Goal: Contribute content

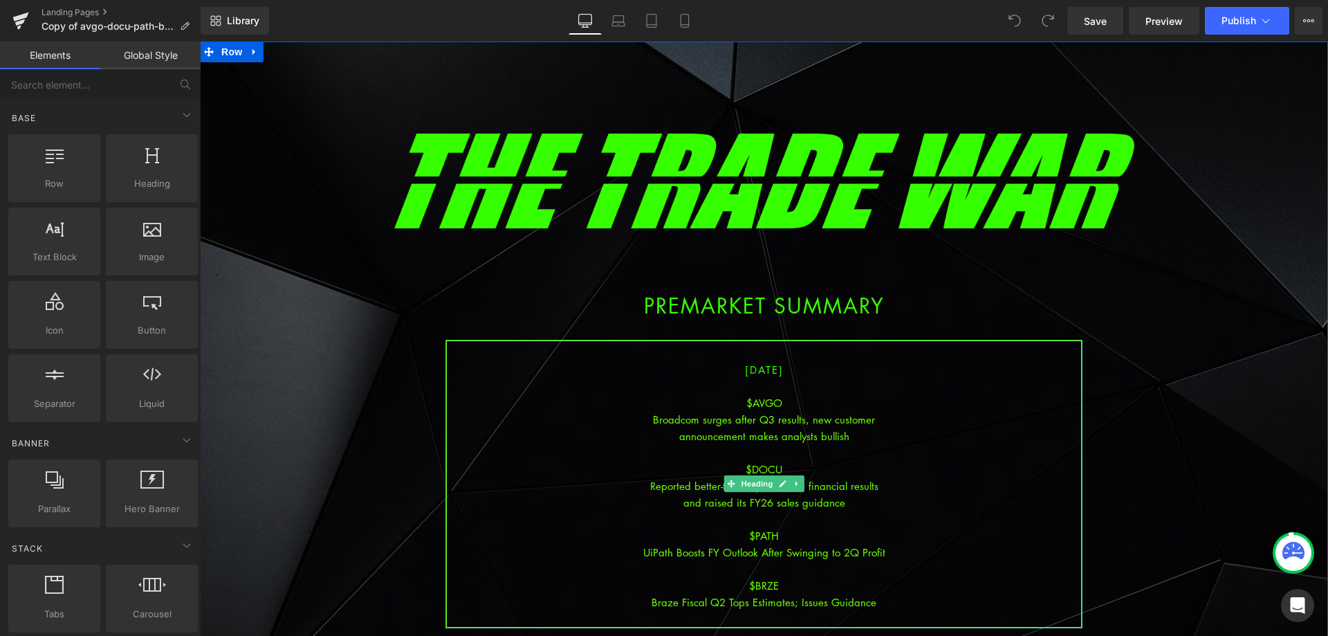
click at [869, 471] on div "$DOCU" at bounding box center [764, 469] width 634 height 17
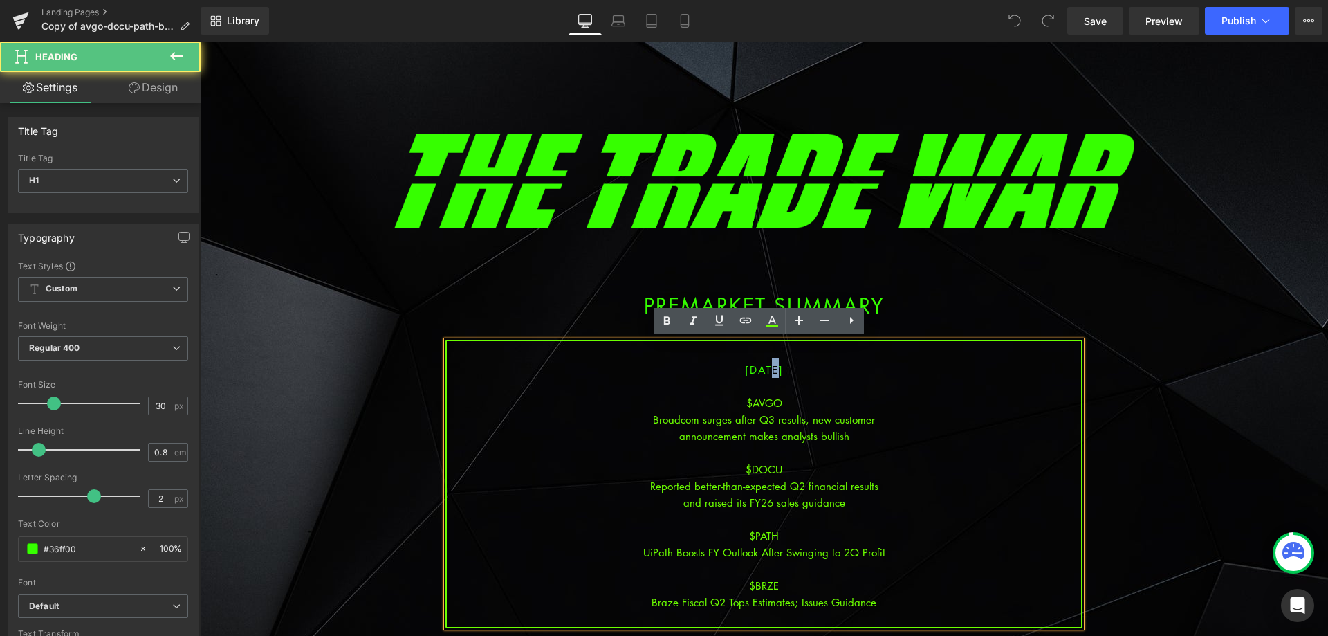
click at [753, 369] on span "[DATE]" at bounding box center [764, 369] width 39 height 14
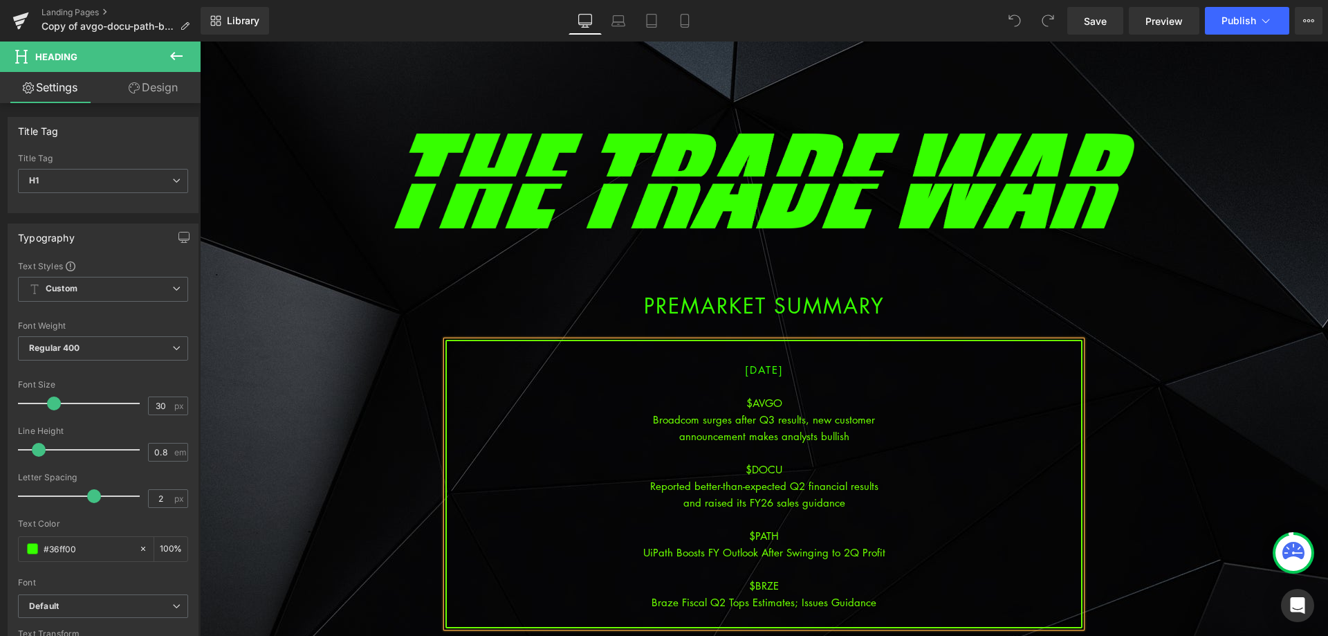
click at [791, 429] on div "announcement makes analysts bullish" at bounding box center [764, 435] width 634 height 17
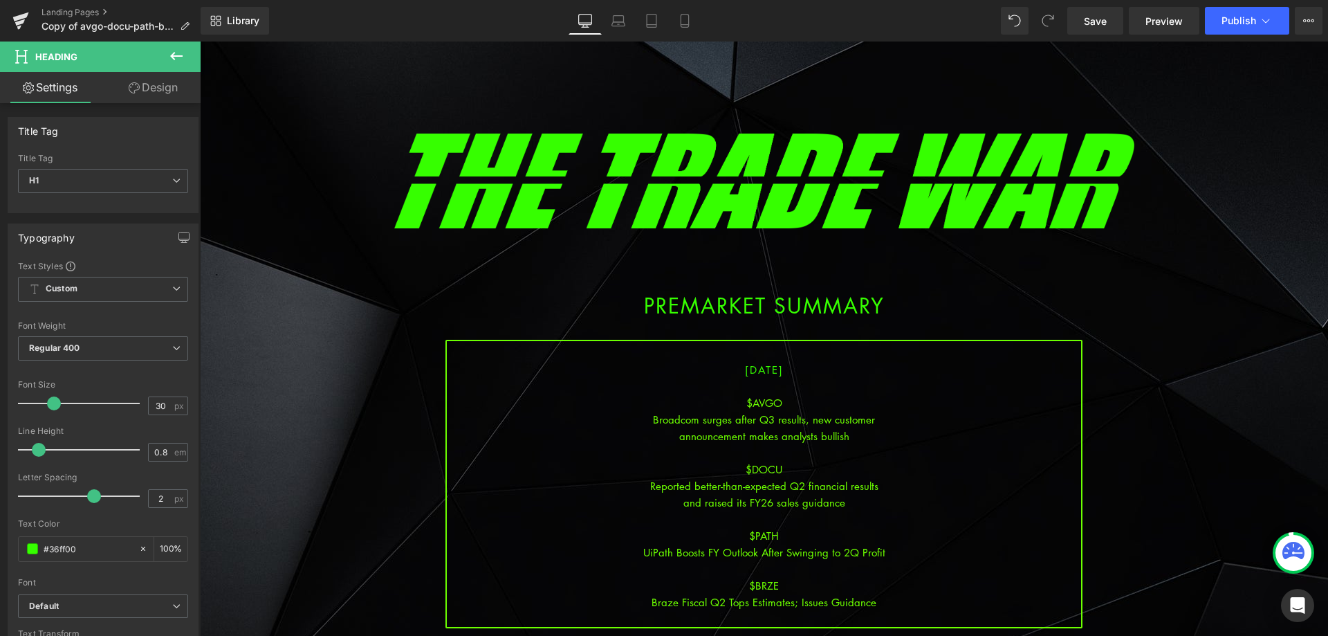
drag, startPoint x: 643, startPoint y: 382, endPoint x: 668, endPoint y: 391, distance: 27.1
click at [648, 385] on div at bounding box center [764, 386] width 634 height 17
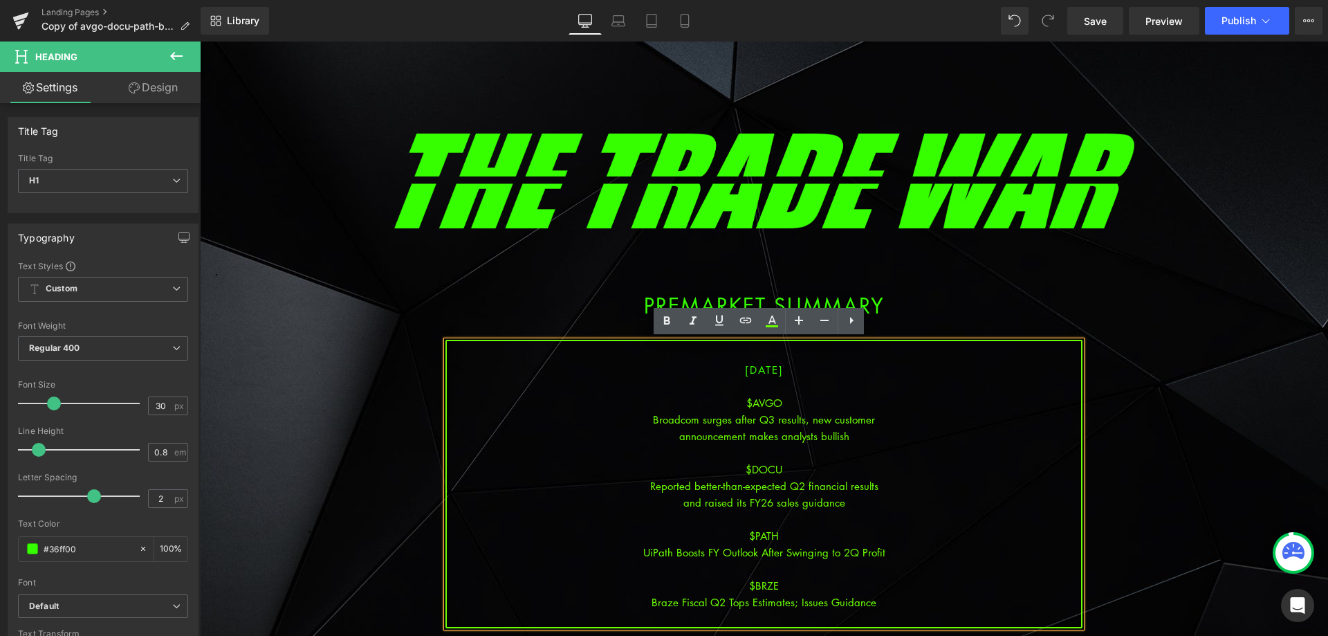
click at [701, 430] on div "announcement makes analysts bullish" at bounding box center [764, 435] width 634 height 17
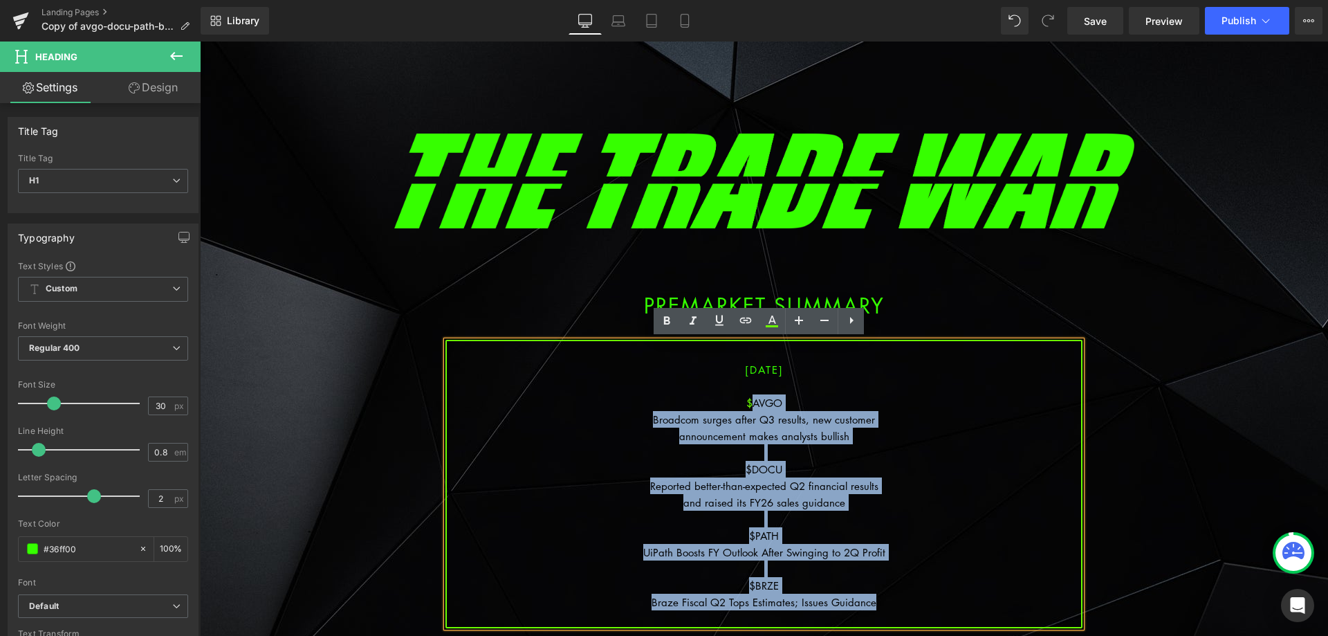
drag, startPoint x: 871, startPoint y: 597, endPoint x: 747, endPoint y: 400, distance: 232.5
click at [747, 400] on div "[DATE] $AVGO Broadcom surges after Q3 results, new customer announcement makes …" at bounding box center [763, 484] width 637 height 288
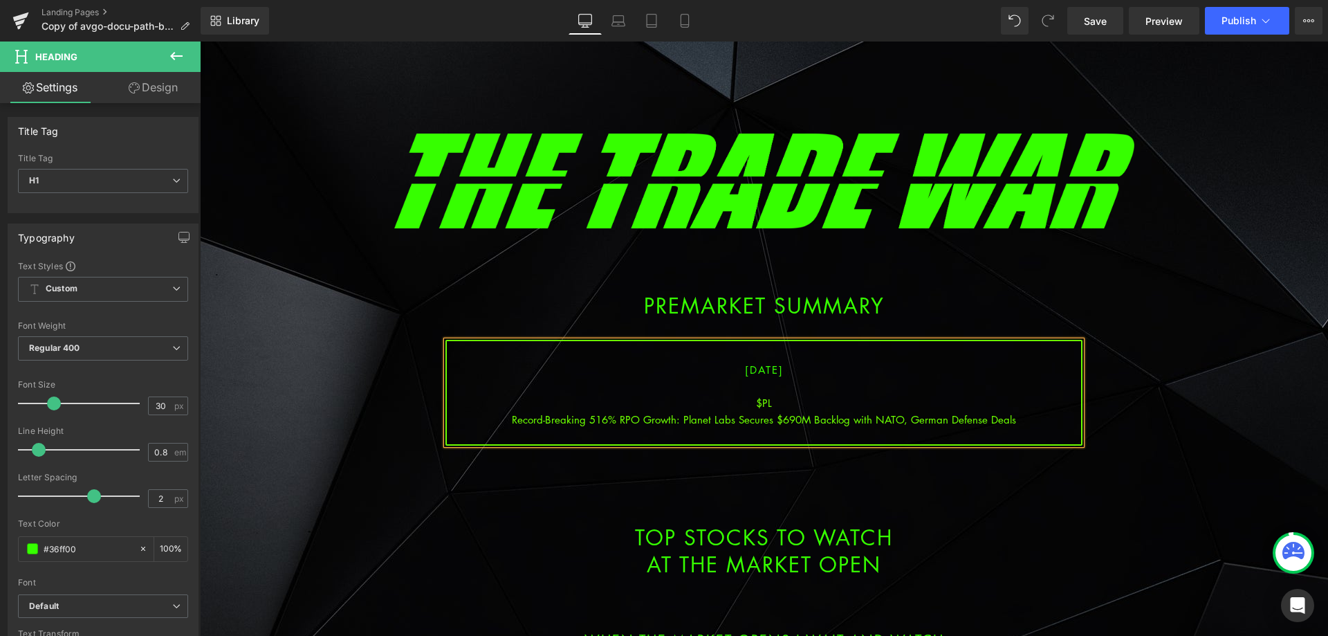
click at [678, 416] on div "Record-Breaking 516% RPO Growth: Planet Labs Secures $690M Backlog with NATO, G…" at bounding box center [764, 419] width 634 height 17
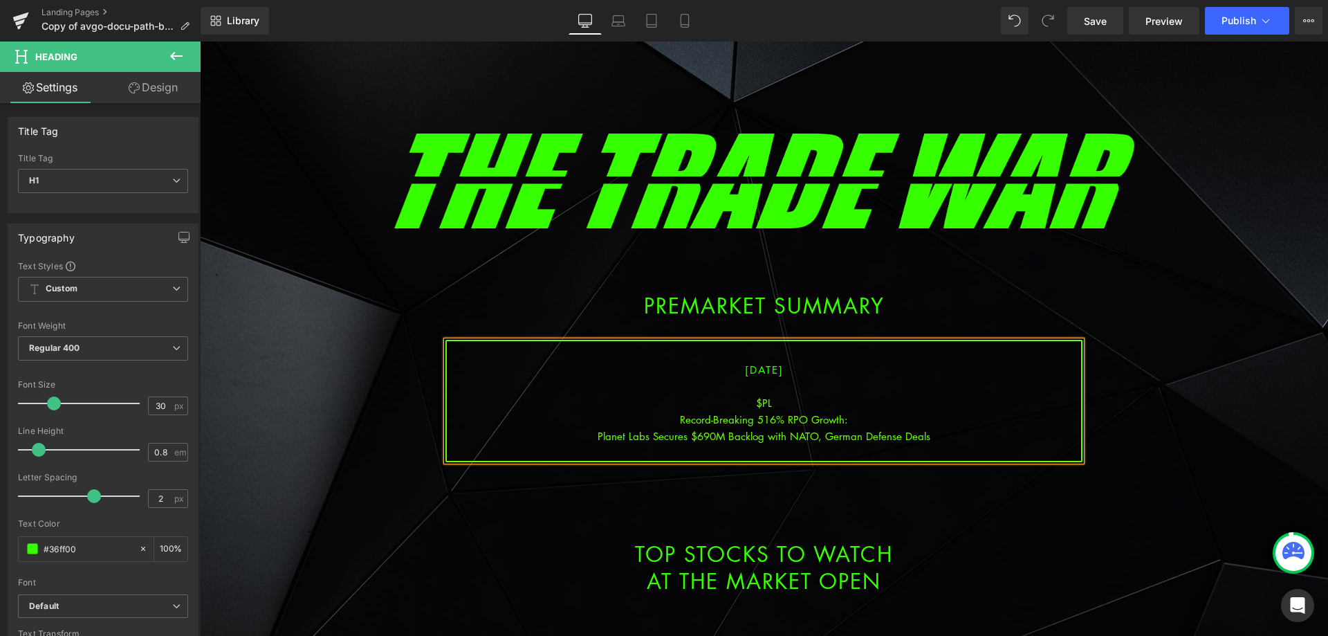
click at [786, 434] on div "Planet Labs Secures $690M Backlog with NATO, German Defense Deals" at bounding box center [764, 435] width 634 height 17
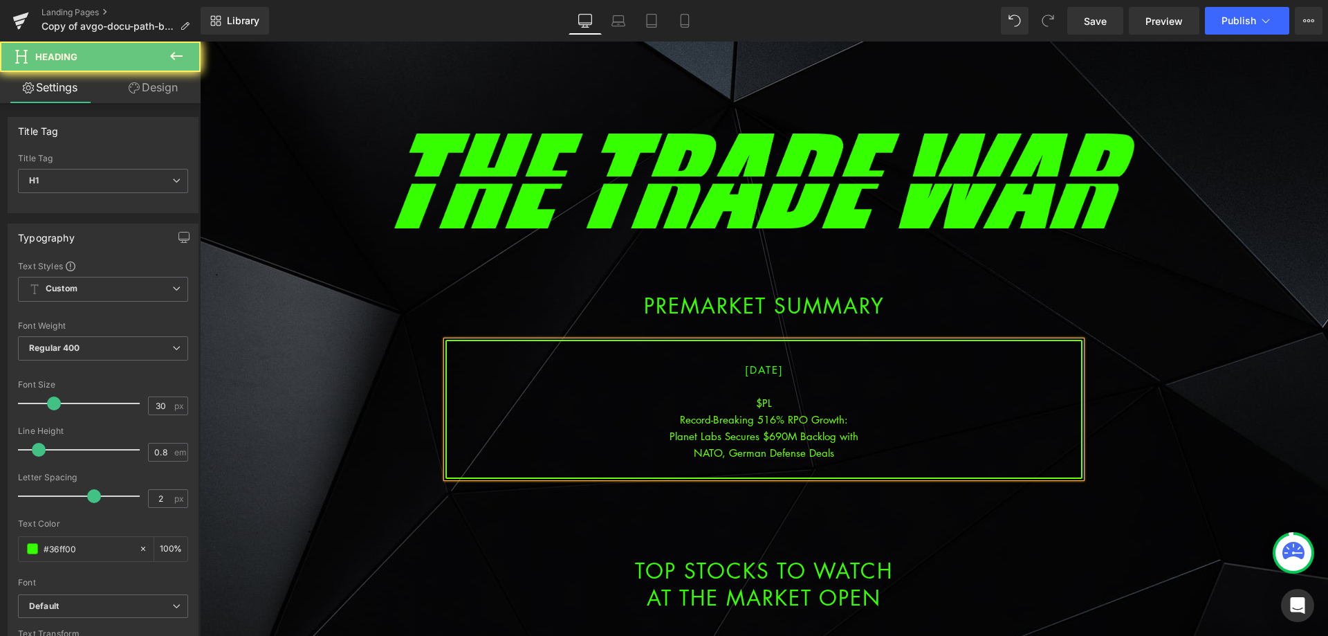
click at [840, 450] on div "NATO, German Defense Deals" at bounding box center [764, 452] width 634 height 17
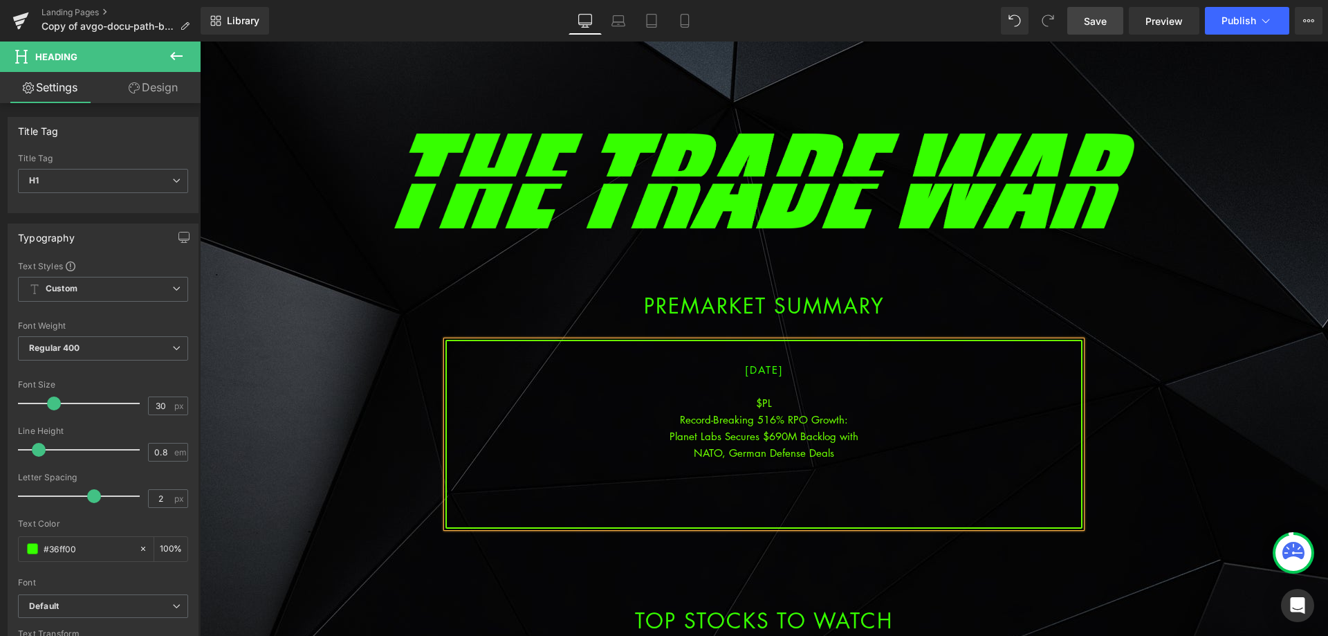
click at [1102, 29] on link "Save" at bounding box center [1095, 21] width 56 height 28
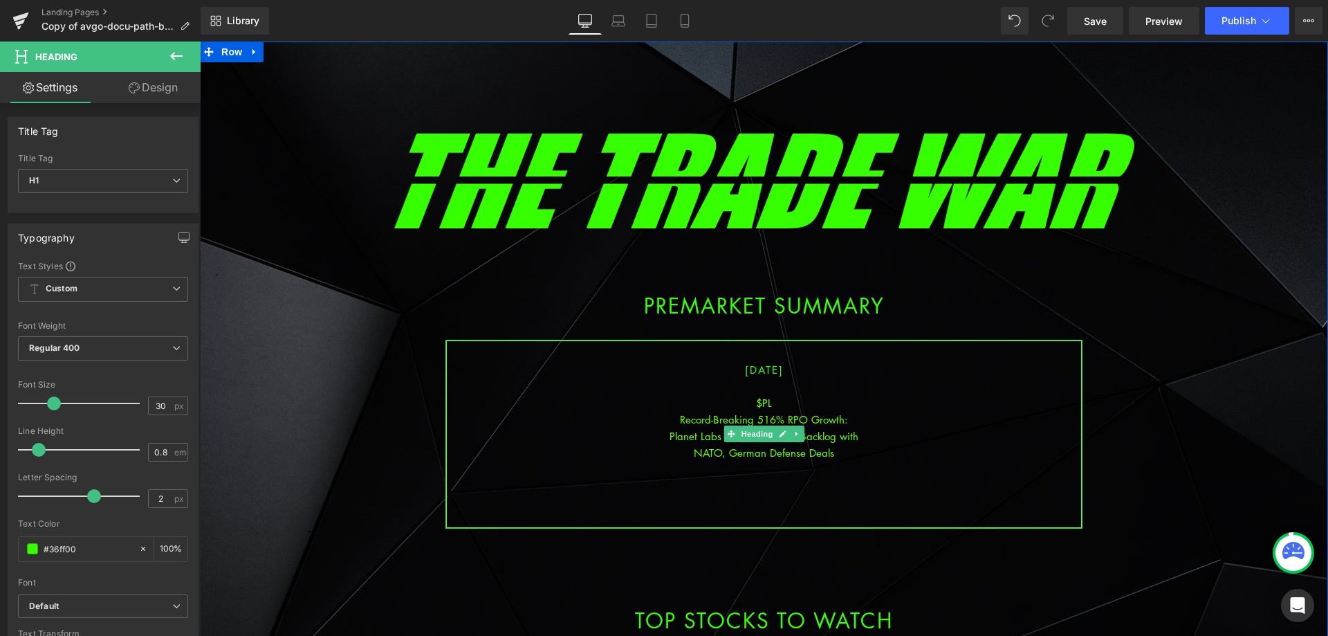
click at [758, 491] on div at bounding box center [764, 485] width 634 height 17
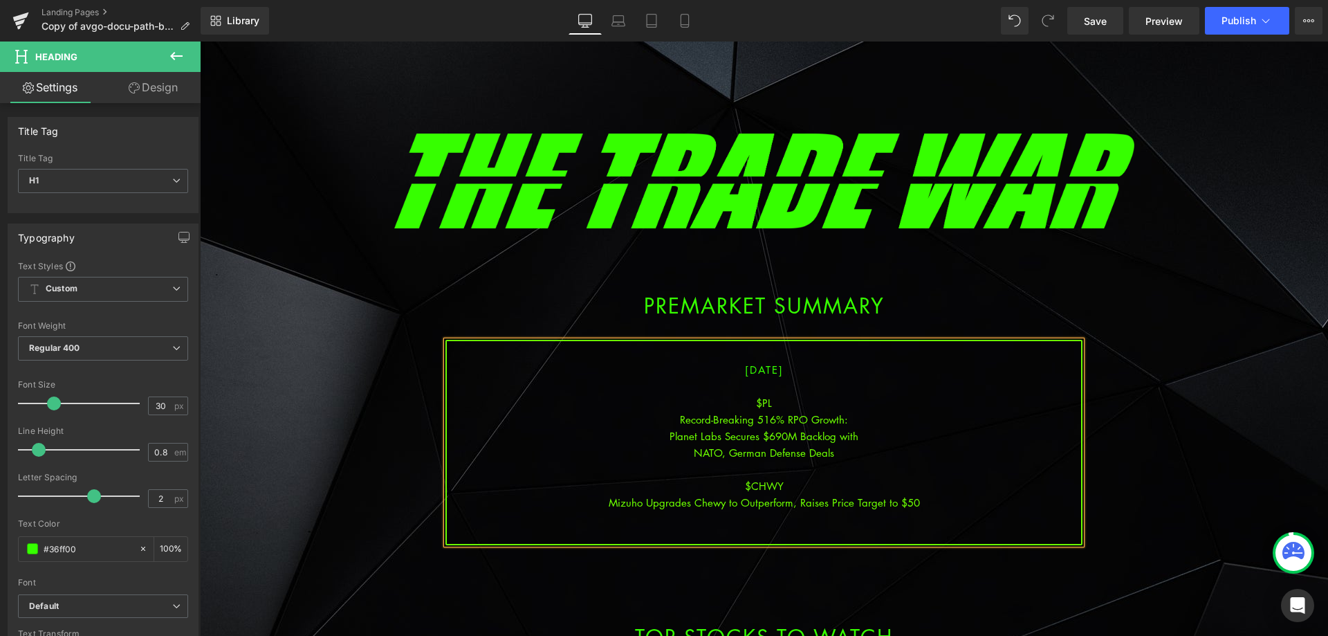
click at [798, 504] on div "Mizuho Upgrades Chewy to Outperform, Raises Price Target to $50" at bounding box center [764, 502] width 634 height 17
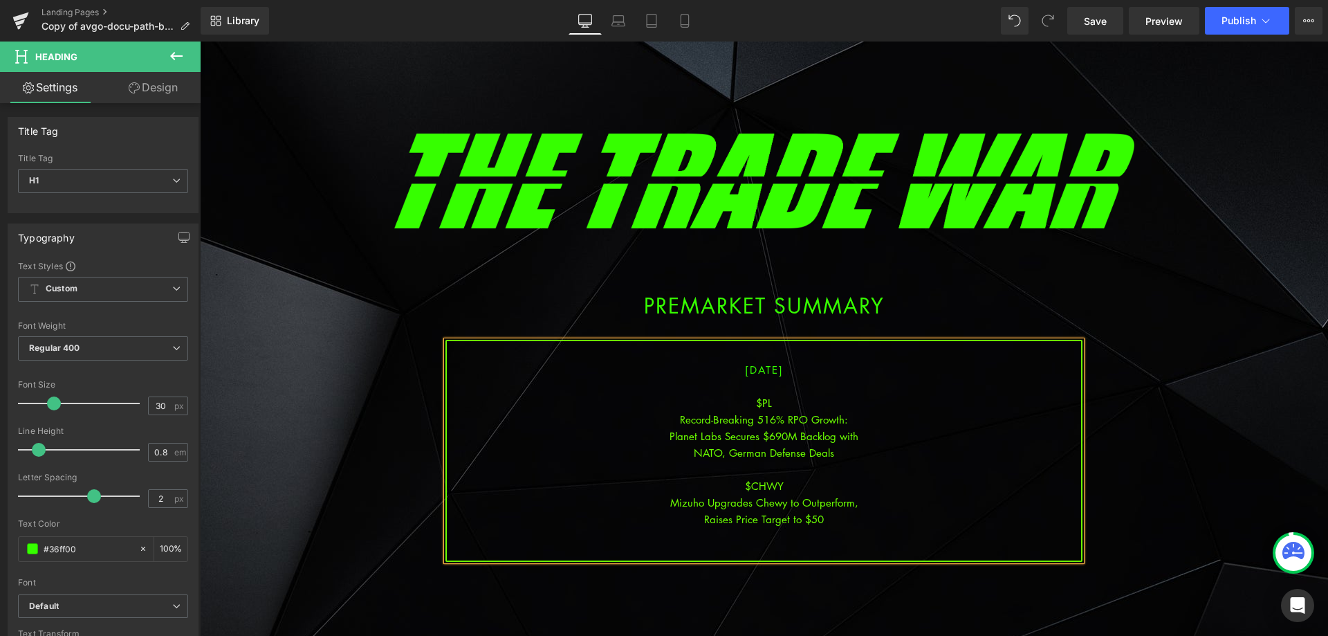
click at [840, 450] on div "NATO, German Defense Deals" at bounding box center [764, 452] width 634 height 17
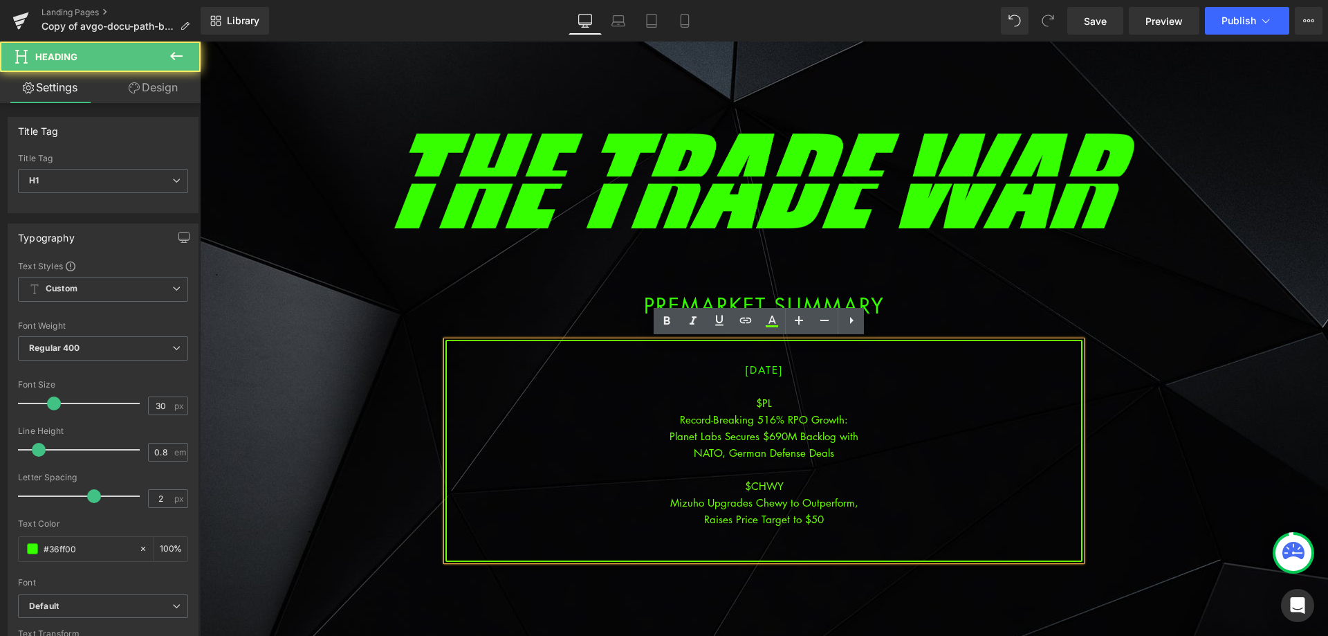
click at [803, 544] on div at bounding box center [764, 552] width 634 height 17
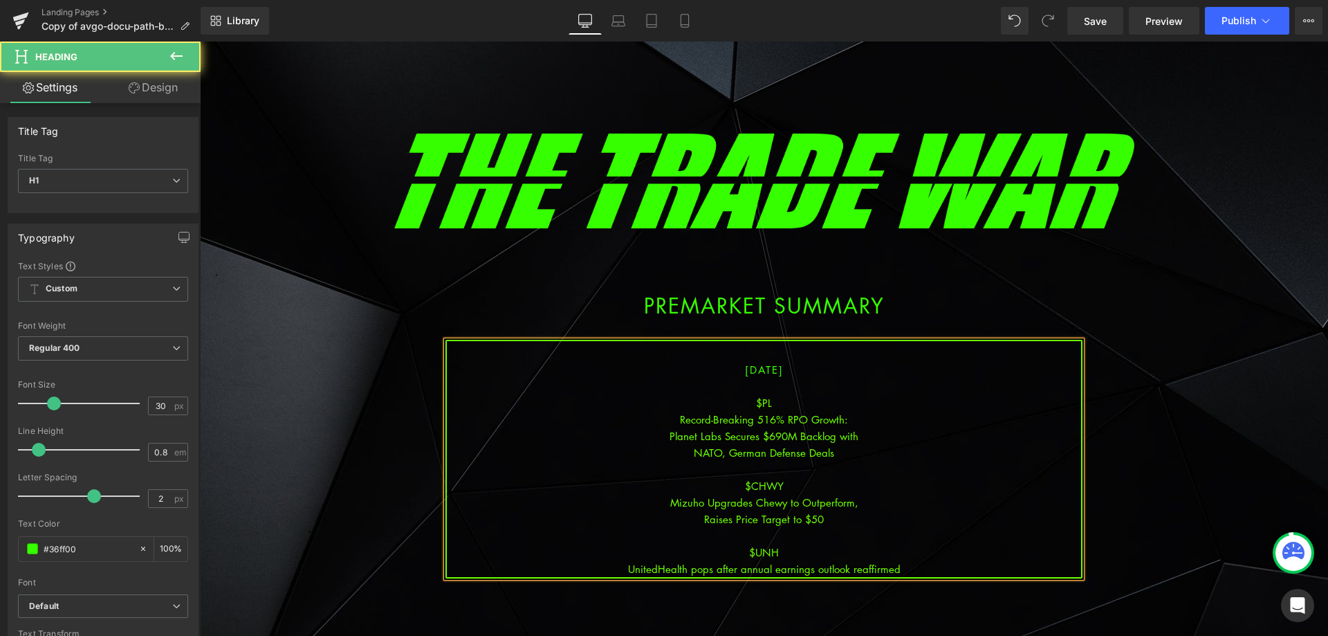
click at [811, 569] on div "UnitedHealth pops after annual earnings outlook reaffirmed" at bounding box center [764, 568] width 634 height 17
click at [772, 569] on div "UnitedHealth pops after annual earnings outlook reaffirmed" at bounding box center [764, 568] width 634 height 17
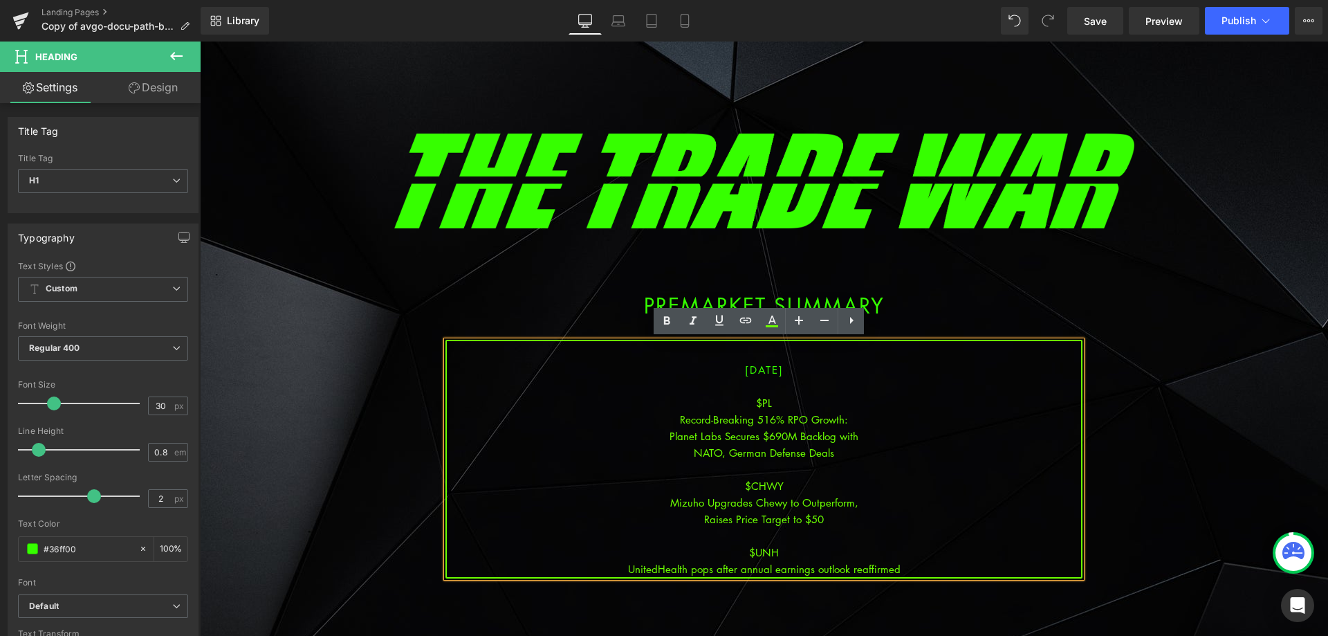
click at [770, 569] on div "UnitedHealth pops after annual earnings outlook reaffirmed" at bounding box center [764, 568] width 634 height 17
click at [769, 569] on div "UnitedHealth pops after annual earnings outlook reaffirmed" at bounding box center [764, 568] width 634 height 17
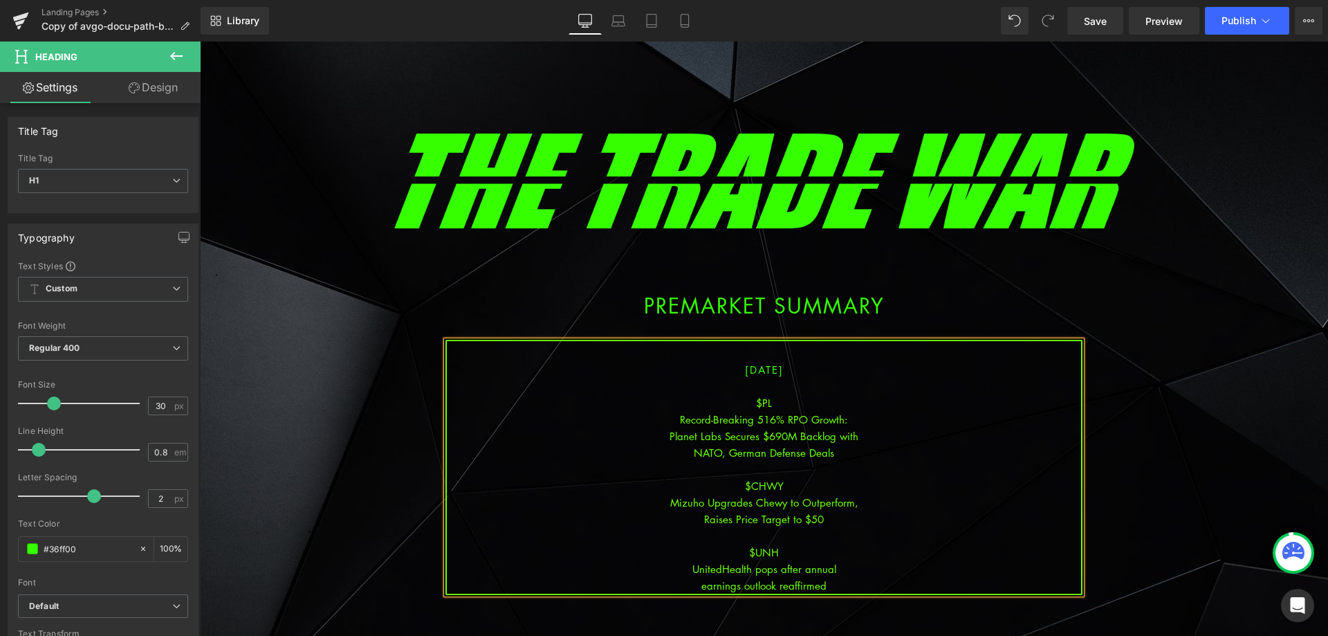
click at [838, 587] on div "earnings outlook reaffirmed" at bounding box center [764, 585] width 634 height 17
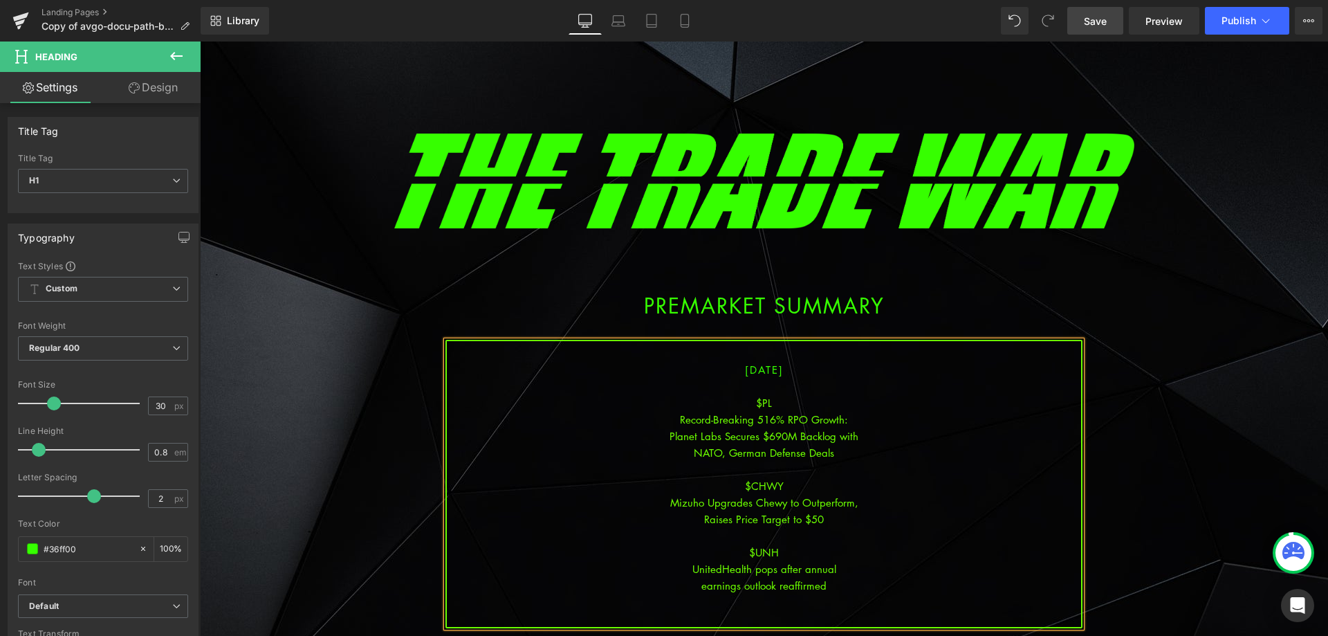
click at [1096, 21] on span "Save" at bounding box center [1095, 21] width 23 height 15
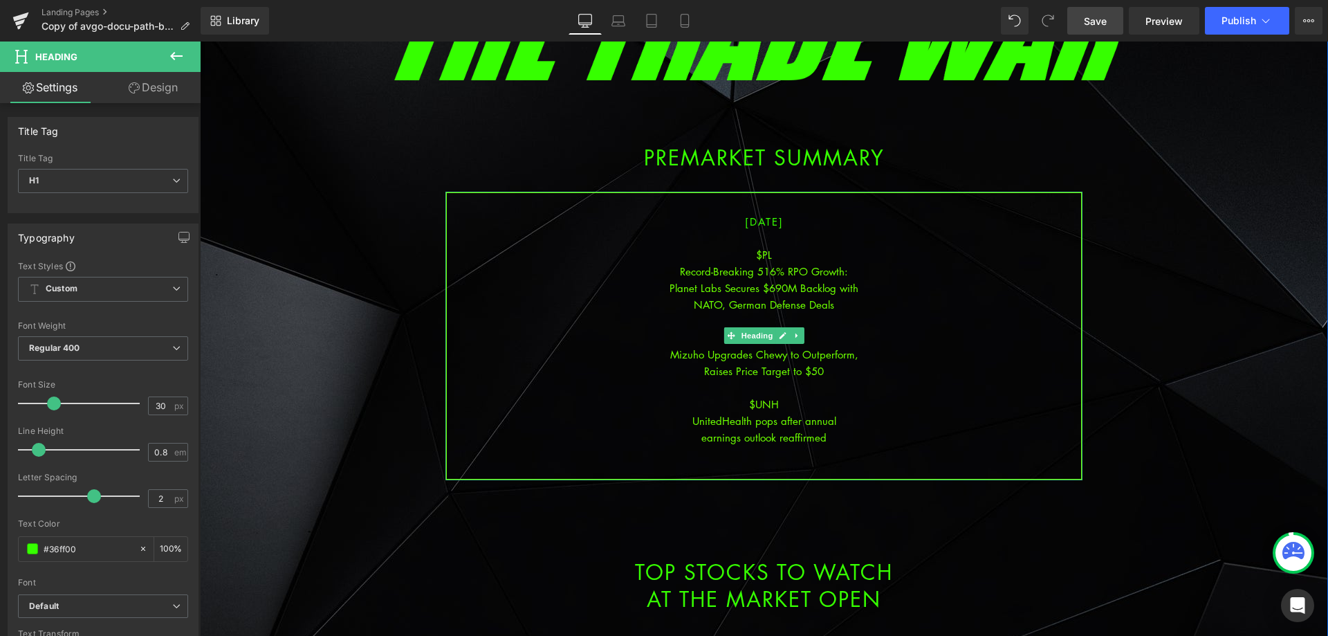
scroll to position [207, 0]
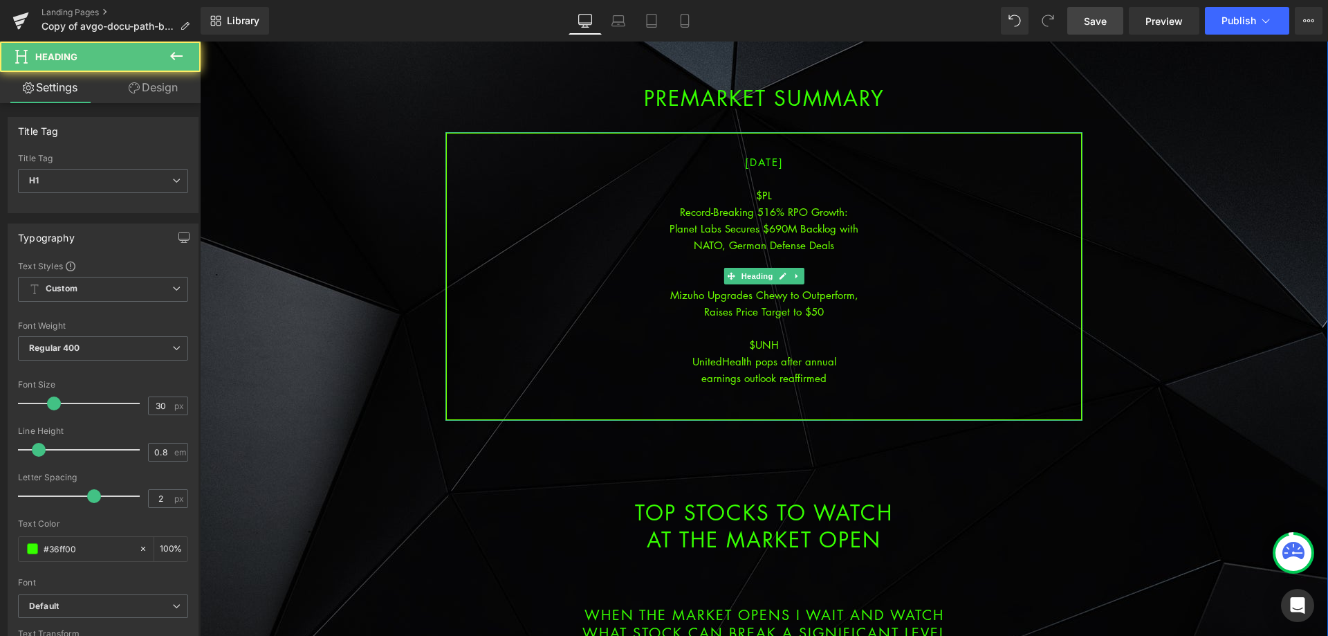
click at [792, 403] on div at bounding box center [764, 411] width 634 height 17
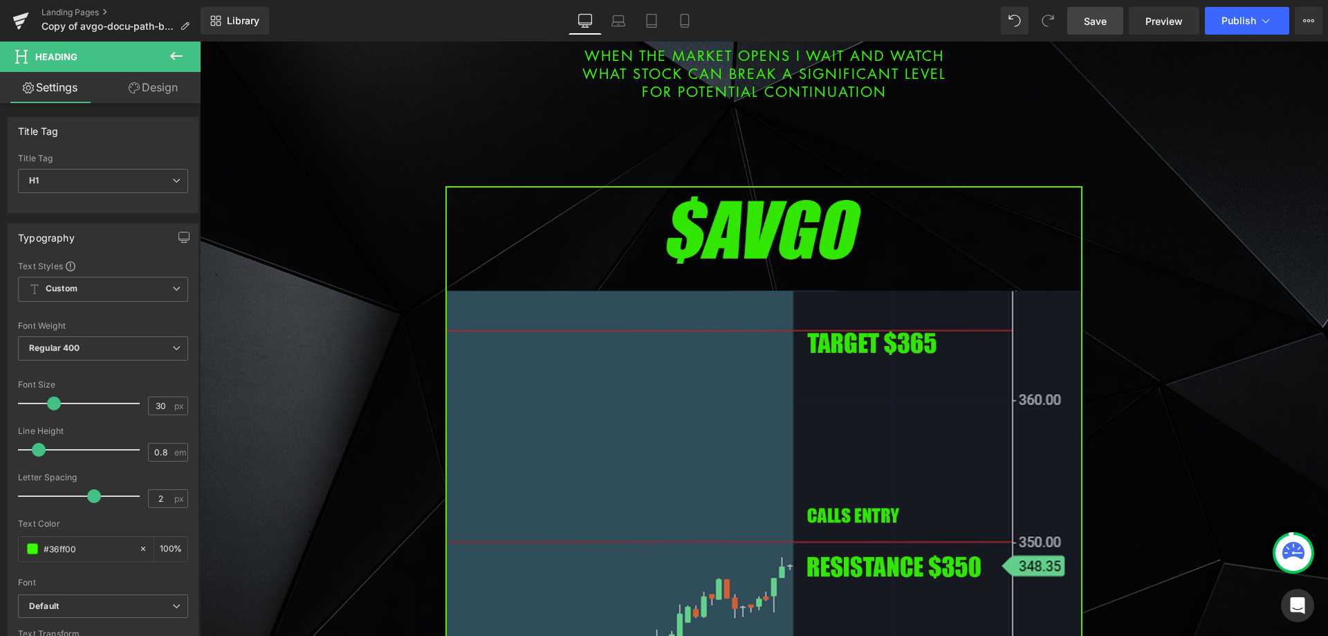
scroll to position [761, 0]
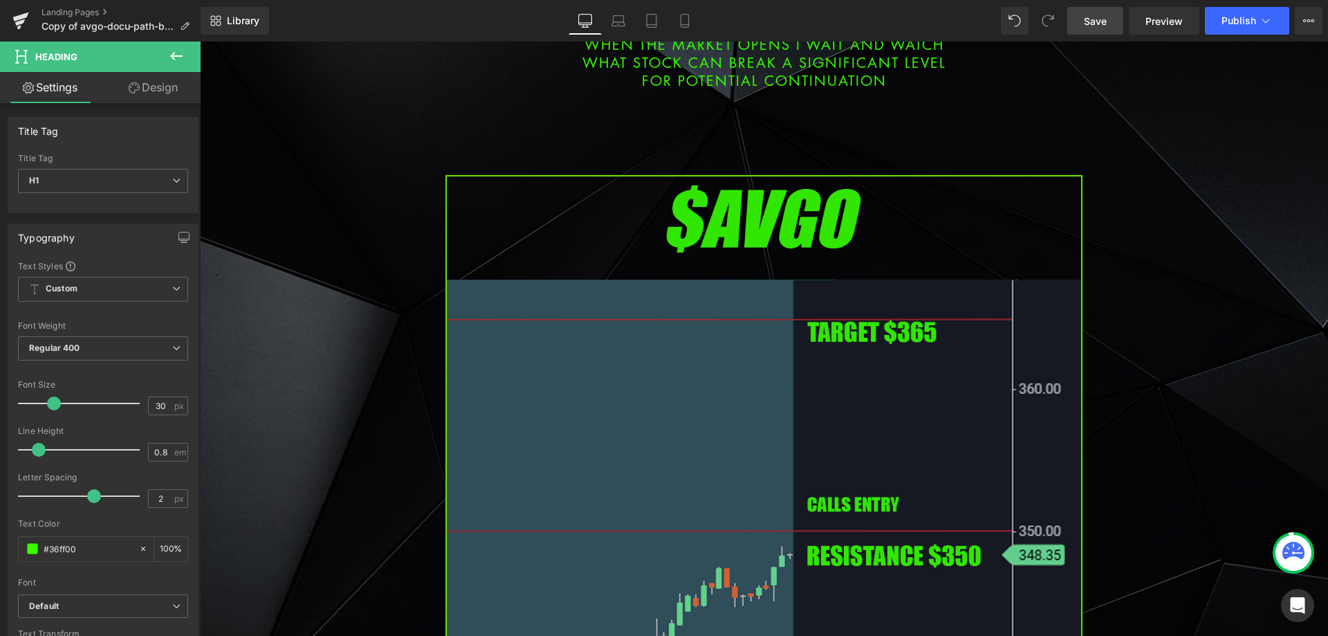
click at [710, 353] on img at bounding box center [763, 538] width 637 height 726
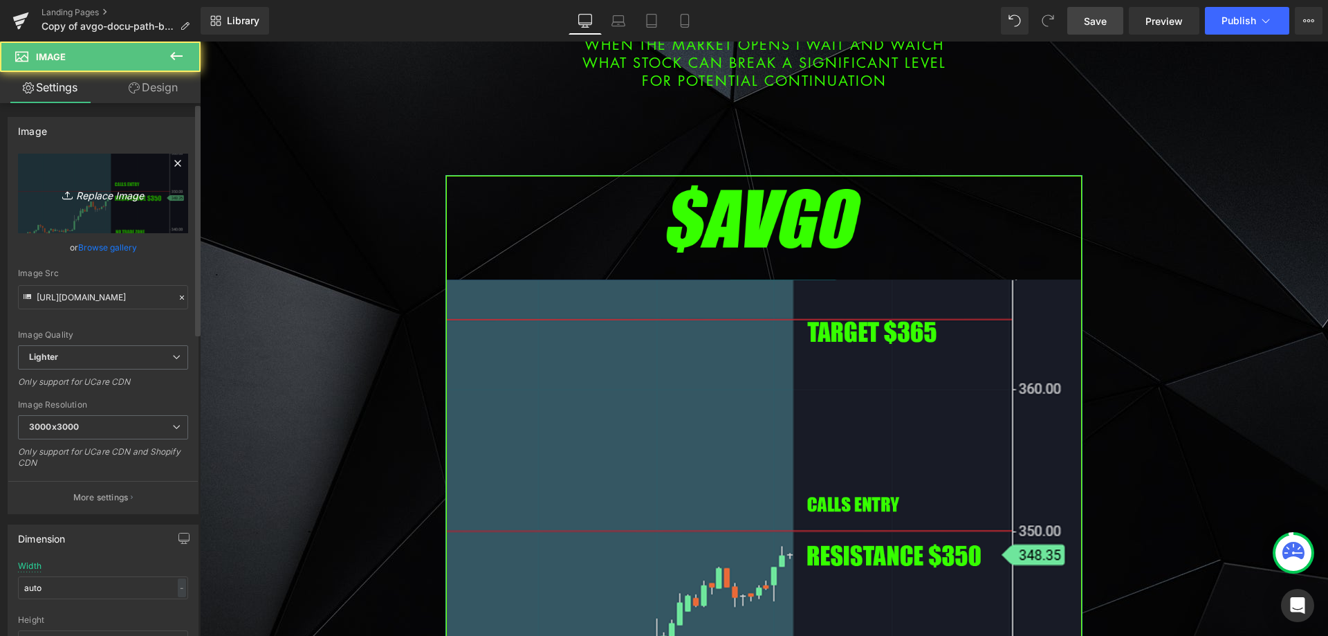
click at [135, 165] on link "Replace Image" at bounding box center [103, 194] width 170 height 80
type input "C:\fakepath\pl.png"
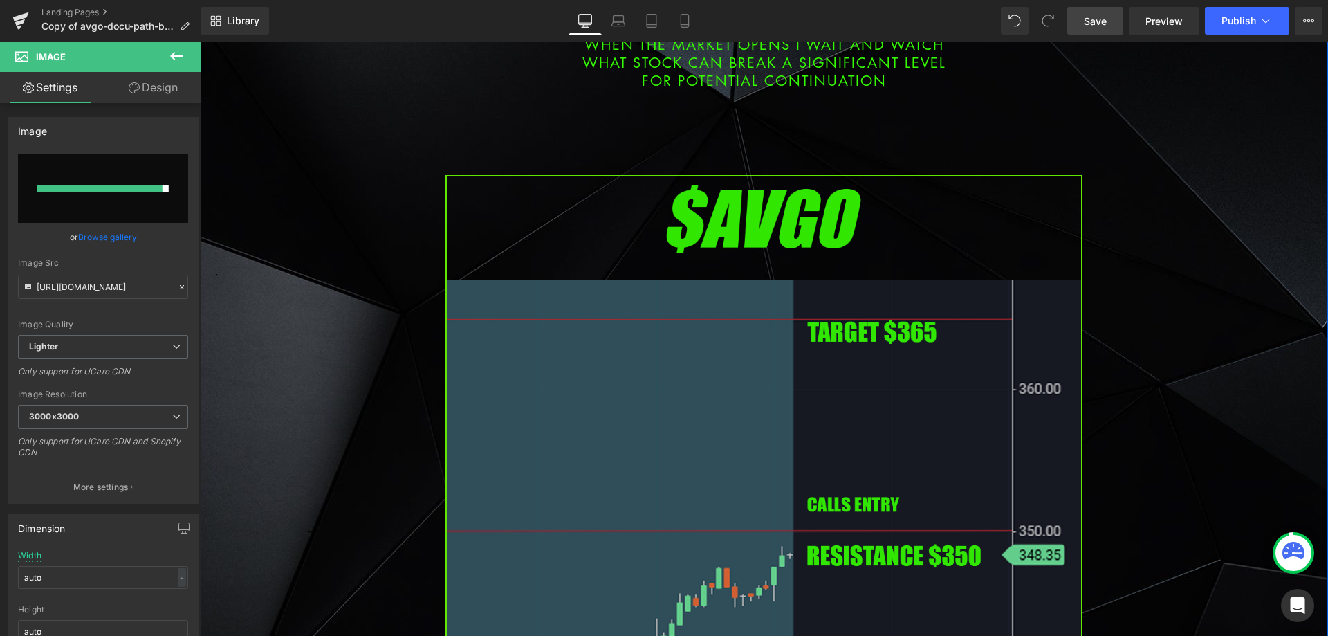
type input "[URL][DOMAIN_NAME]"
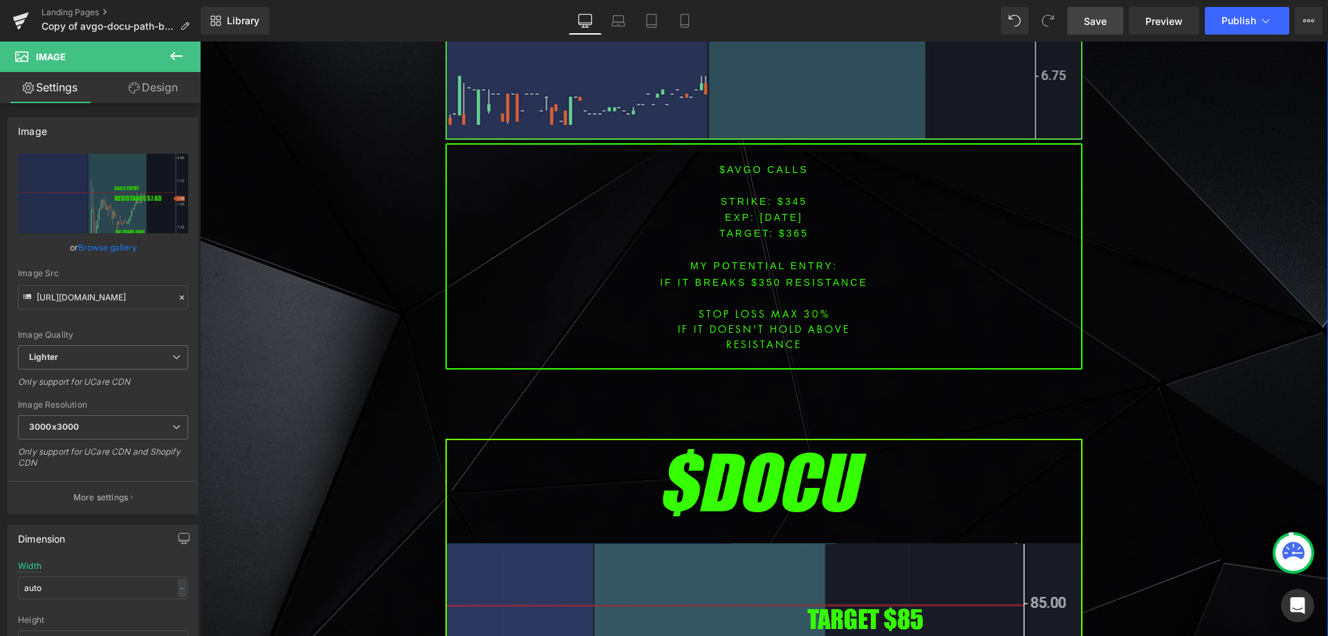
scroll to position [1867, 0]
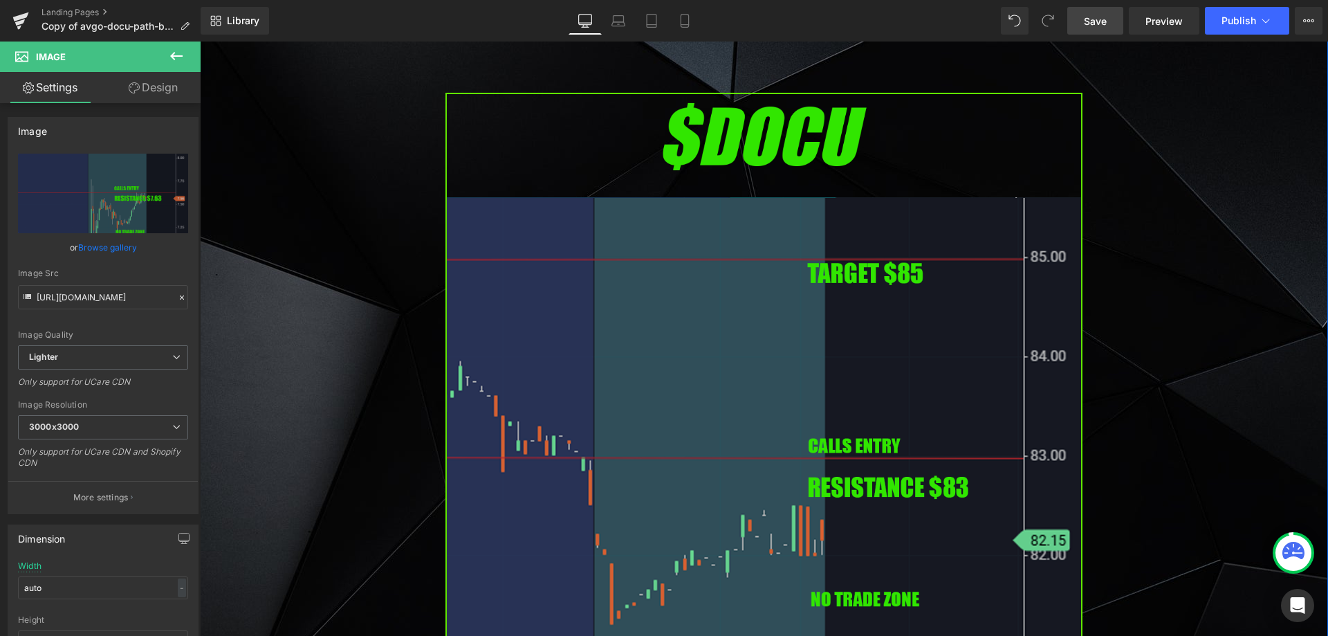
click at [656, 399] on img at bounding box center [763, 456] width 637 height 726
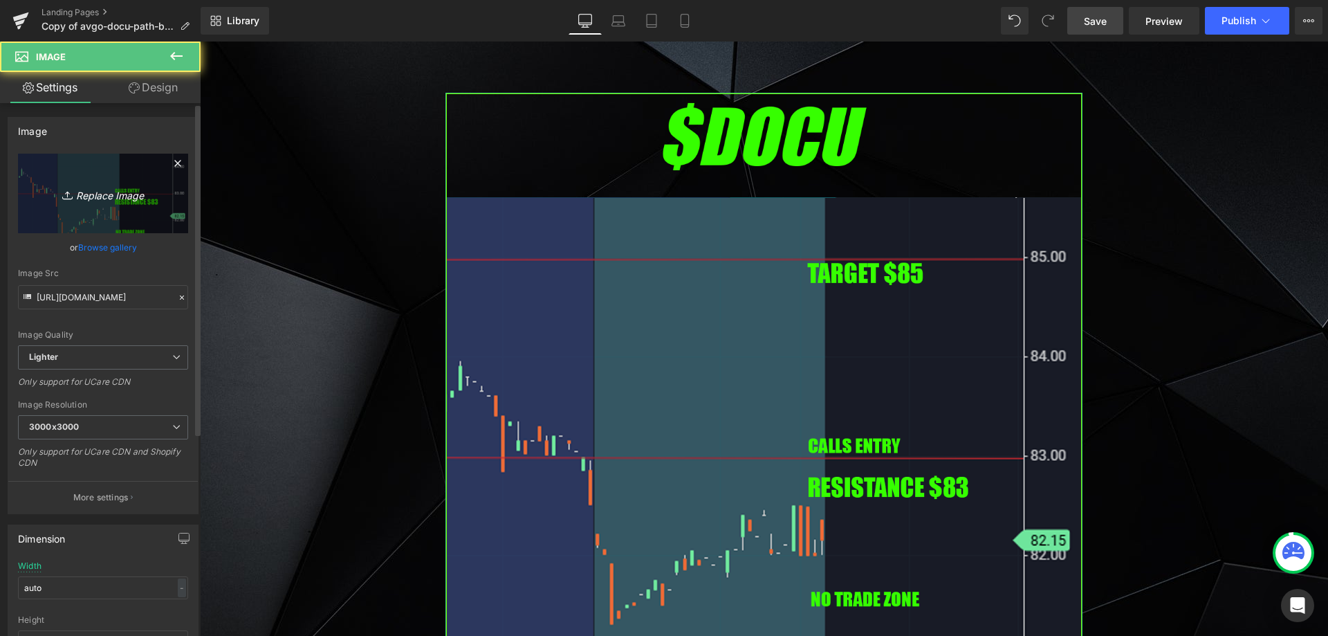
click at [169, 206] on link "Replace Image" at bounding box center [103, 194] width 170 height 80
type input "C:\fakepath\chwy.png"
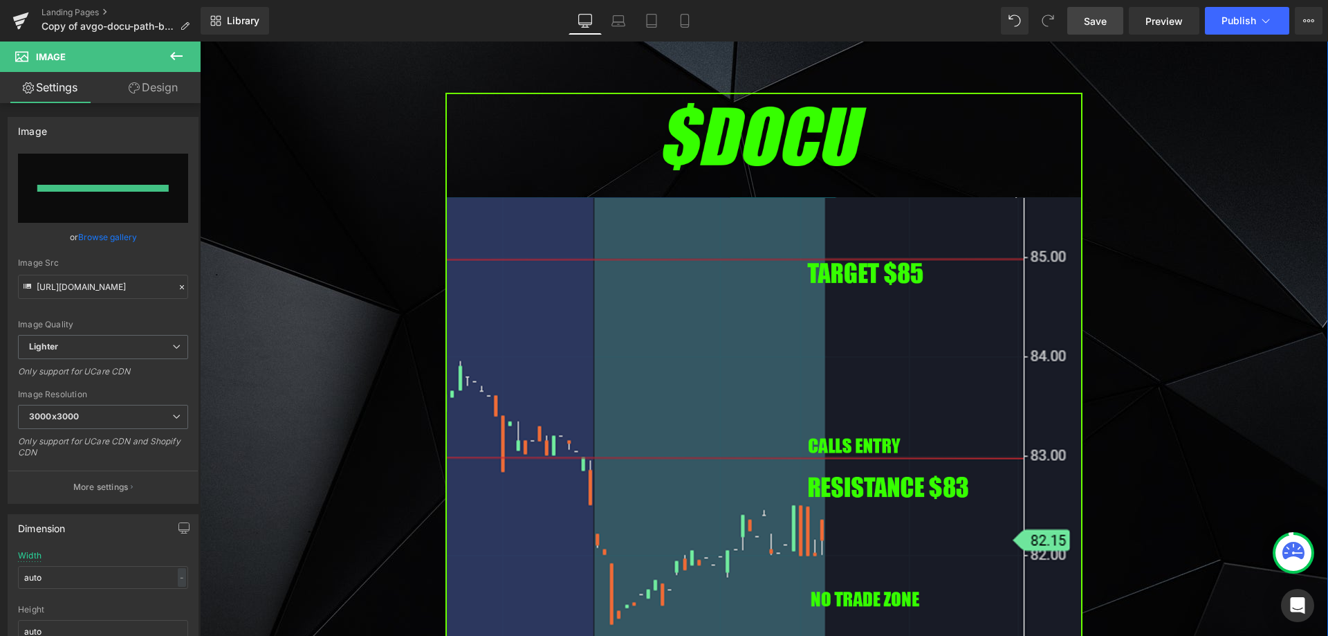
type input "[URL][DOMAIN_NAME]"
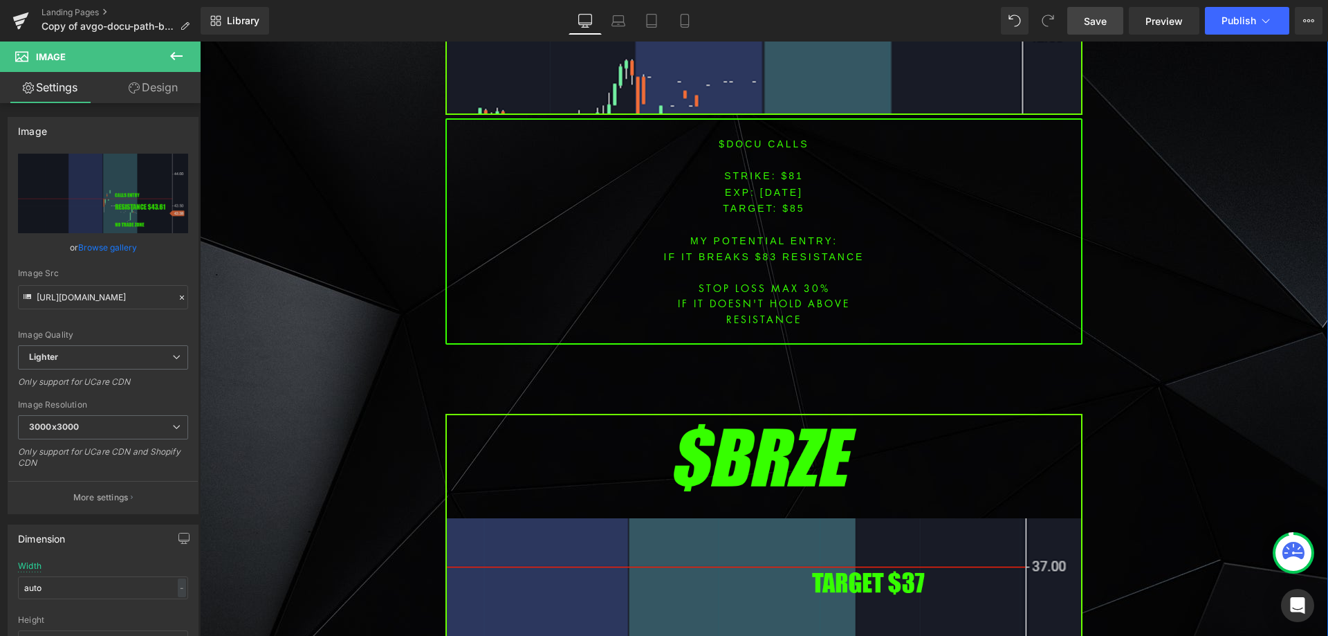
scroll to position [2697, 0]
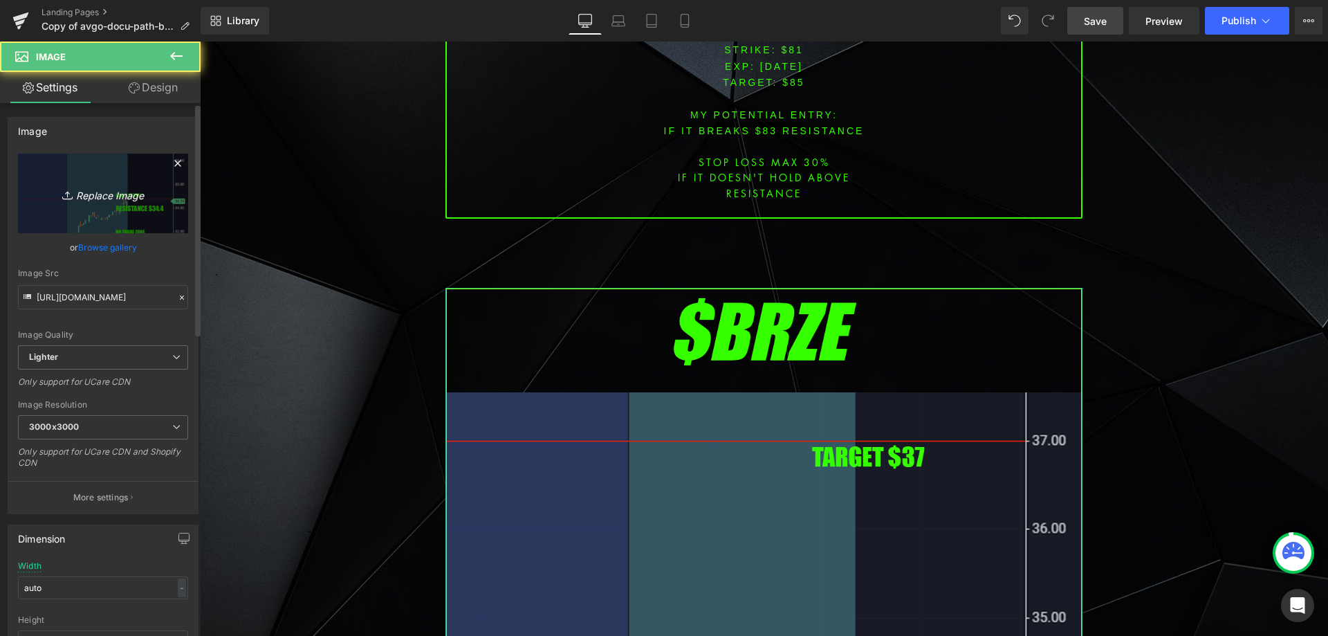
click at [93, 207] on link "Replace Image" at bounding box center [103, 194] width 170 height 80
type input "C:\fakepath\pl.png"
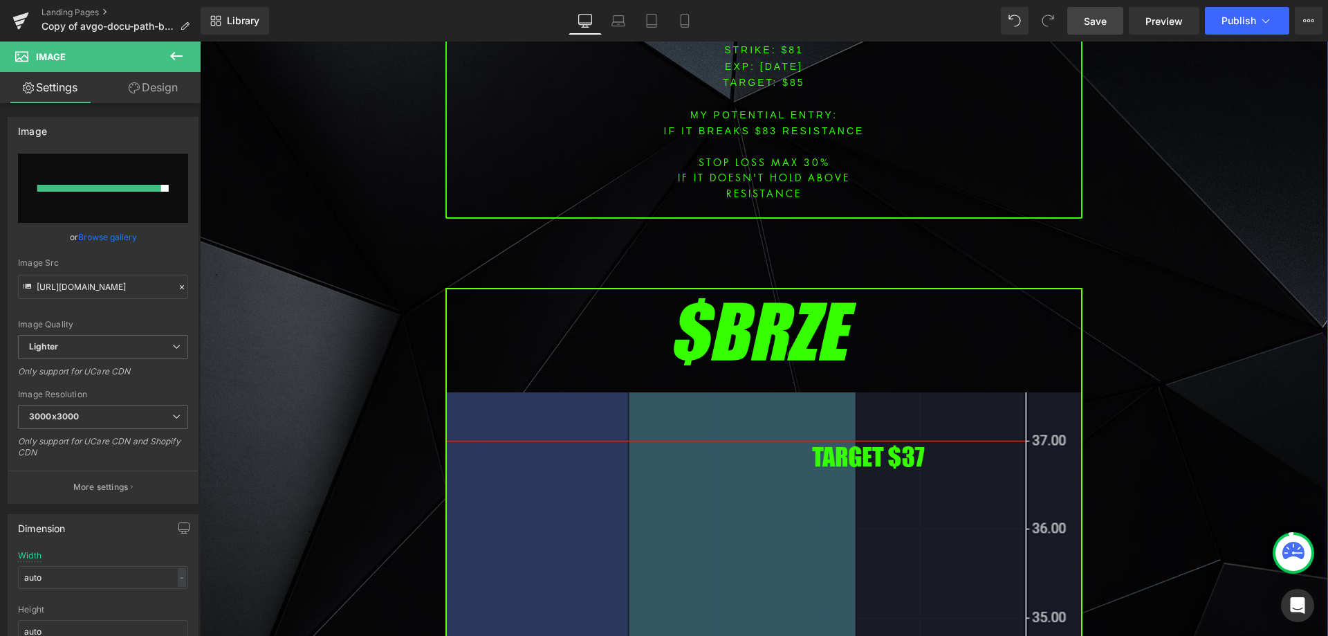
type input "[URL][DOMAIN_NAME]"
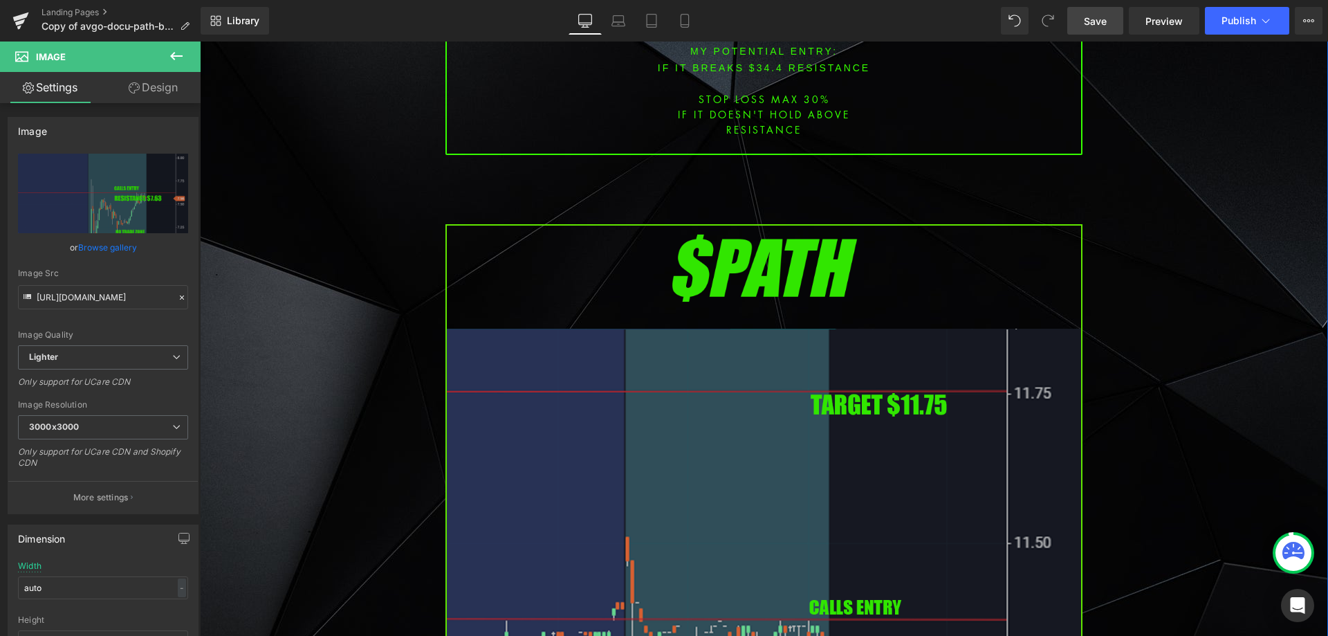
scroll to position [3804, 0]
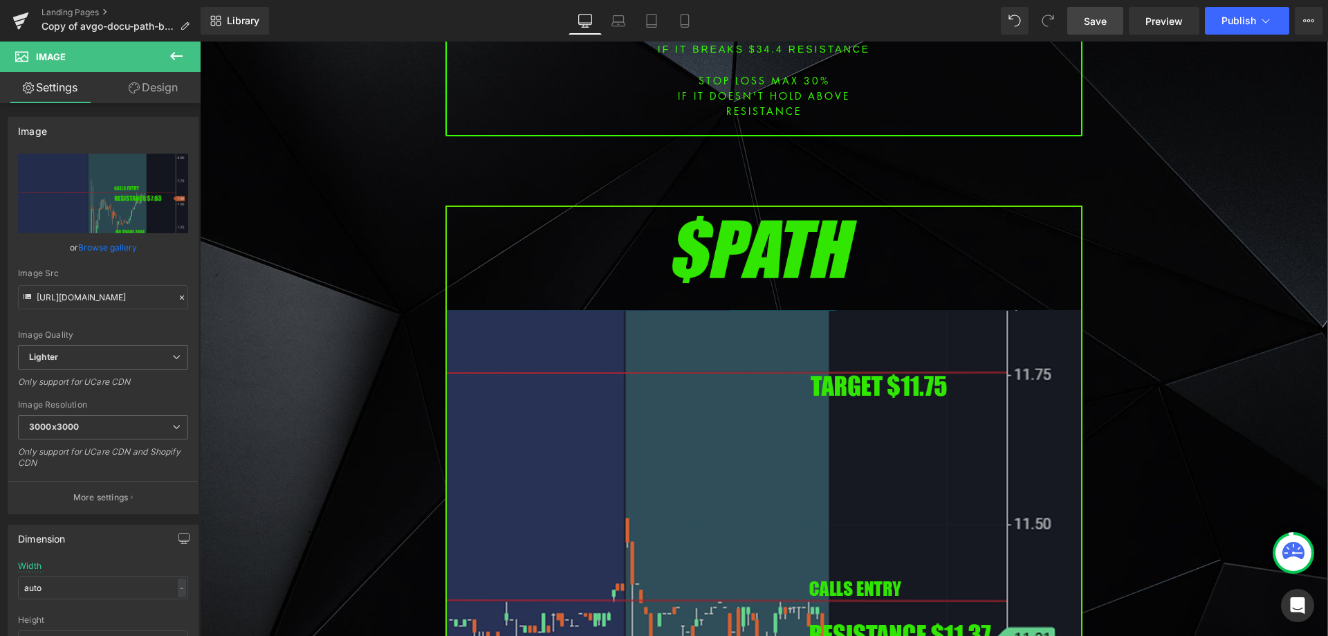
click at [593, 328] on img at bounding box center [763, 568] width 637 height 726
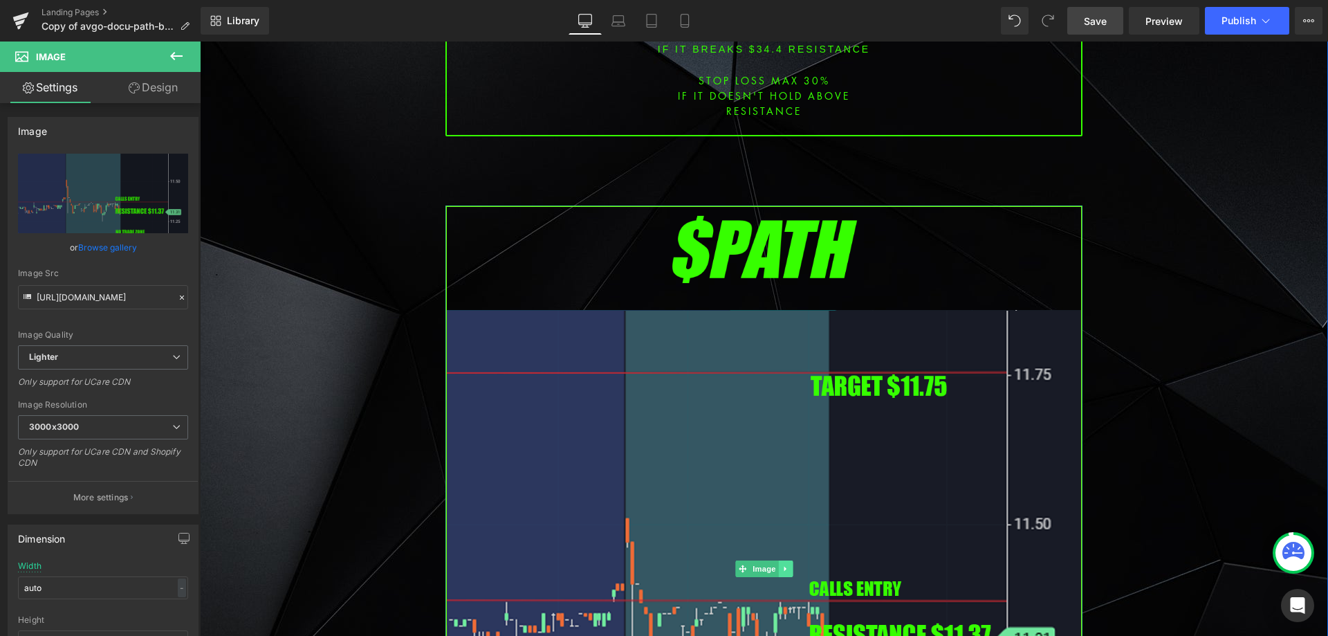
click at [782, 564] on icon at bounding box center [786, 568] width 8 height 8
click at [788, 565] on icon at bounding box center [792, 569] width 8 height 8
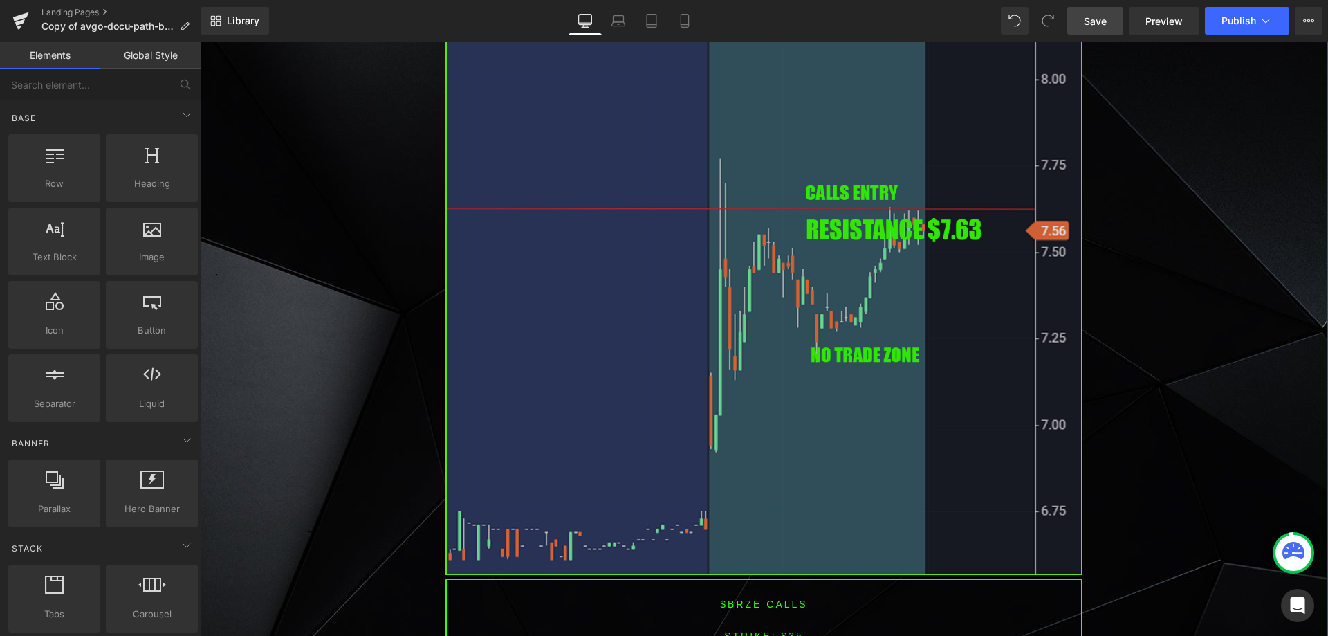
scroll to position [3112, 0]
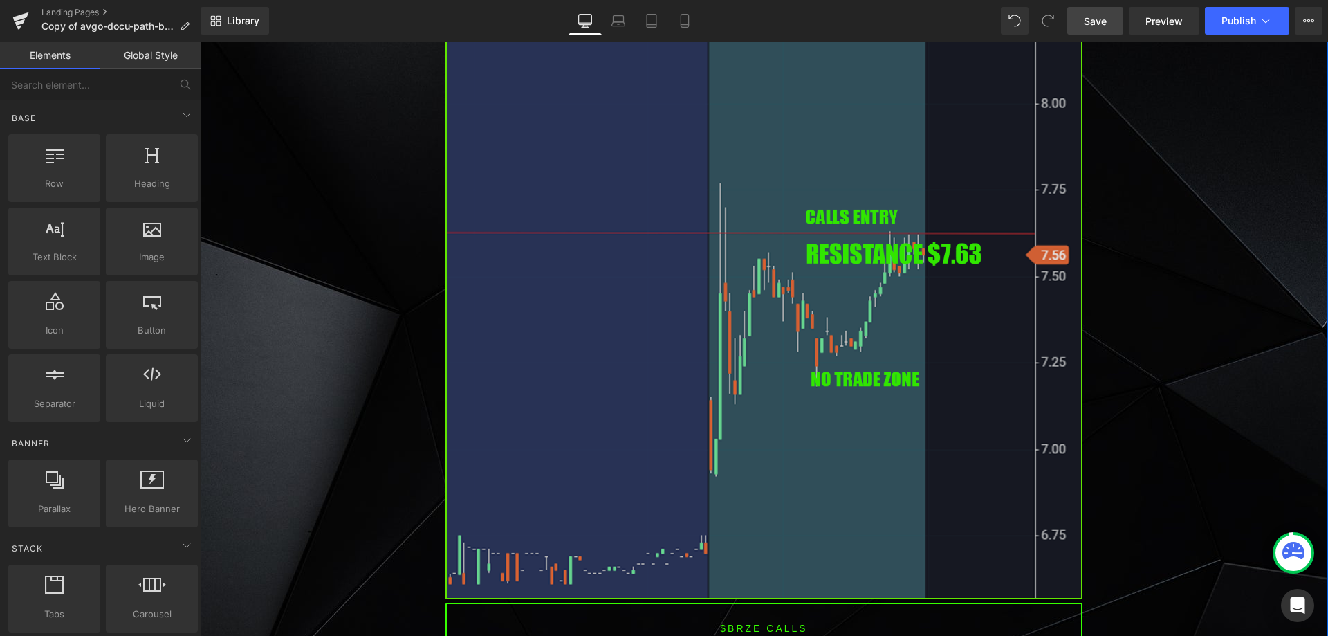
click at [720, 423] on img at bounding box center [763, 236] width 637 height 726
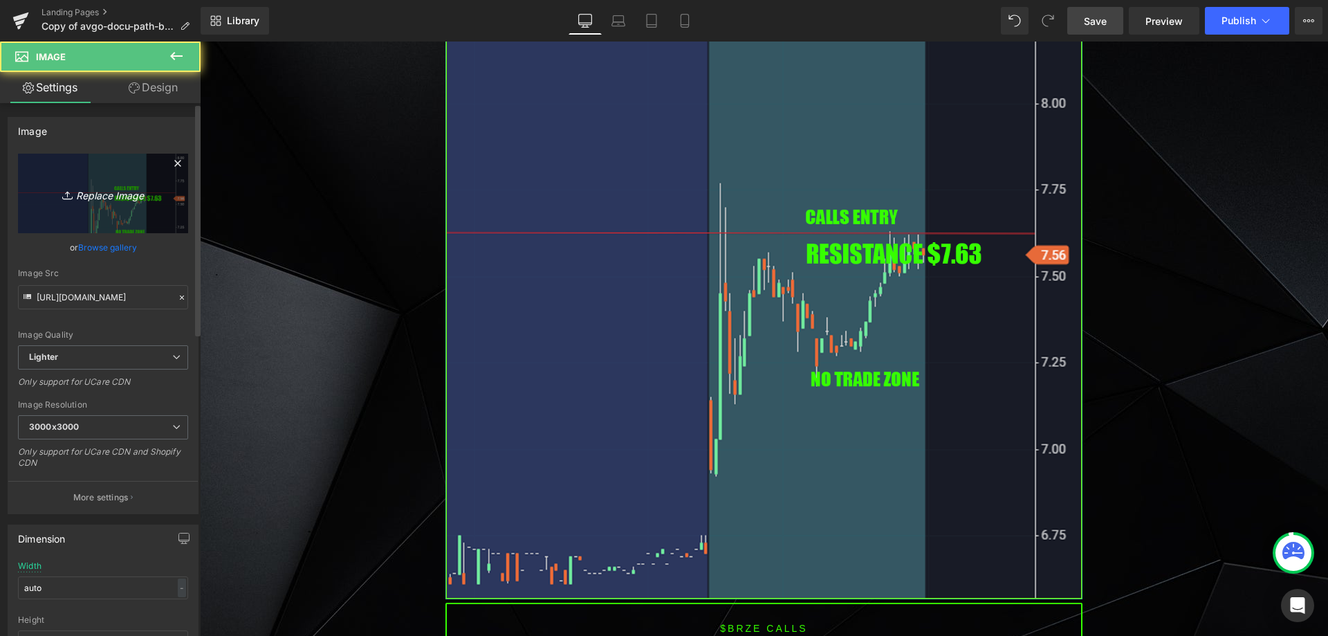
click at [106, 216] on link "Replace Image" at bounding box center [103, 194] width 170 height 80
type input "C:\fakepath\unh.png"
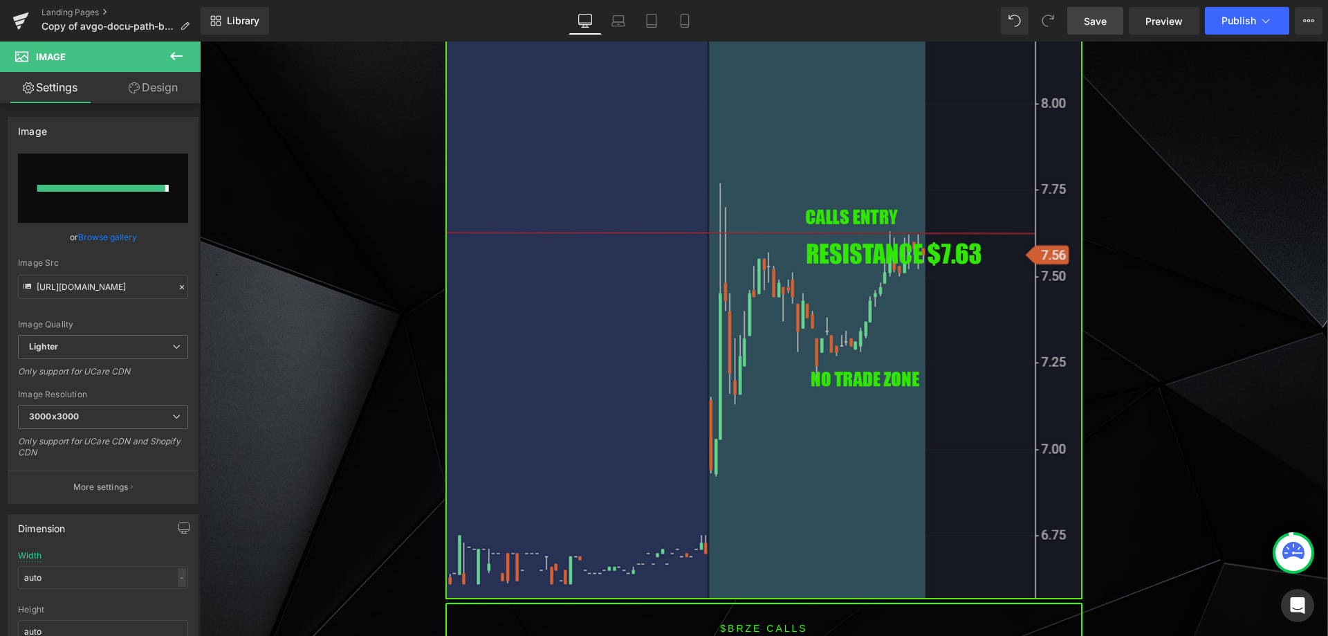
type input "[URL][DOMAIN_NAME]"
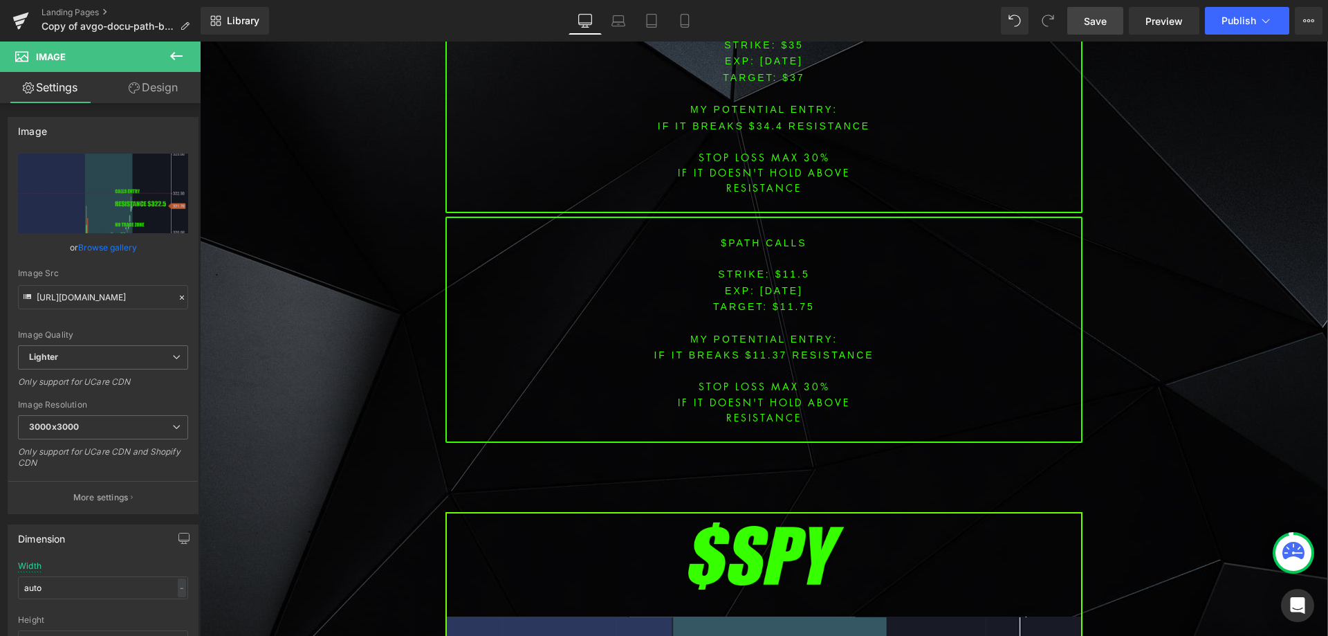
scroll to position [3735, 0]
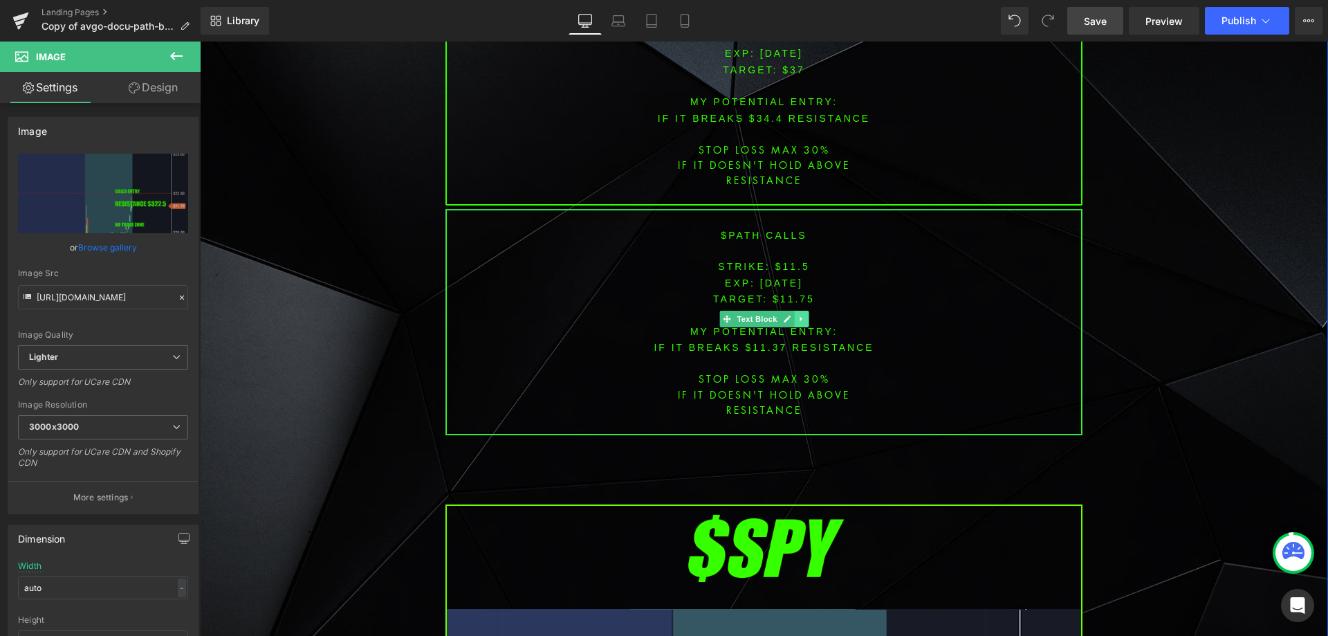
click at [800, 317] on icon at bounding box center [801, 319] width 2 height 5
click at [804, 315] on icon at bounding box center [808, 319] width 8 height 8
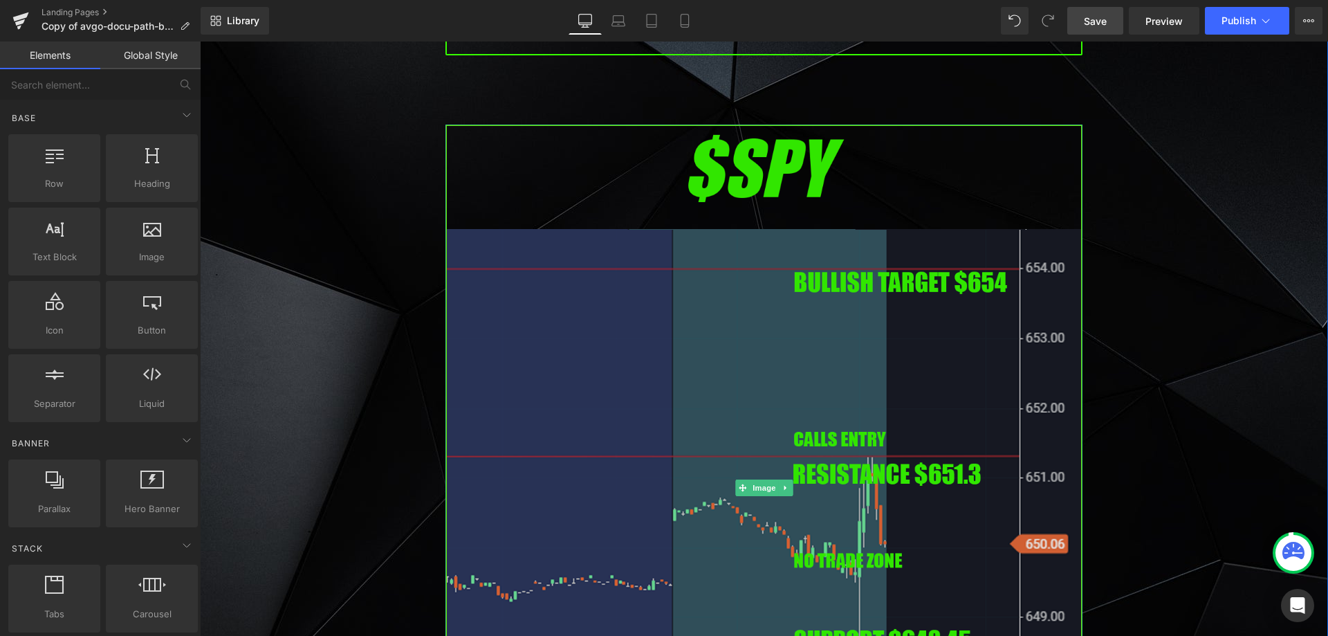
scroll to position [3942, 0]
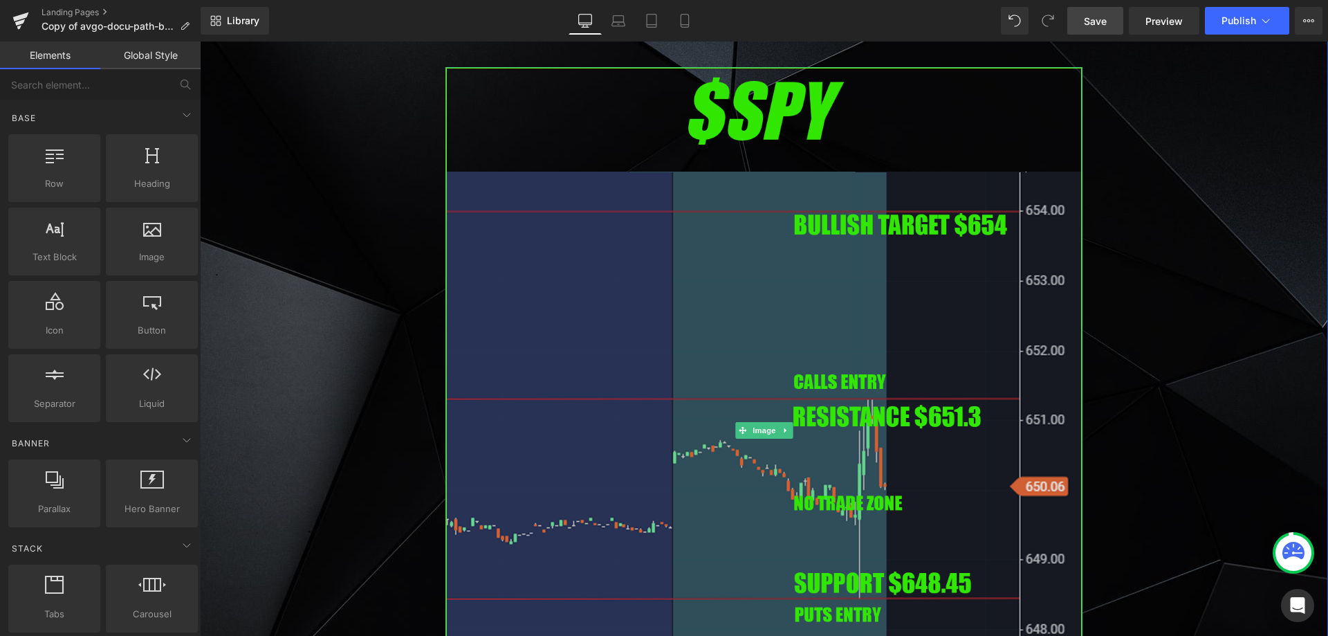
click at [730, 325] on img at bounding box center [763, 430] width 637 height 726
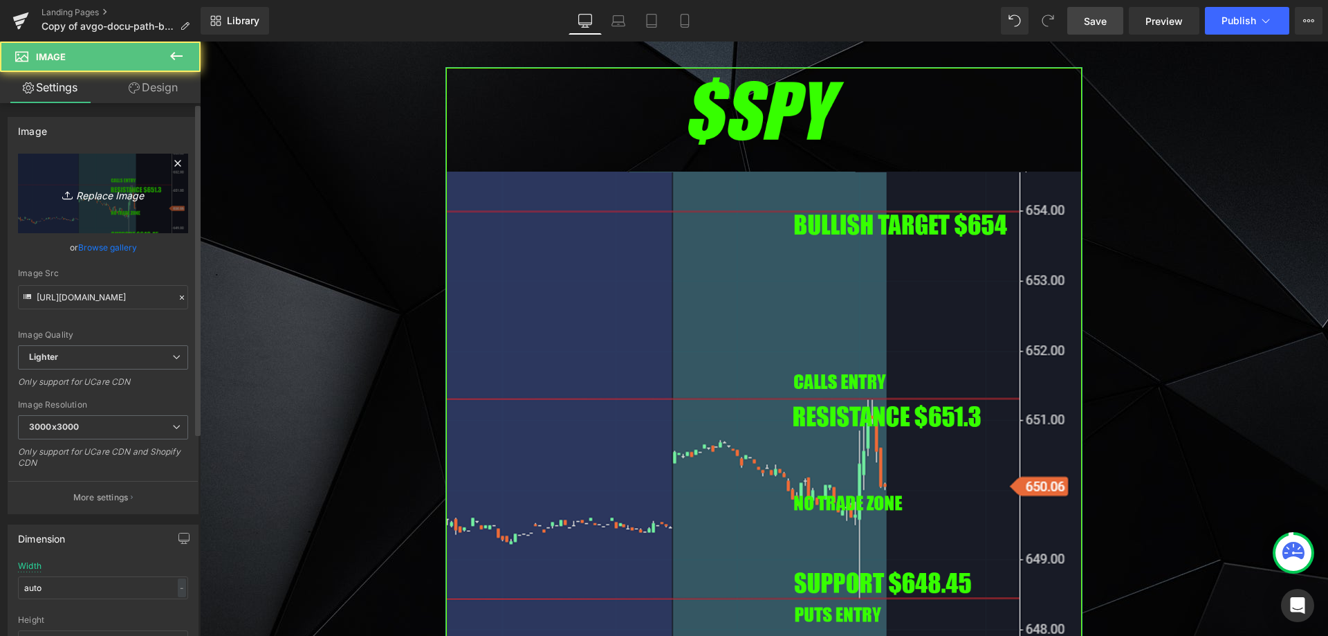
click at [130, 210] on link "Replace Image" at bounding box center [103, 194] width 170 height 80
type input "C:\fakepath\spy.png"
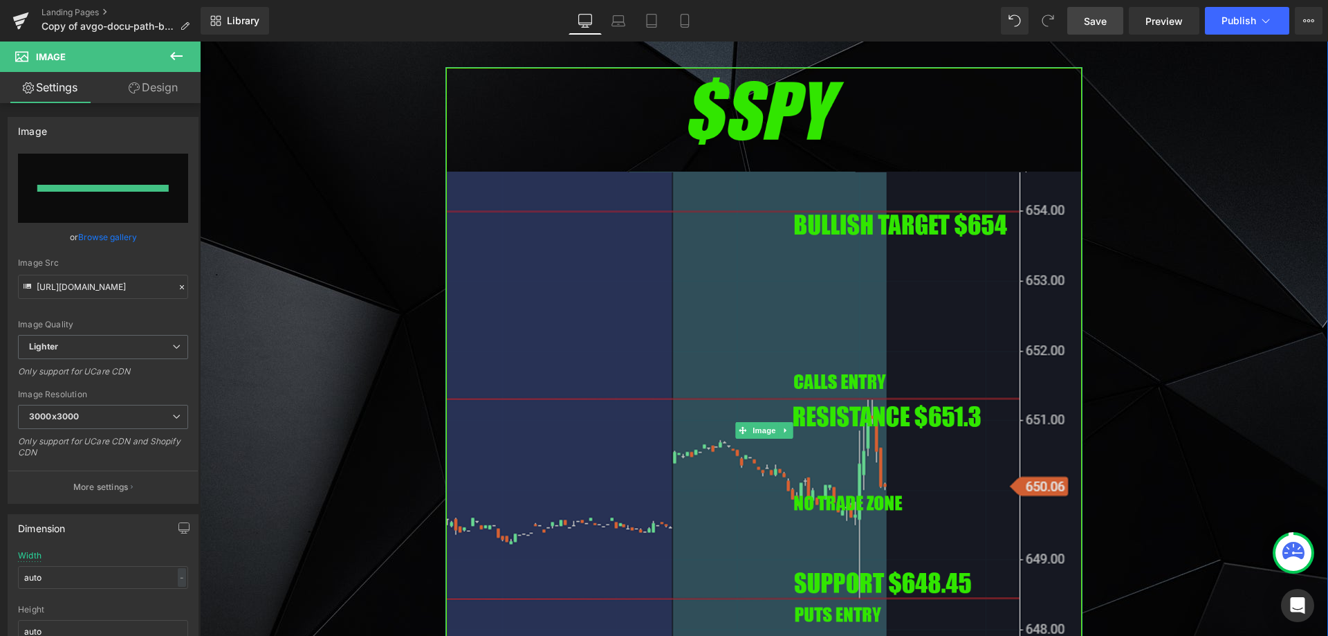
type input "[URL][DOMAIN_NAME]"
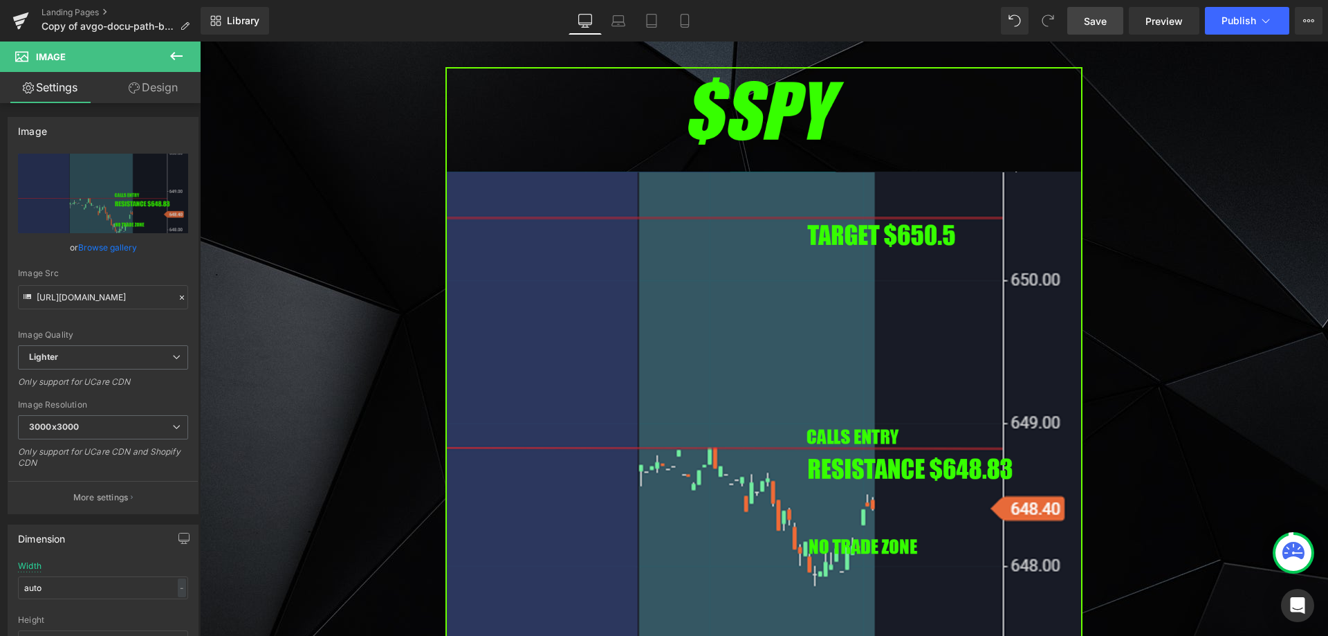
drag, startPoint x: 1104, startPoint y: 27, endPoint x: 1025, endPoint y: 129, distance: 128.7
click at [1104, 27] on span "Save" at bounding box center [1095, 21] width 23 height 15
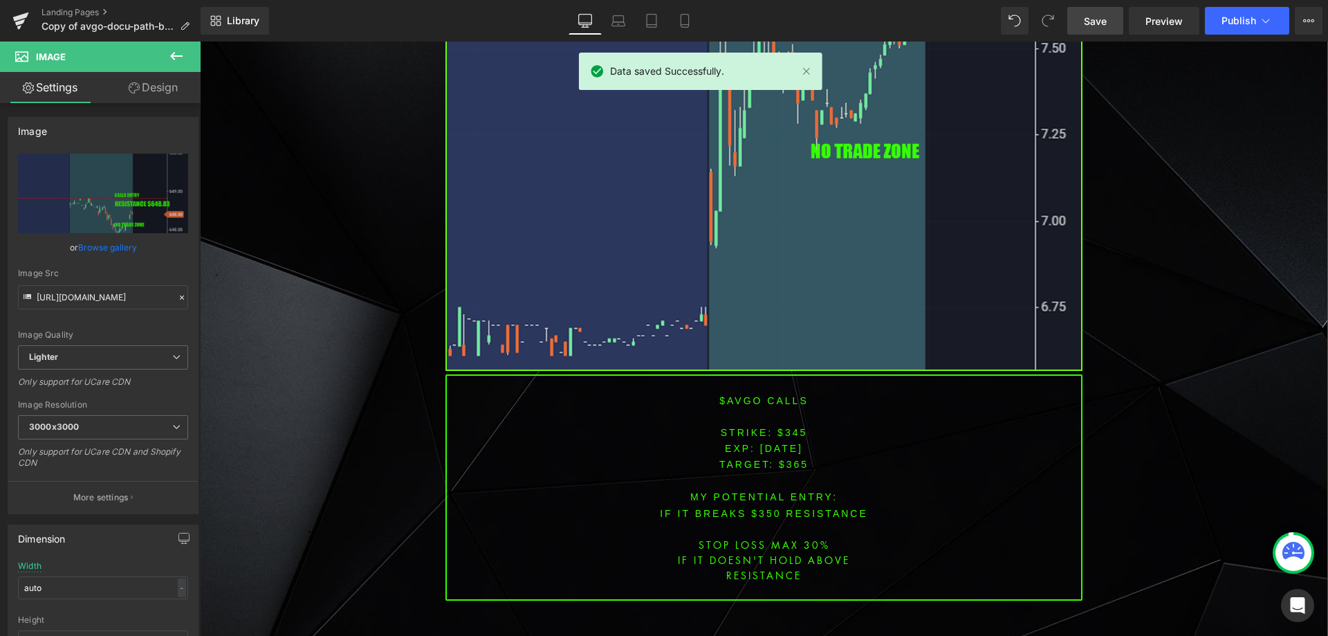
scroll to position [1314, 0]
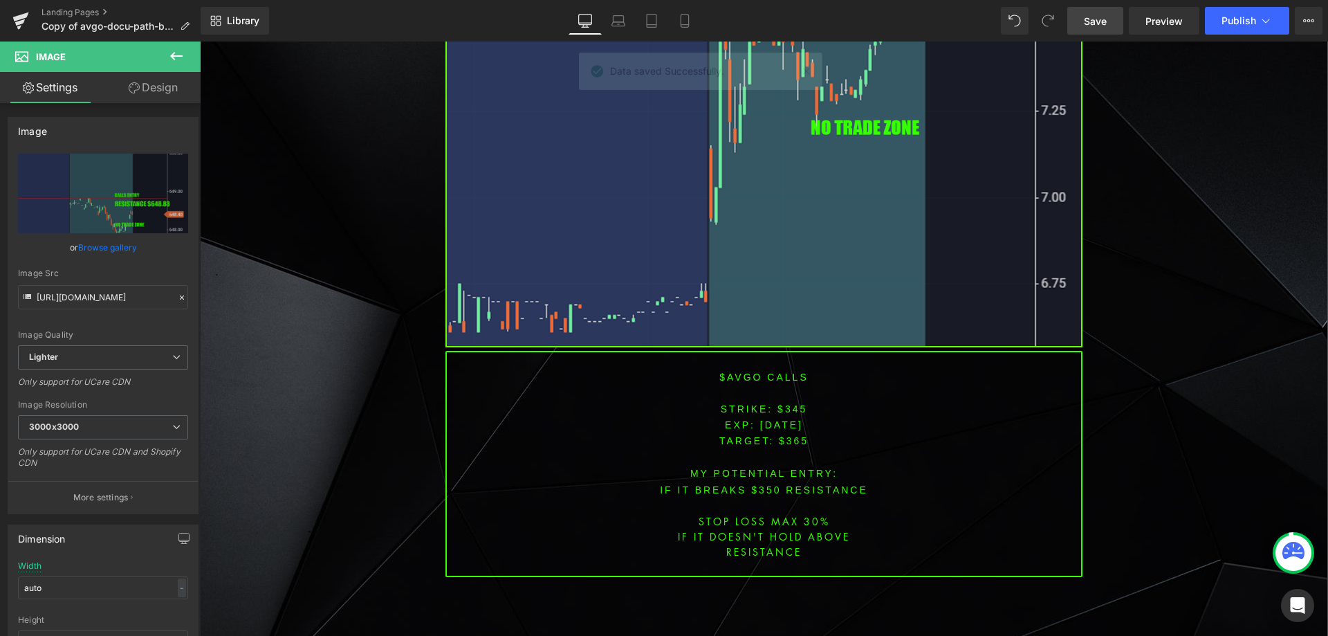
click at [738, 378] on font "$AVGO CALLS" at bounding box center [763, 376] width 89 height 11
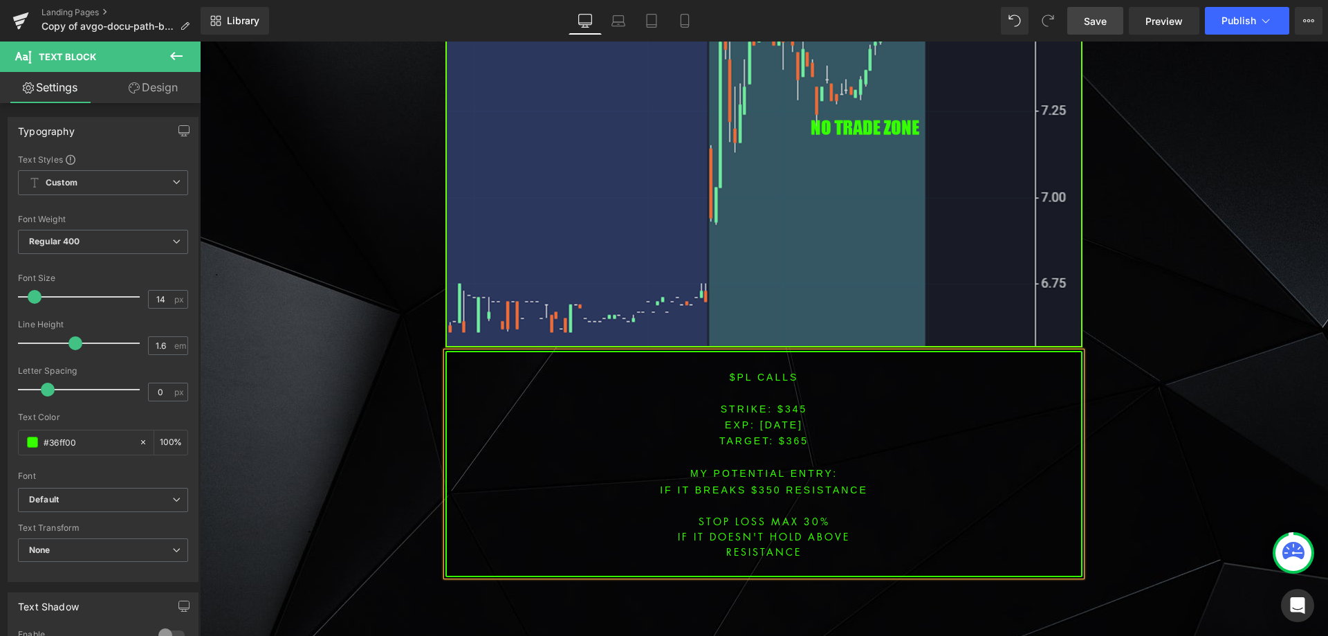
click at [784, 419] on span "[DATE]" at bounding box center [781, 424] width 43 height 11
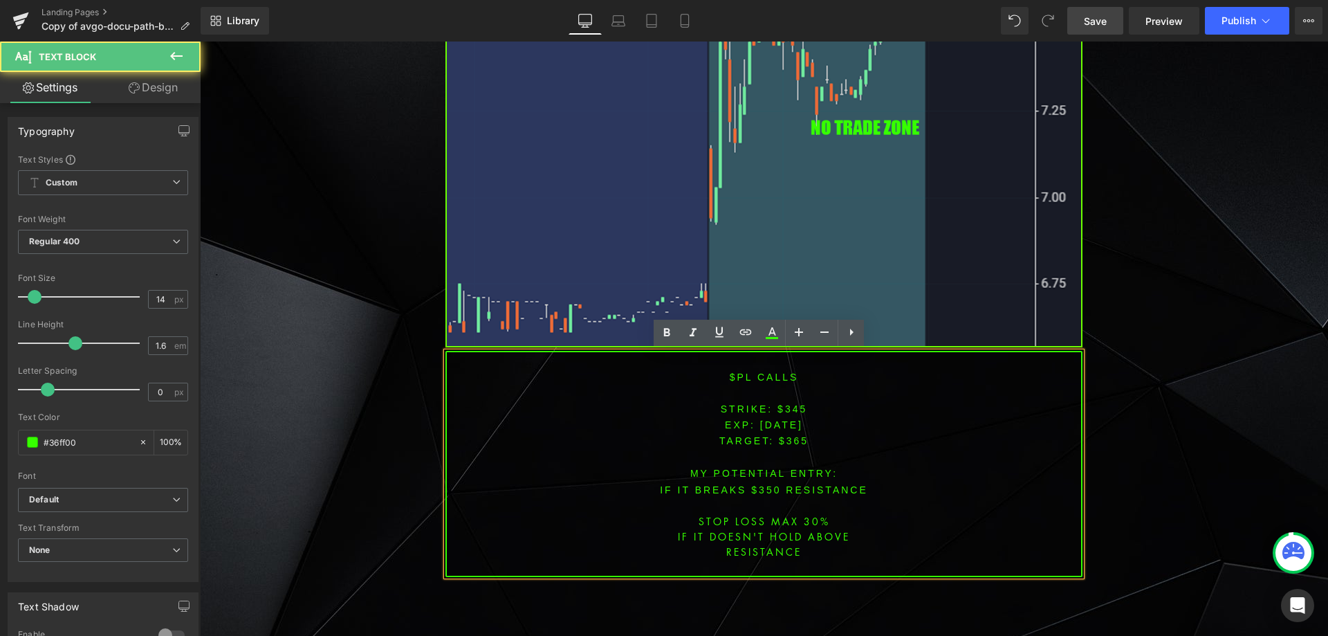
click at [784, 419] on span "[DATE]" at bounding box center [781, 424] width 43 height 11
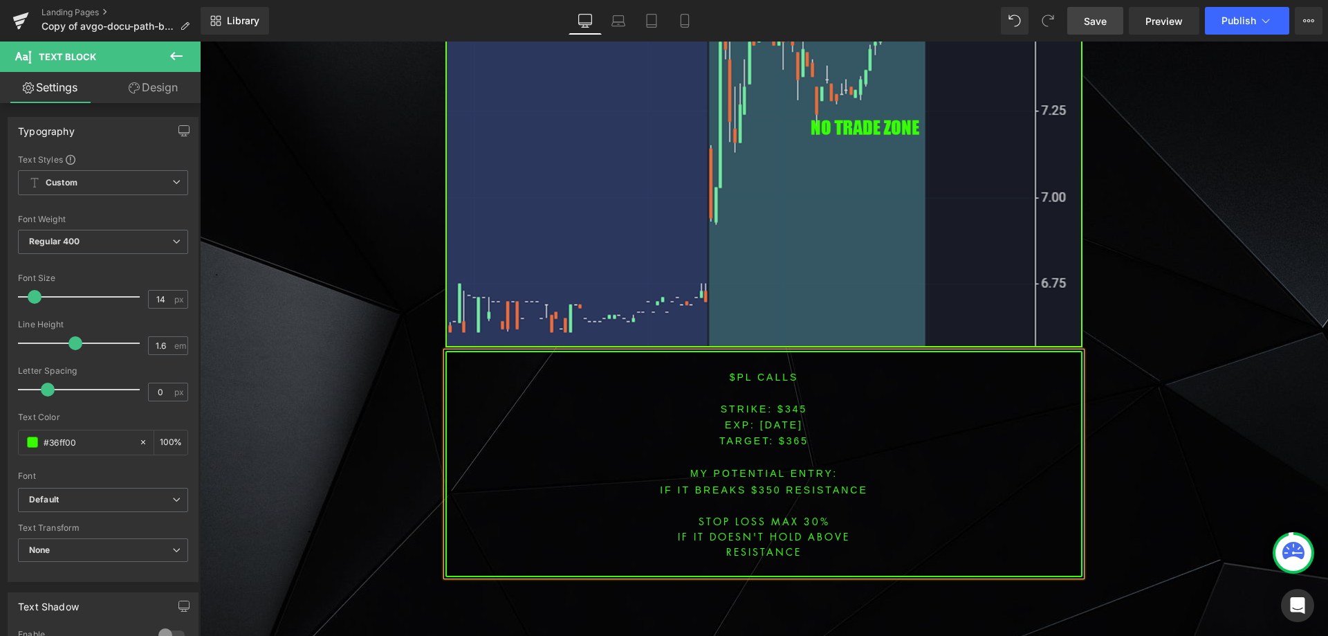
click at [784, 406] on font "STRIKE: $345" at bounding box center [764, 408] width 87 height 11
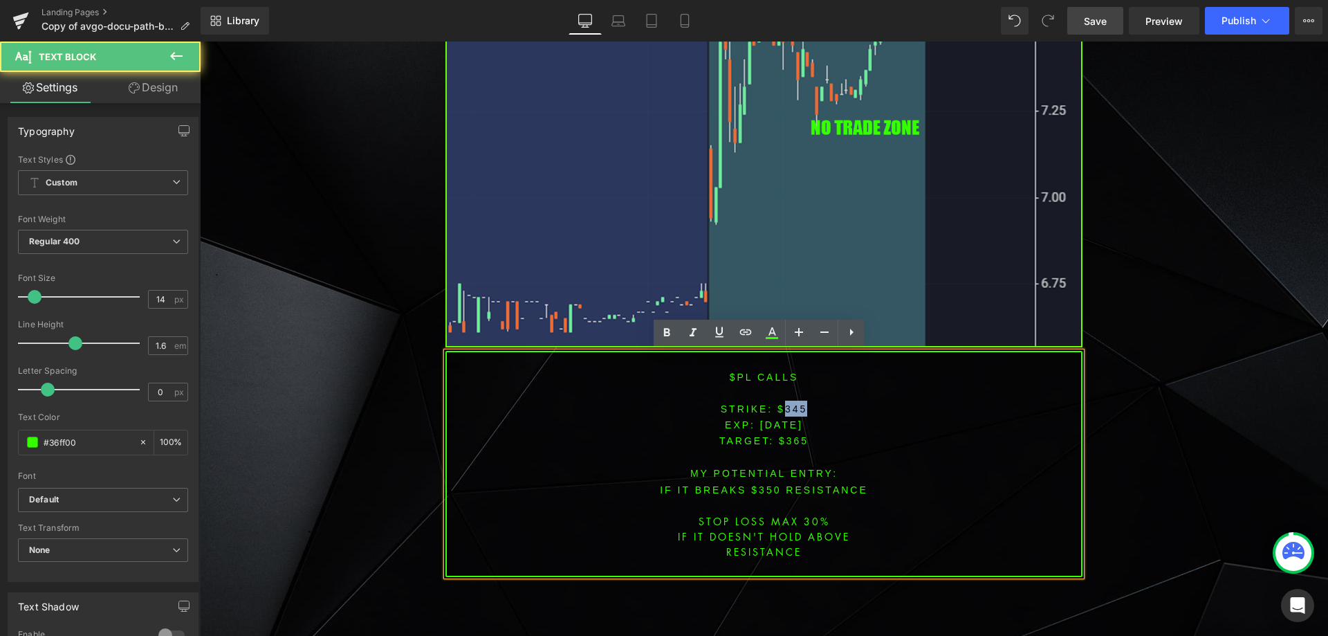
click at [784, 406] on font "STRIKE: $345" at bounding box center [764, 408] width 87 height 11
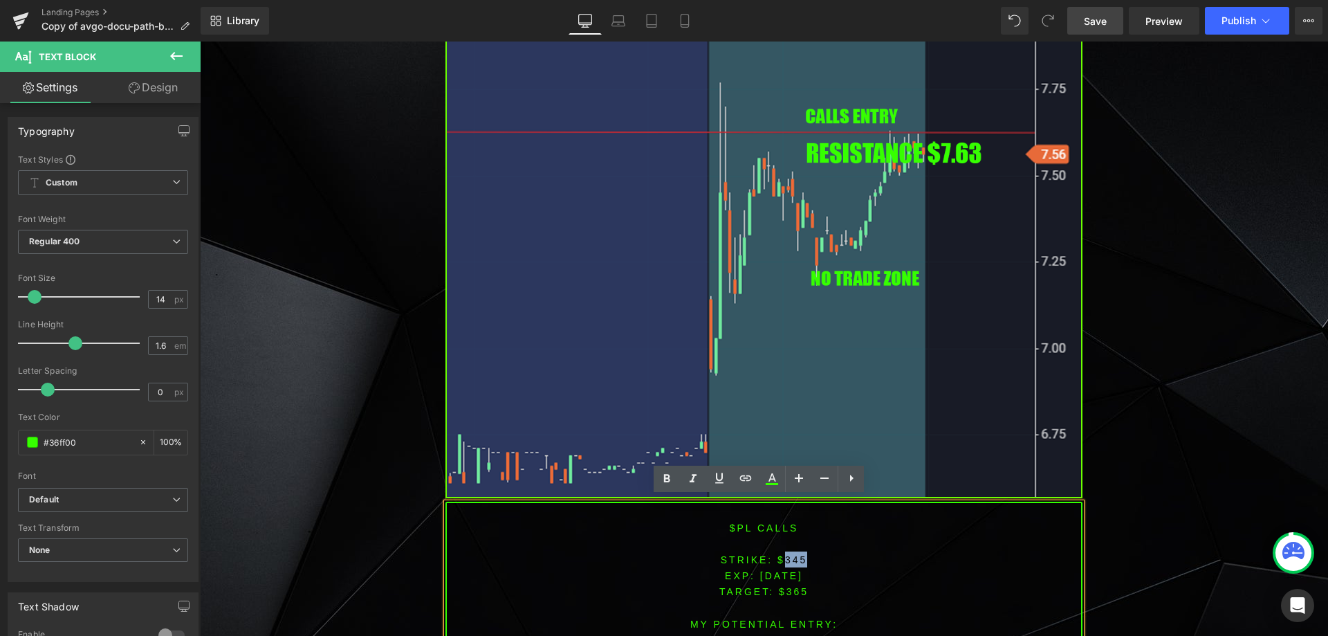
scroll to position [1176, 0]
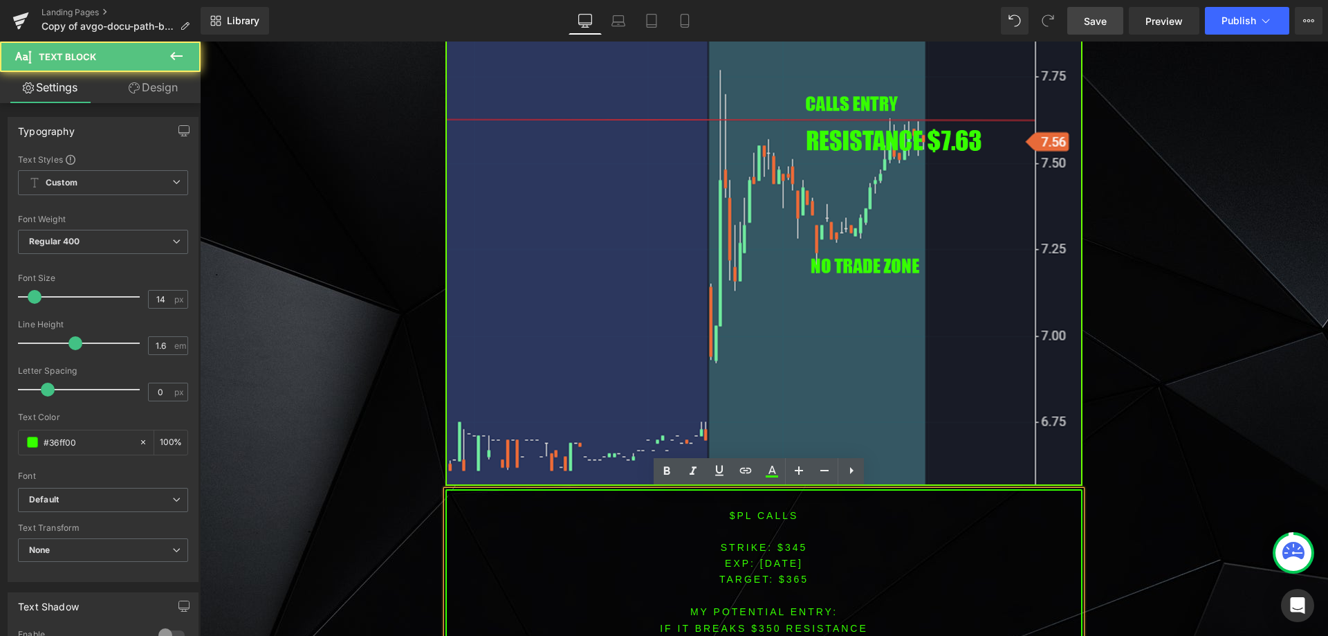
click at [696, 549] on p "STRIKE: $345" at bounding box center [764, 547] width 634 height 16
click at [789, 544] on font "STRIKE: $345" at bounding box center [764, 547] width 87 height 11
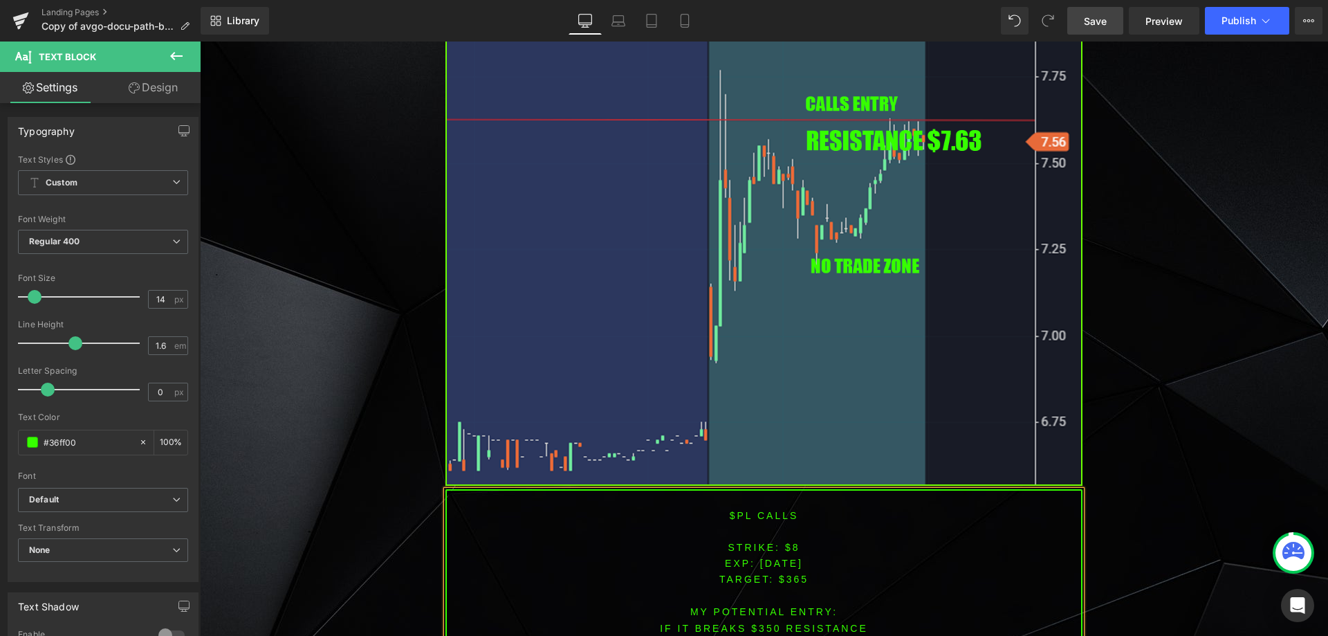
click at [795, 573] on span "TARGET: $365" at bounding box center [763, 578] width 89 height 11
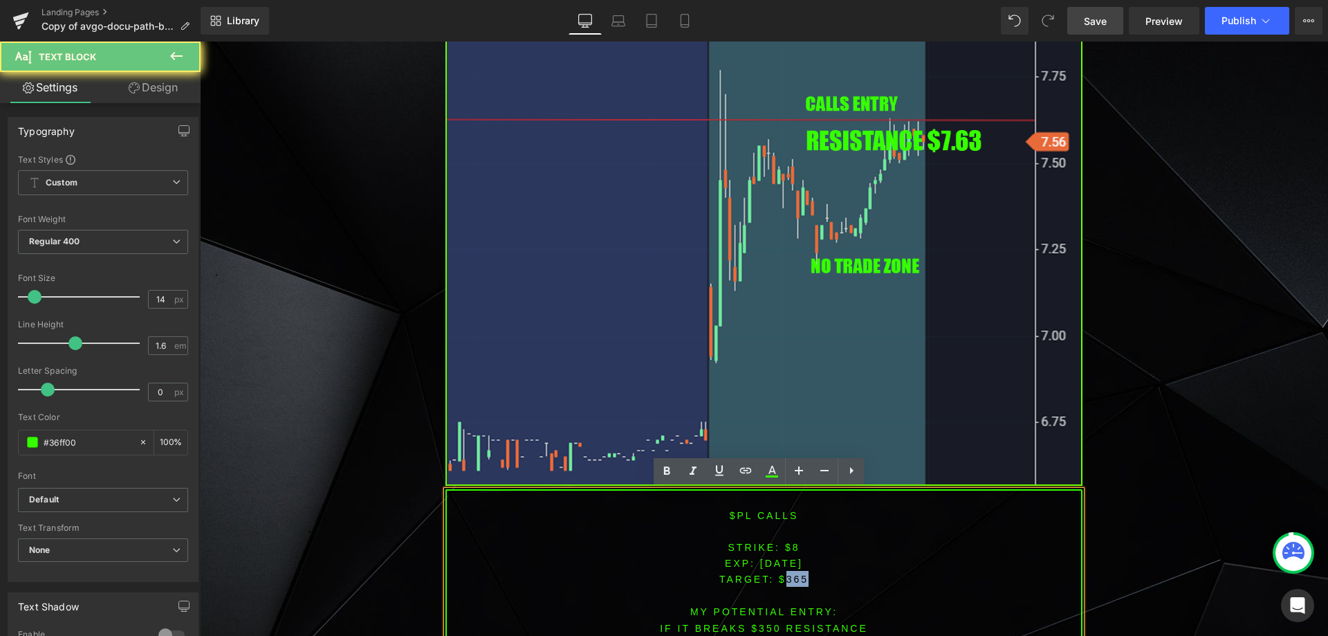
click at [795, 573] on span "TARGET: $365" at bounding box center [763, 578] width 89 height 11
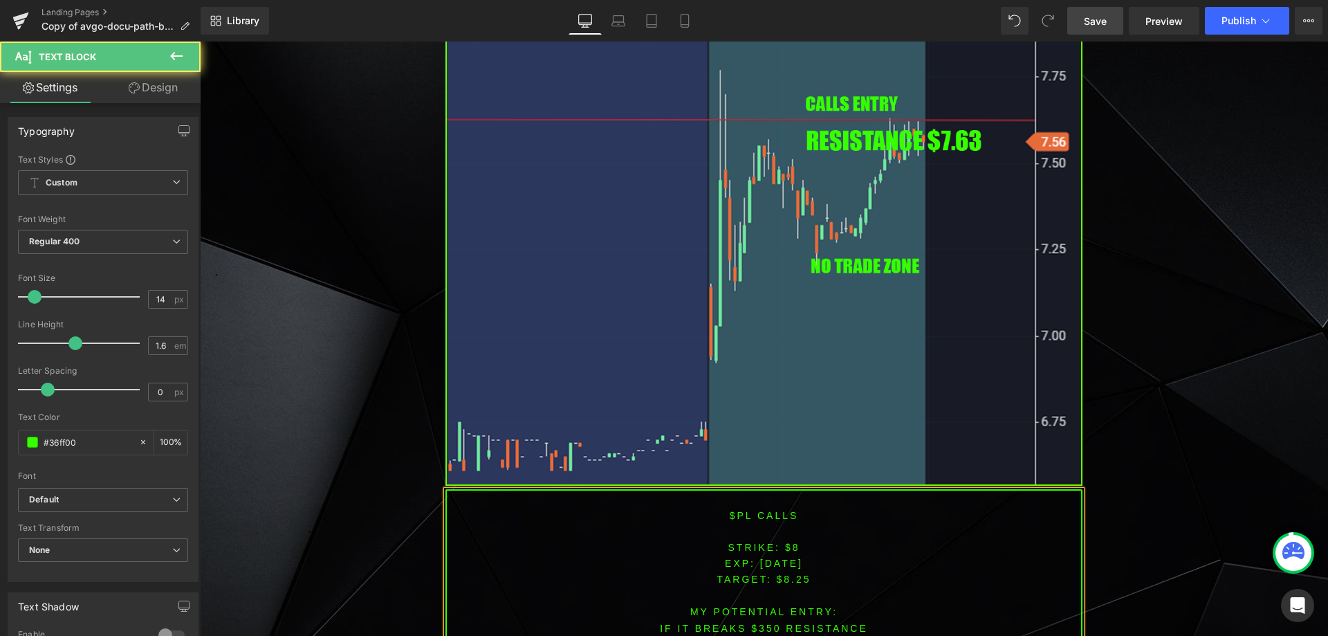
click at [763, 622] on font "IF IT BREAKS $350 resistance" at bounding box center [764, 627] width 208 height 11
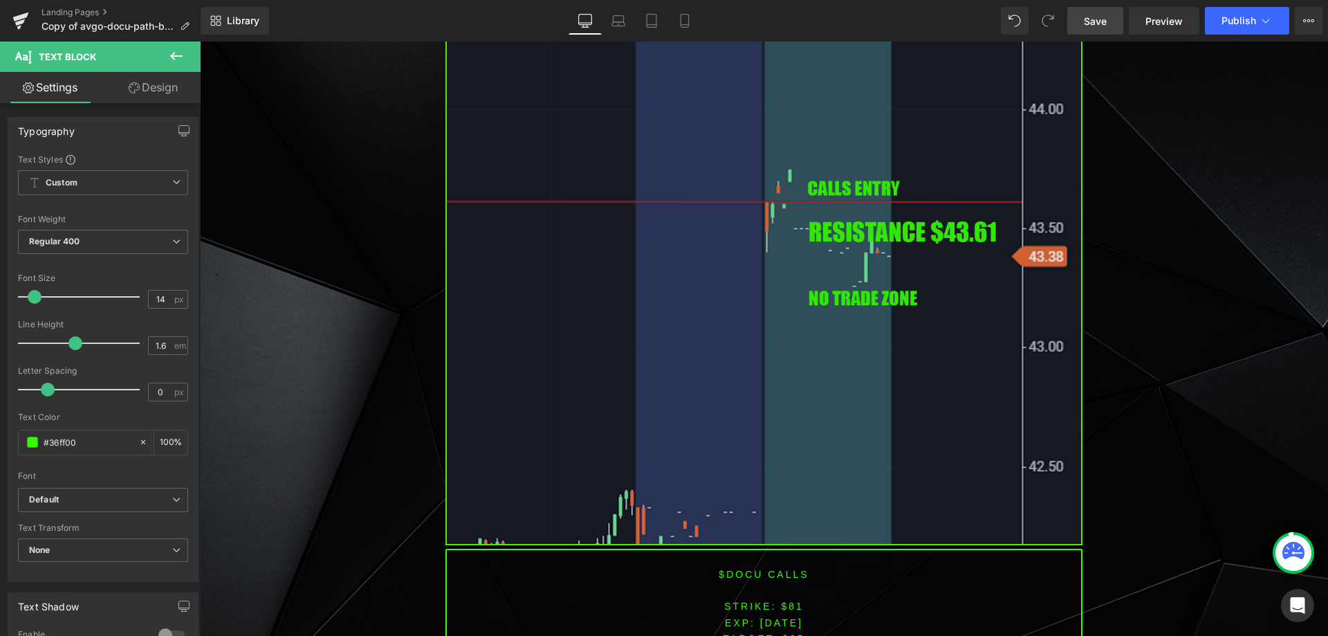
scroll to position [2144, 0]
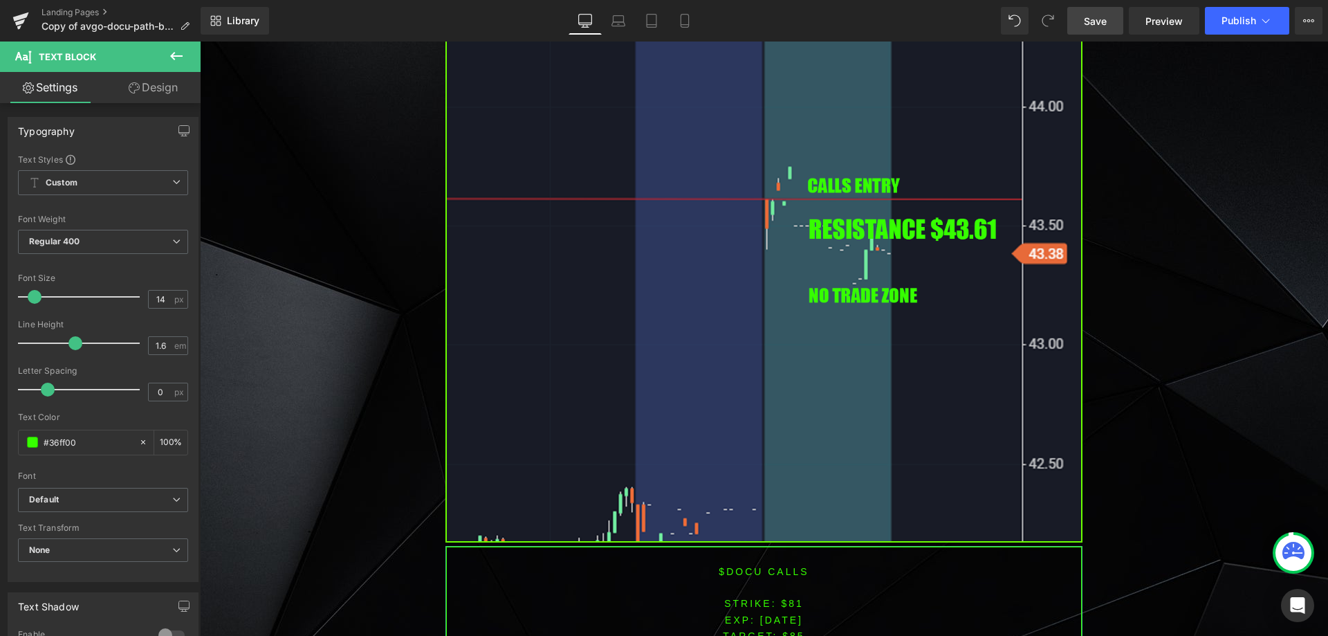
click at [739, 555] on p at bounding box center [764, 555] width 634 height 16
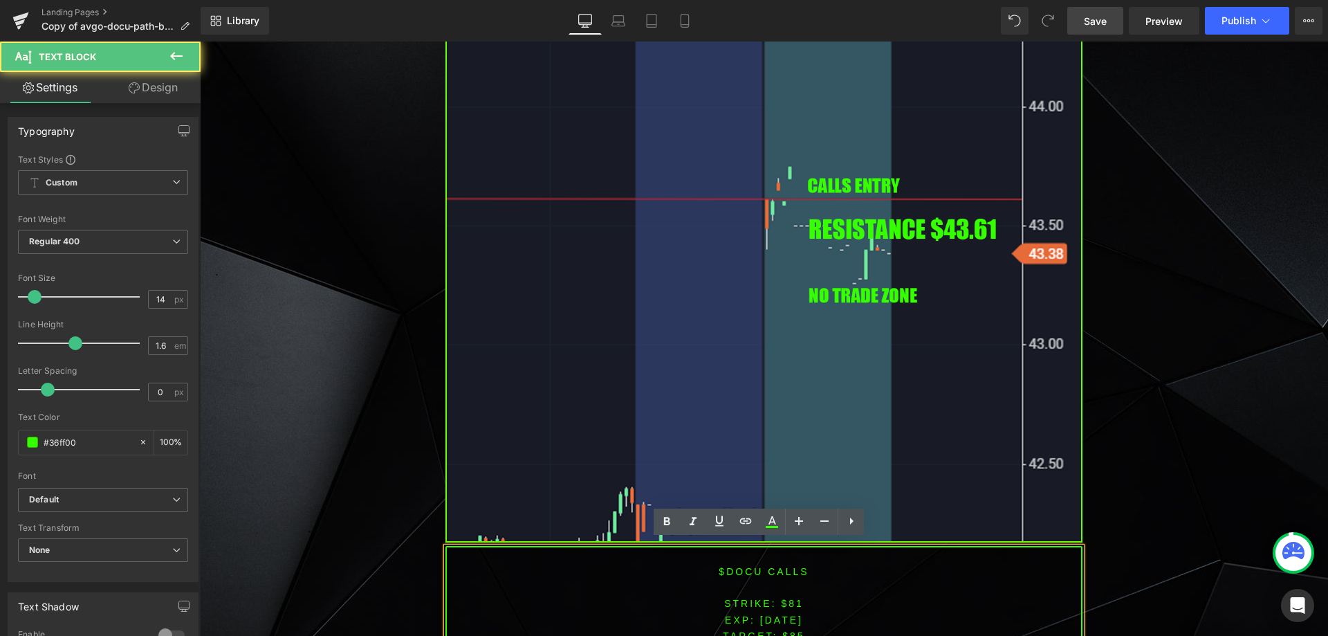
click at [739, 566] on font "$DOCU CALLS" at bounding box center [764, 571] width 90 height 11
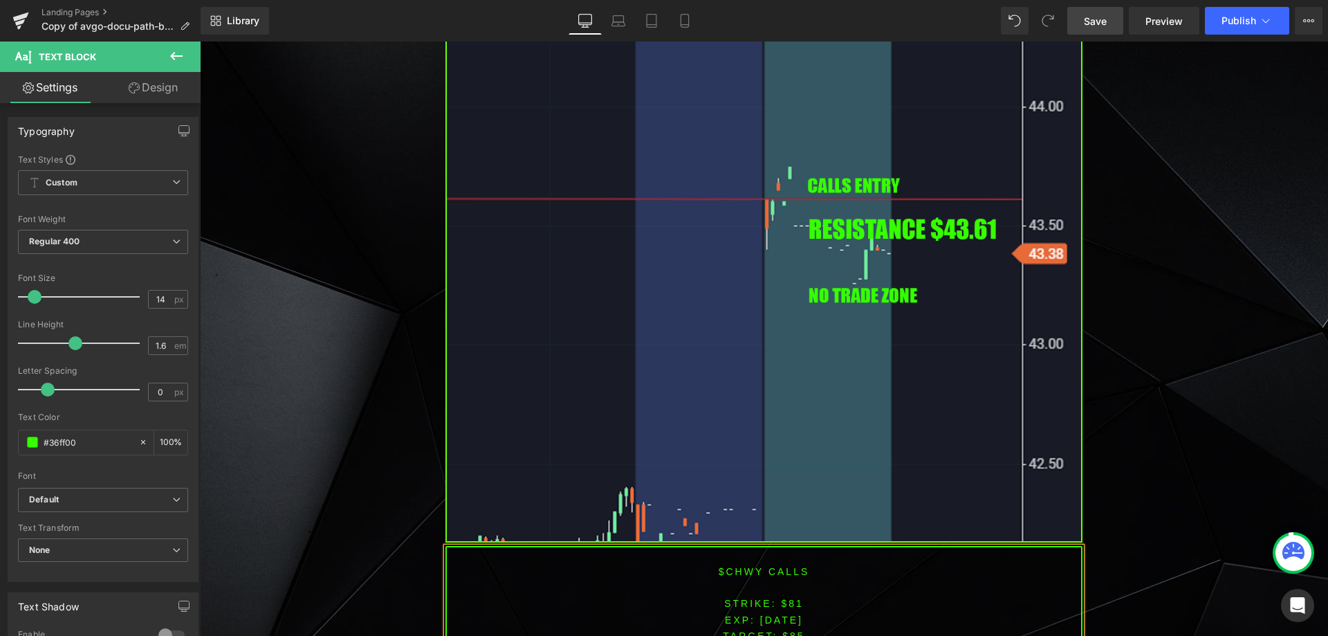
click at [787, 614] on span "[DATE]" at bounding box center [781, 619] width 43 height 11
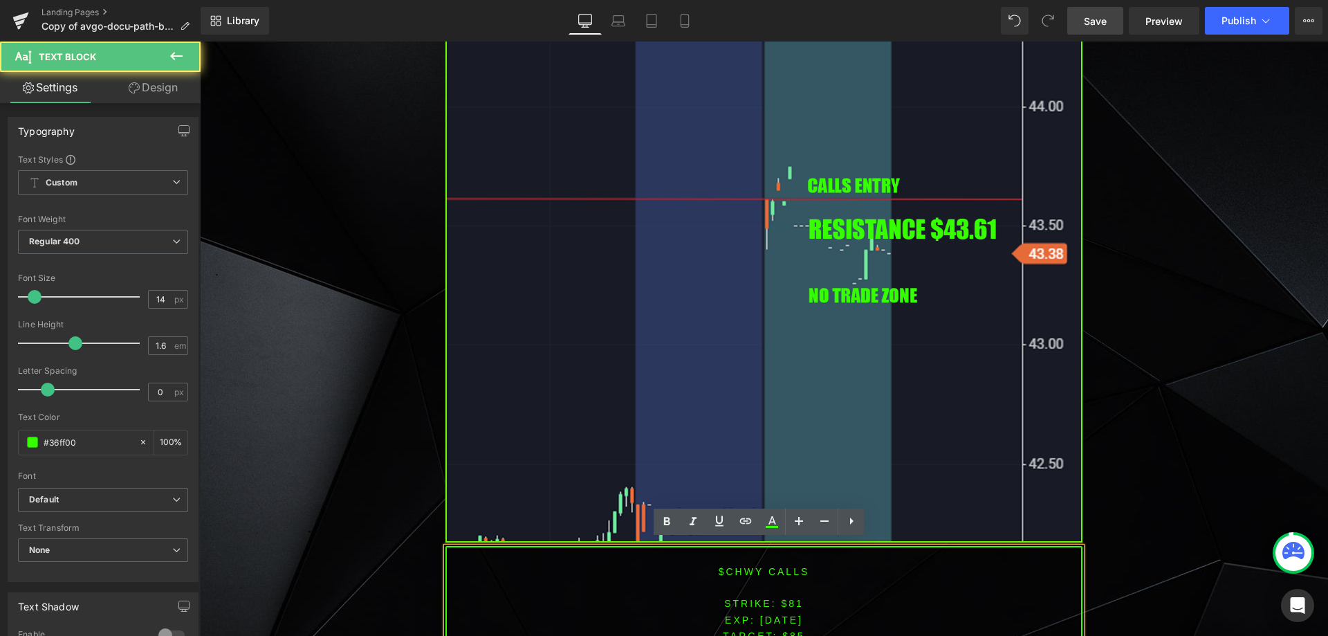
click at [787, 614] on span "[DATE]" at bounding box center [781, 619] width 43 height 11
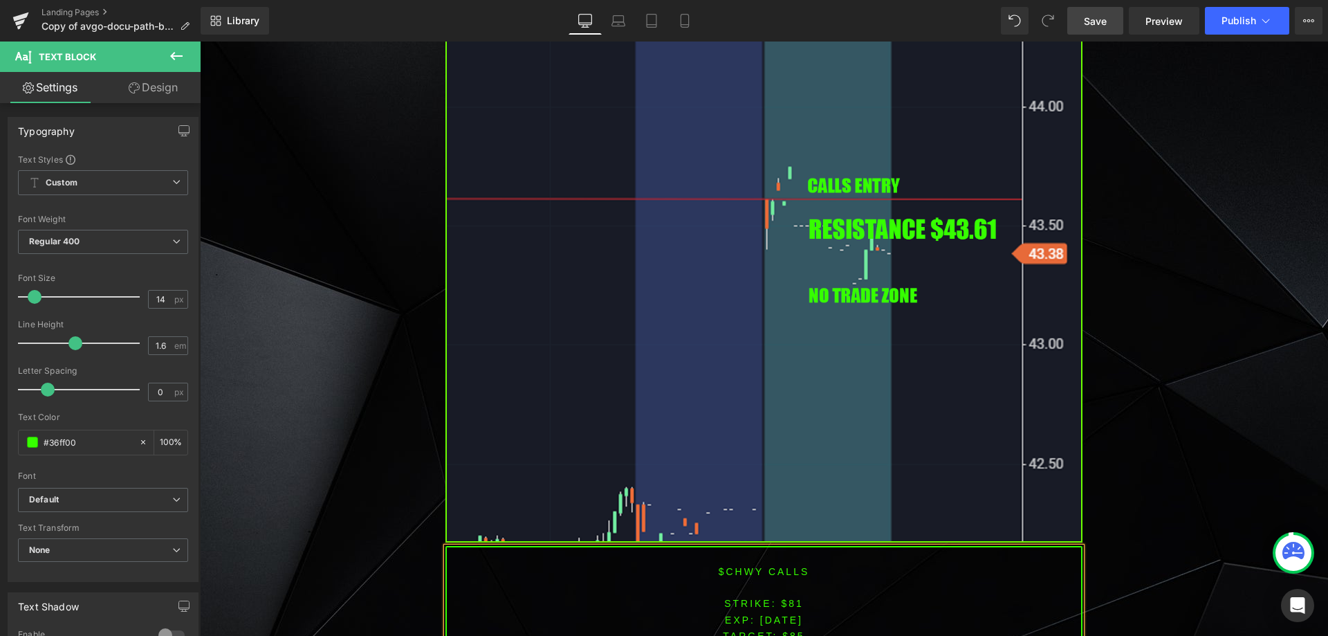
click at [789, 598] on font "STRIKE: $81" at bounding box center [764, 603] width 80 height 11
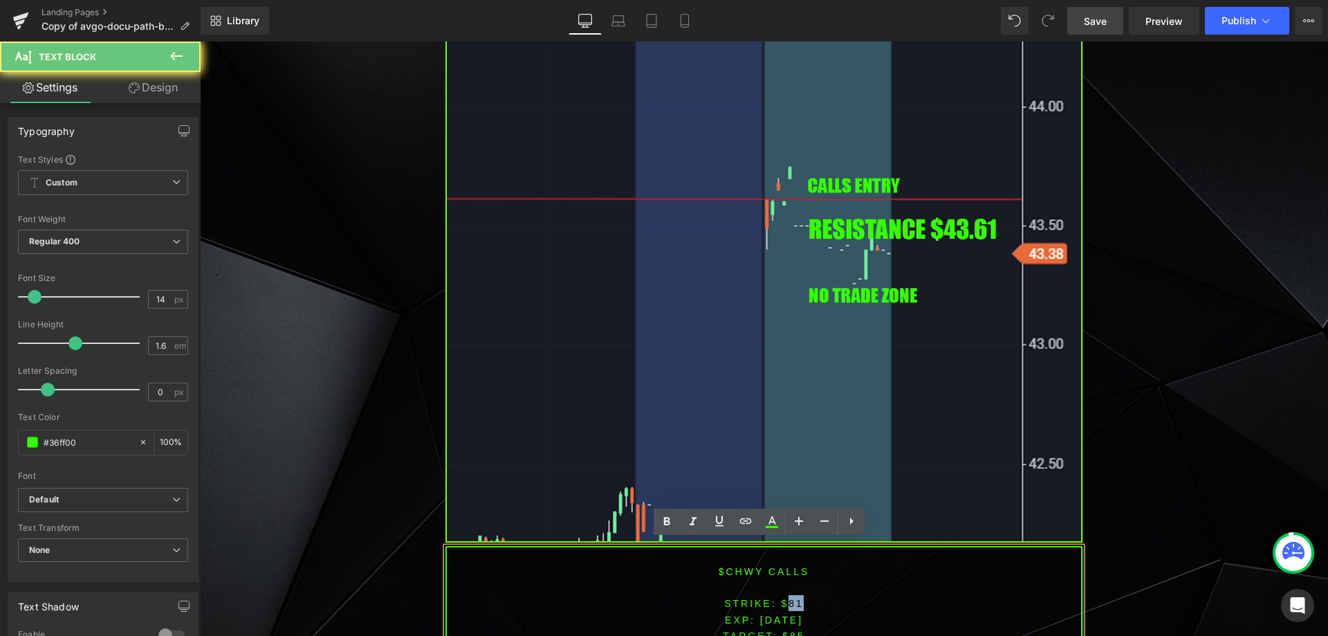
click at [789, 598] on font "STRIKE: $81" at bounding box center [764, 603] width 80 height 11
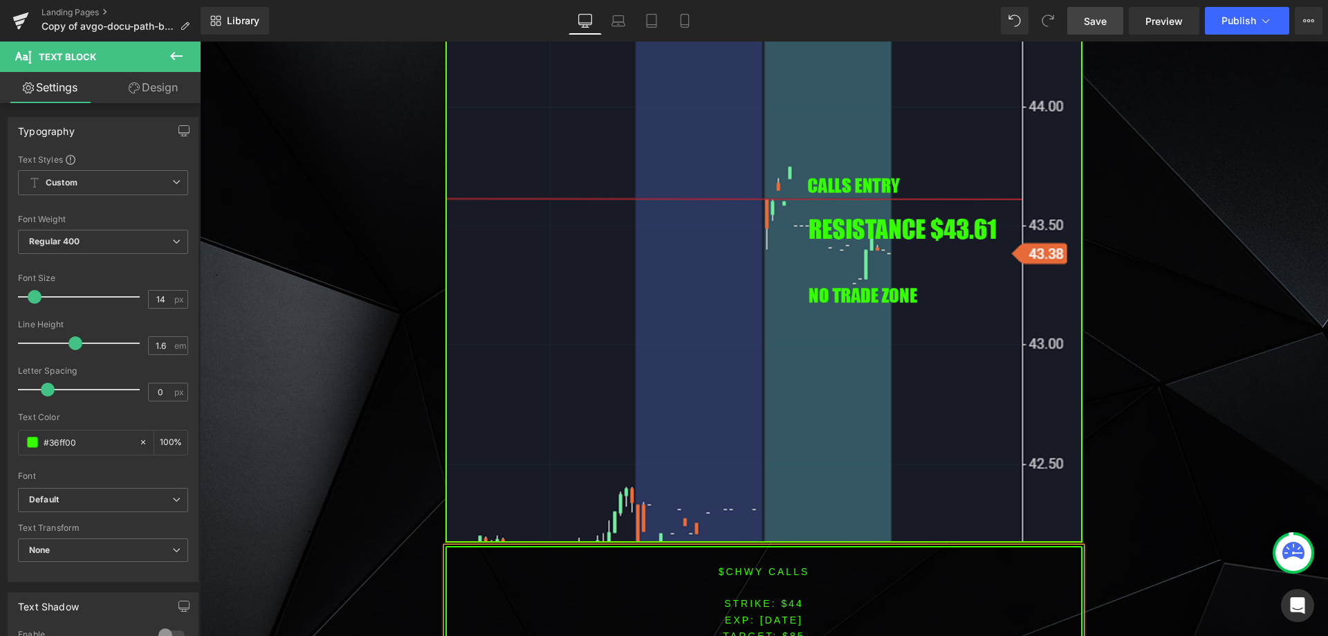
click at [790, 630] on span "TARGET: $85" at bounding box center [764, 635] width 82 height 11
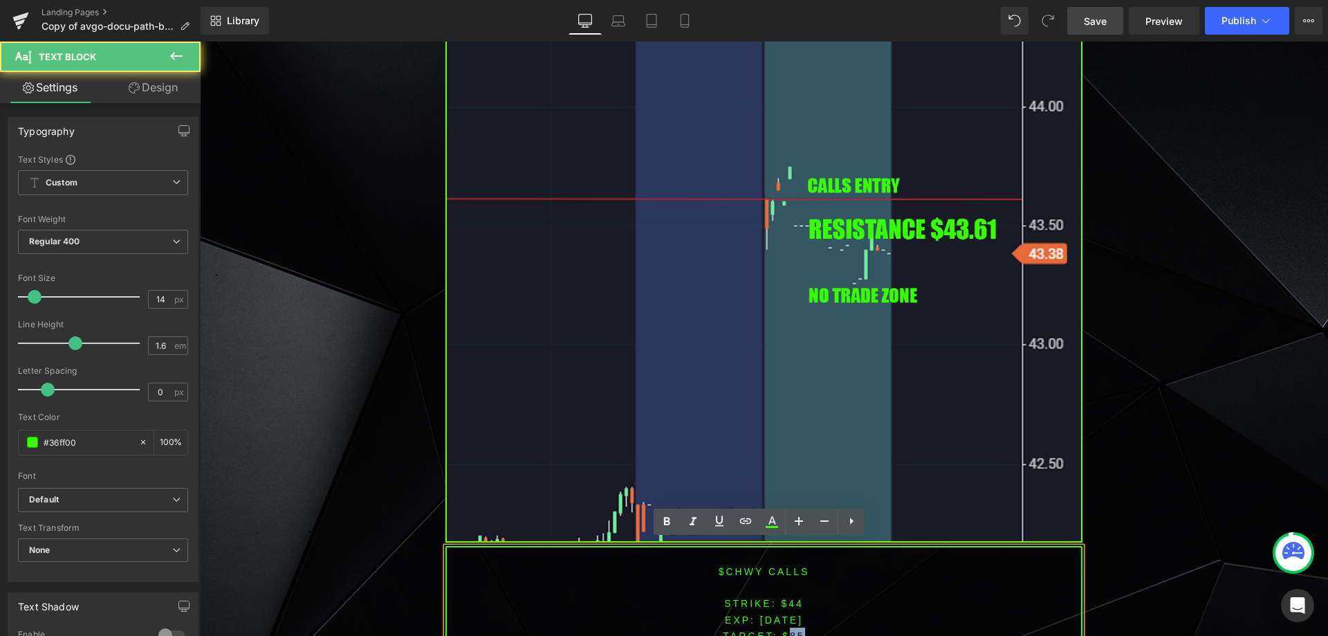
click at [792, 630] on span "TARGET: $85" at bounding box center [764, 635] width 82 height 11
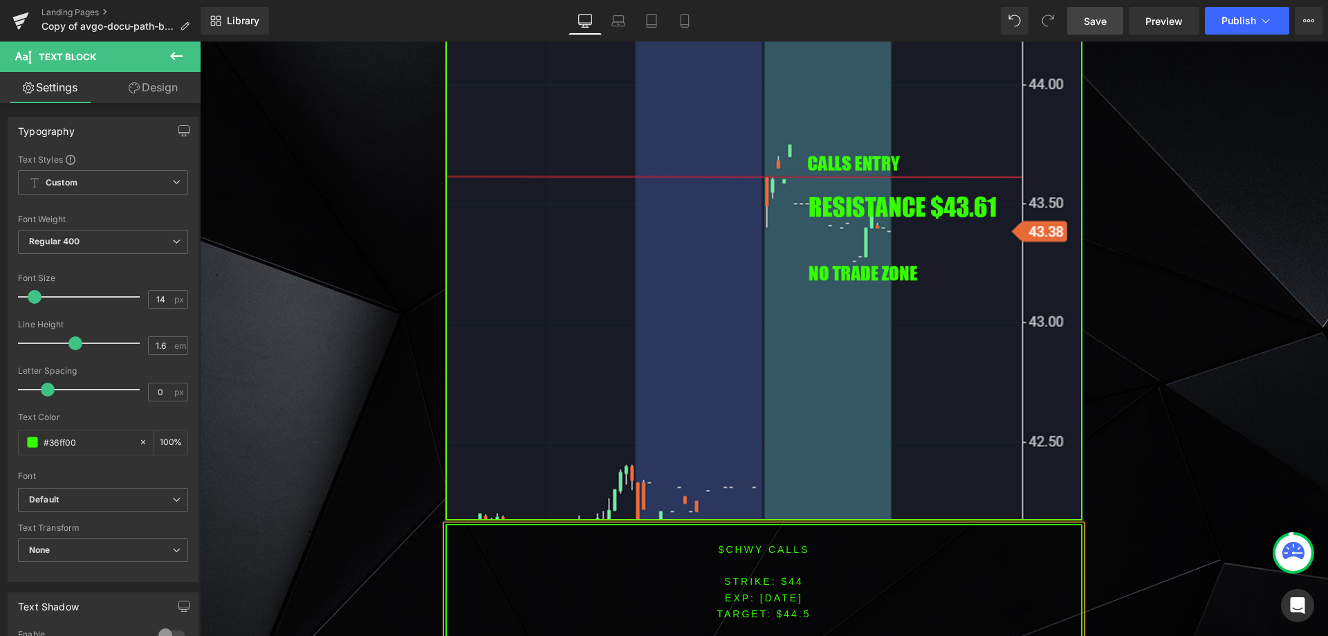
scroll to position [2210, 0]
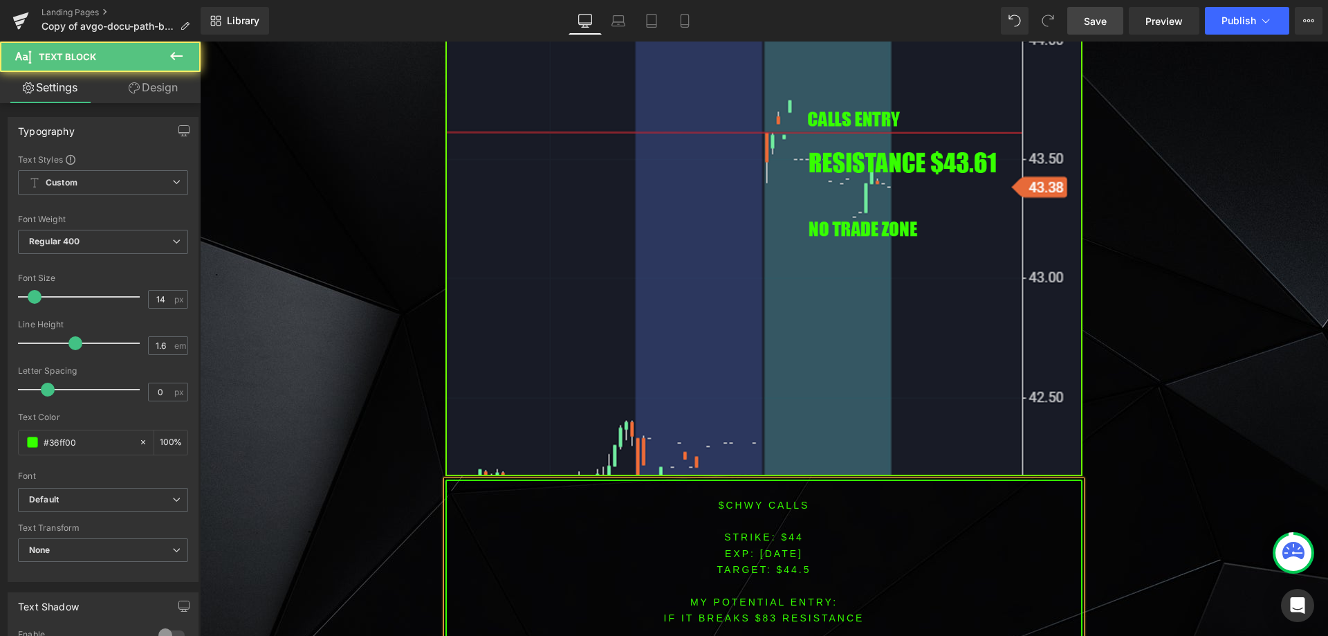
click at [759, 614] on p "IF IT BREAKS $83 resistance" at bounding box center [764, 617] width 634 height 16
click at [759, 612] on font "IF IT BREAKS $83 resistance" at bounding box center [764, 617] width 201 height 11
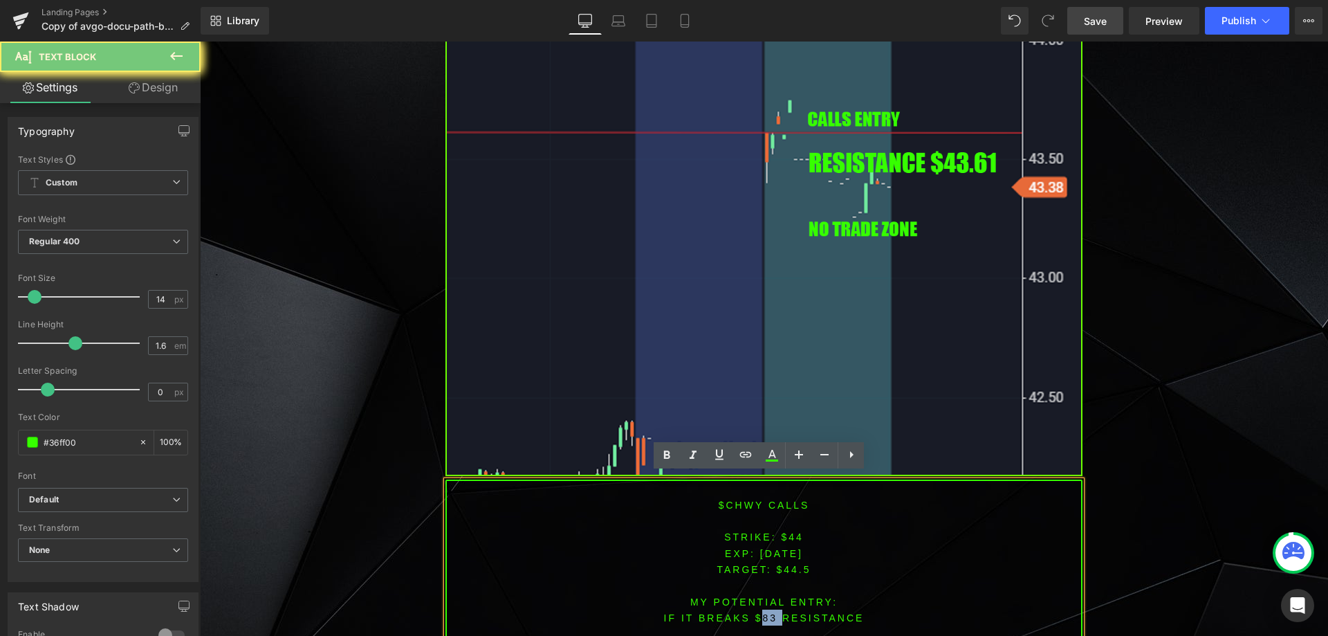
click at [759, 612] on font "IF IT BREAKS $83 resistance" at bounding box center [764, 617] width 201 height 11
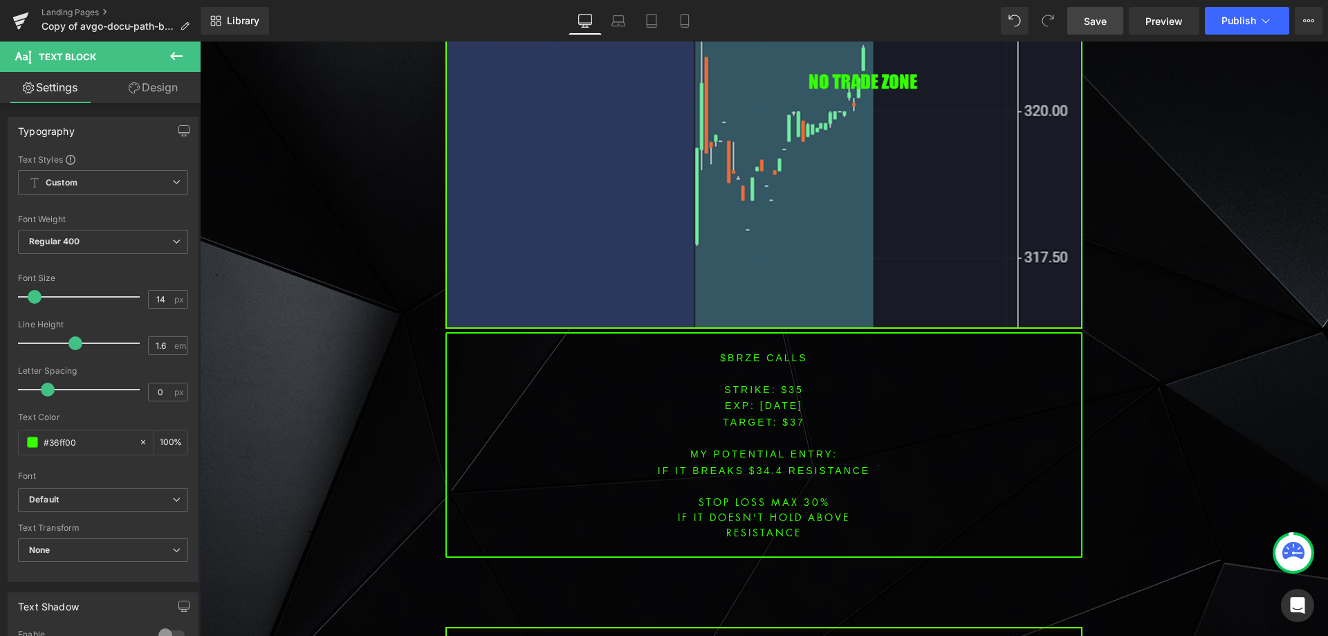
scroll to position [3386, 0]
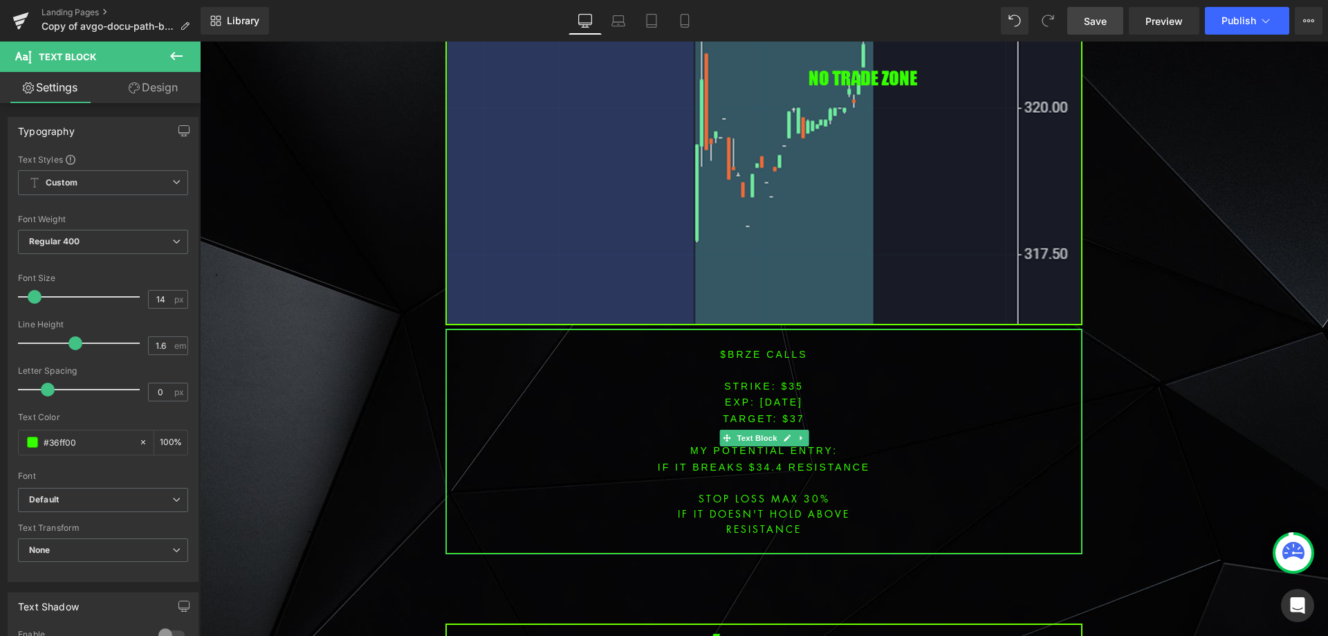
click at [732, 349] on font "$BRZE CALLS" at bounding box center [763, 354] width 87 height 11
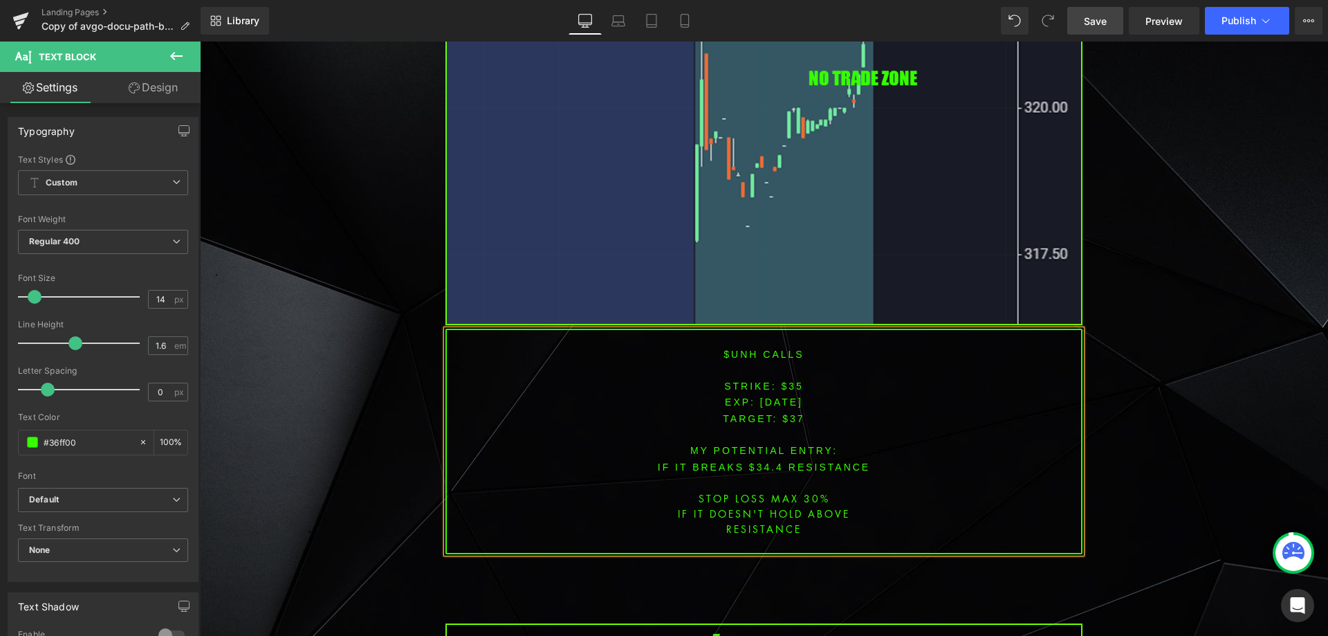
click at [784, 396] on span "[DATE]" at bounding box center [781, 401] width 43 height 11
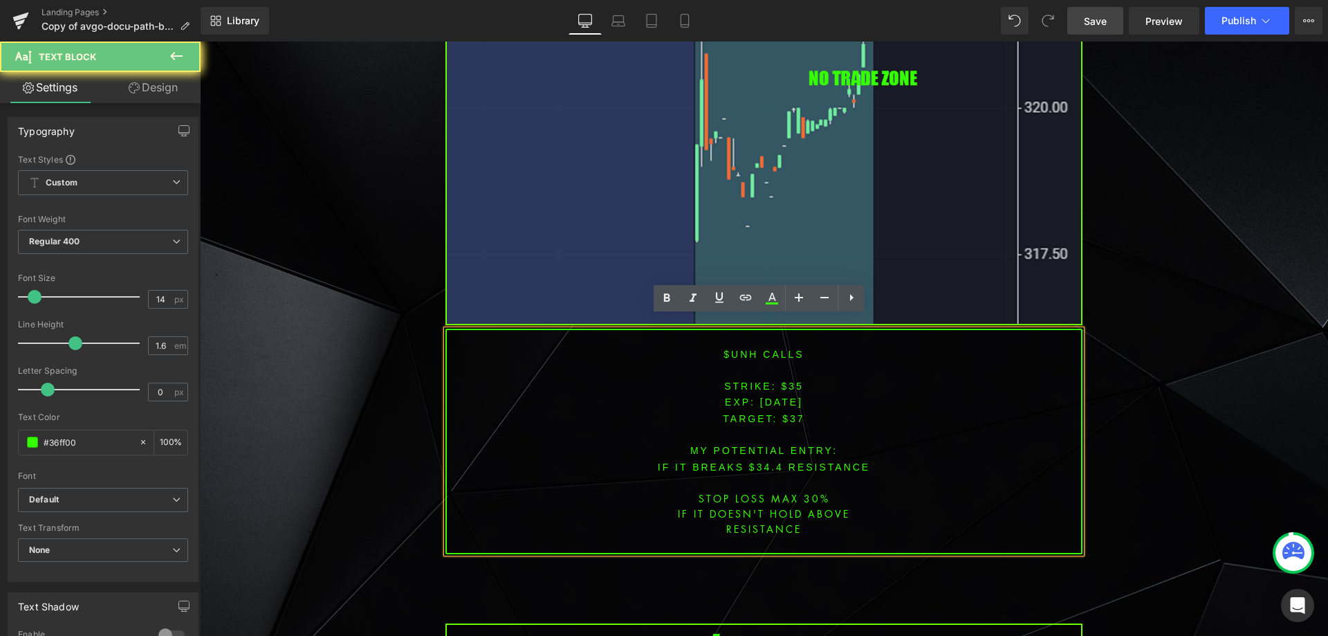
click at [784, 396] on span "[DATE]" at bounding box center [781, 401] width 43 height 11
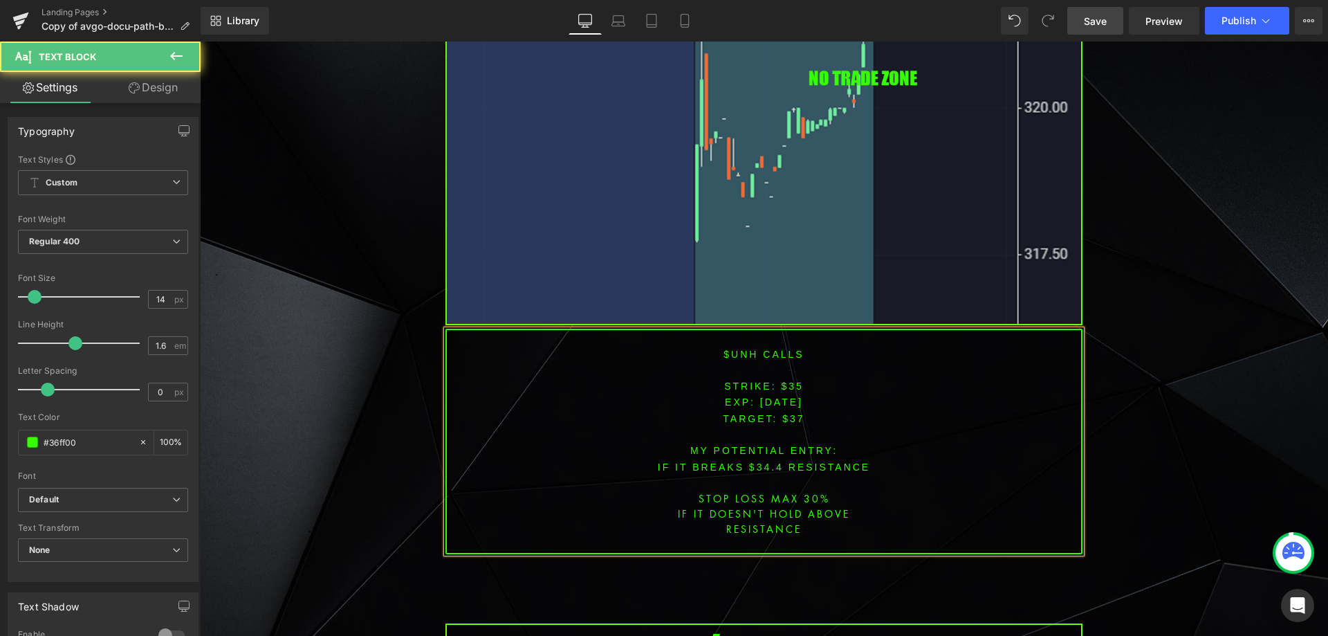
click at [787, 380] on font "STRIKE: $35" at bounding box center [764, 385] width 80 height 11
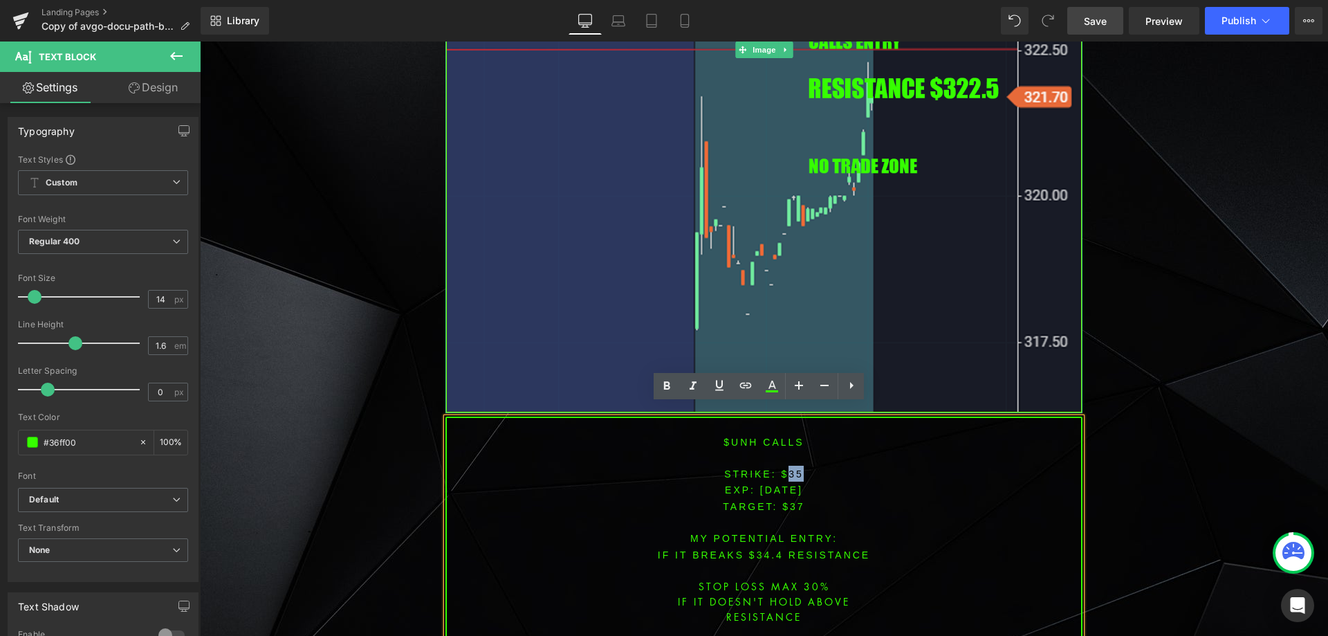
scroll to position [3317, 0]
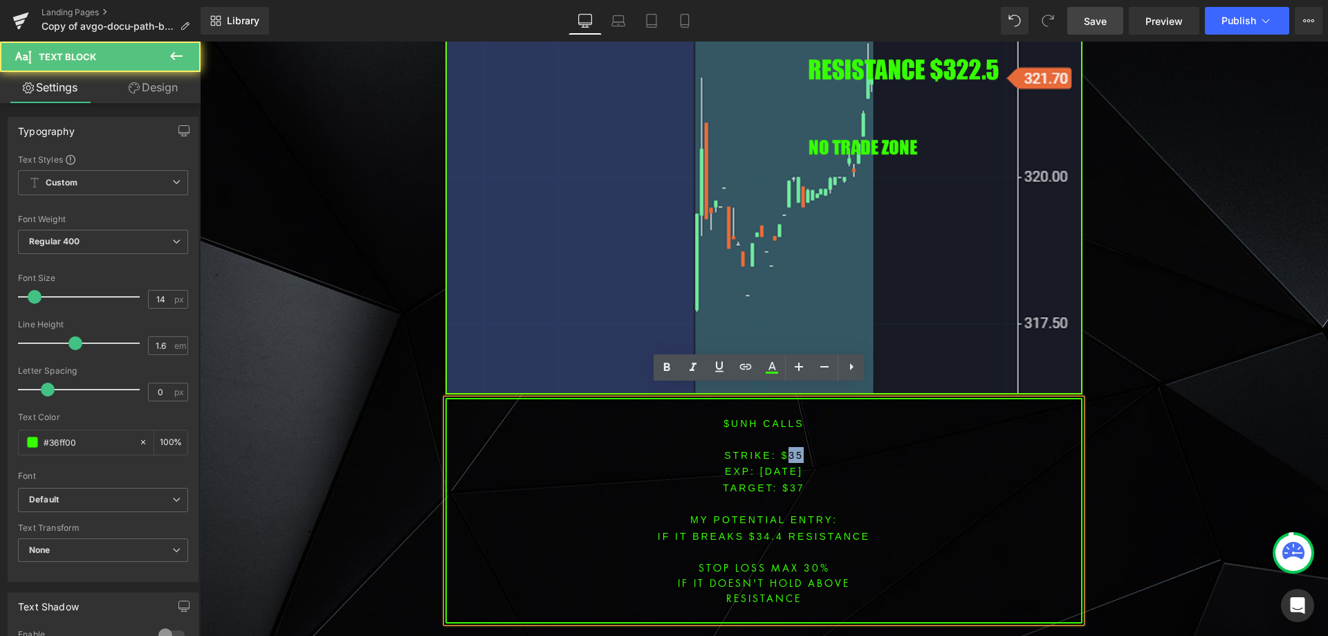
click at [795, 450] on font "STRIKE: $35" at bounding box center [764, 455] width 80 height 11
click at [791, 450] on font "STRIKE: $35" at bounding box center [764, 455] width 80 height 11
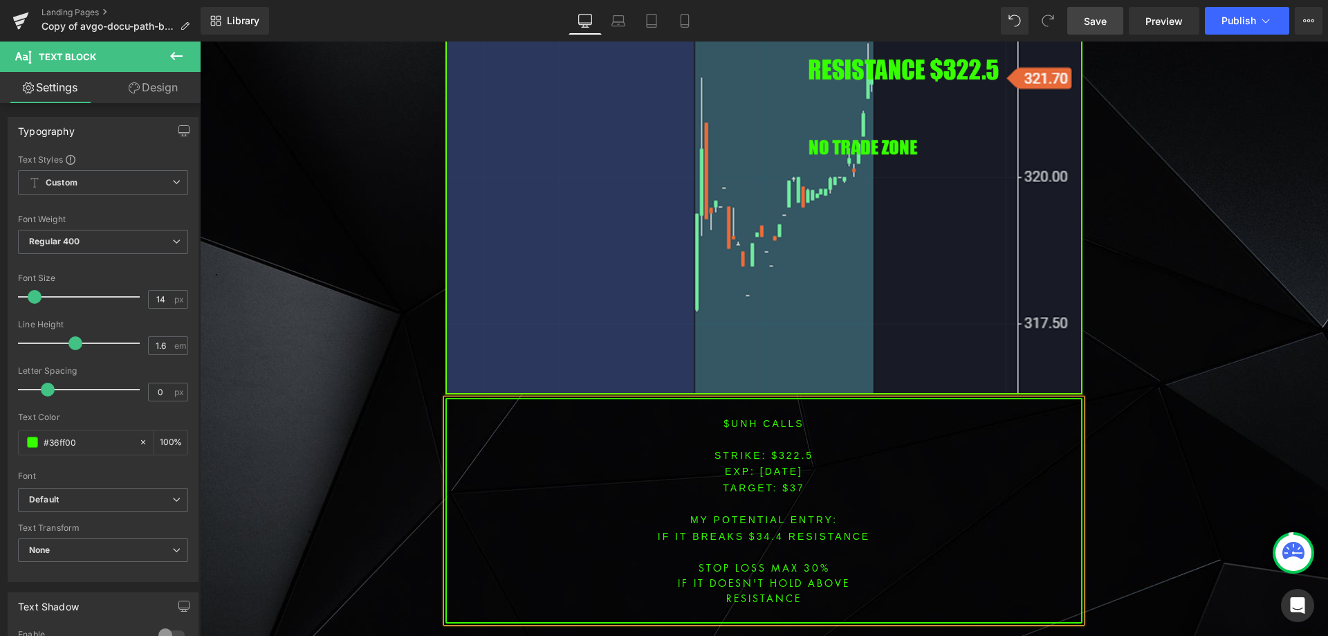
click at [793, 482] on span "TARGET: $37" at bounding box center [764, 487] width 82 height 11
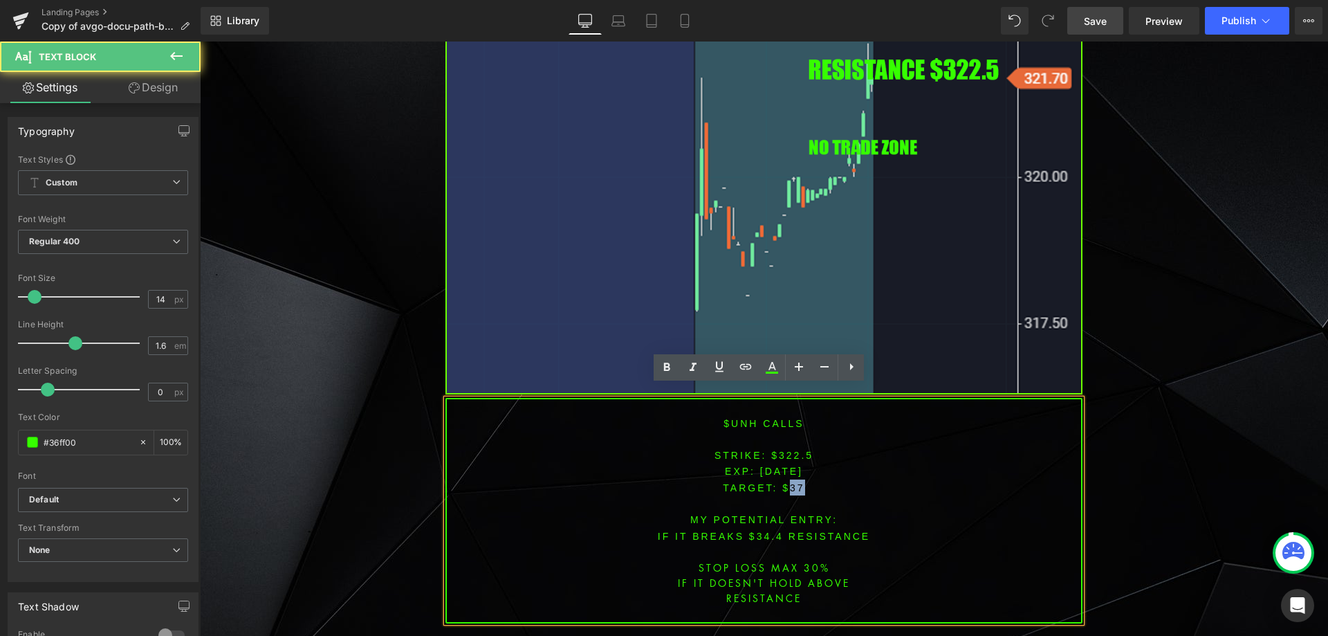
click at [793, 482] on span "TARGET: $37" at bounding box center [764, 487] width 82 height 11
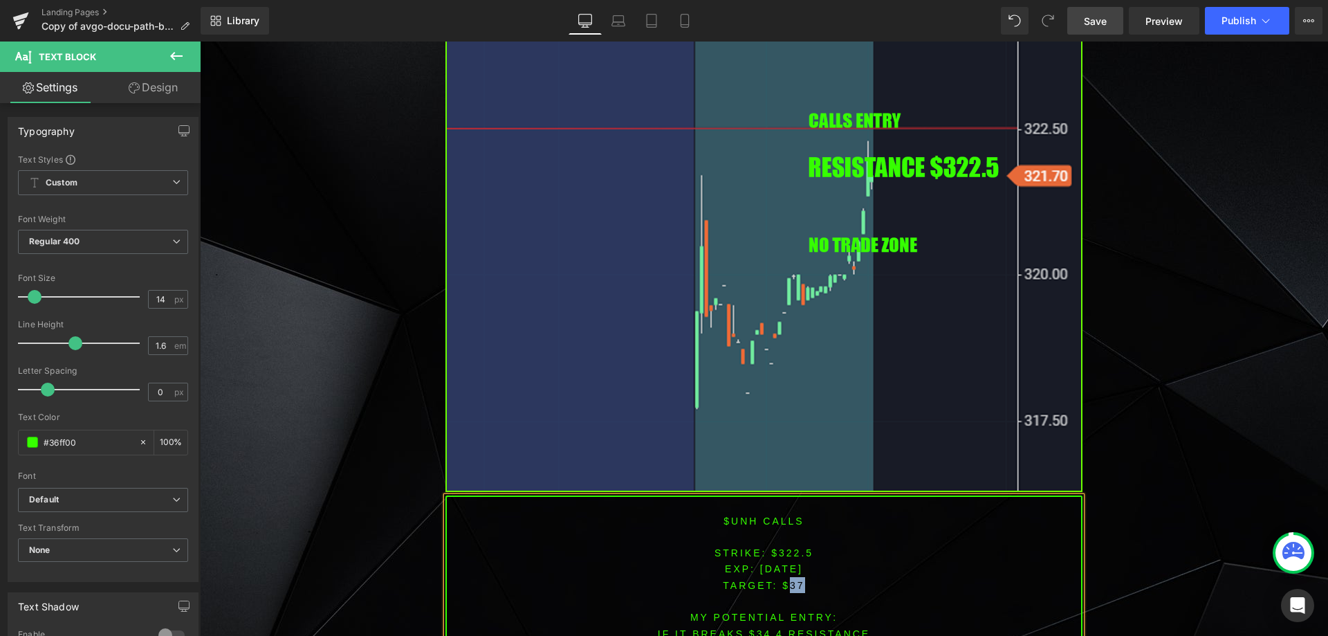
scroll to position [3248, 0]
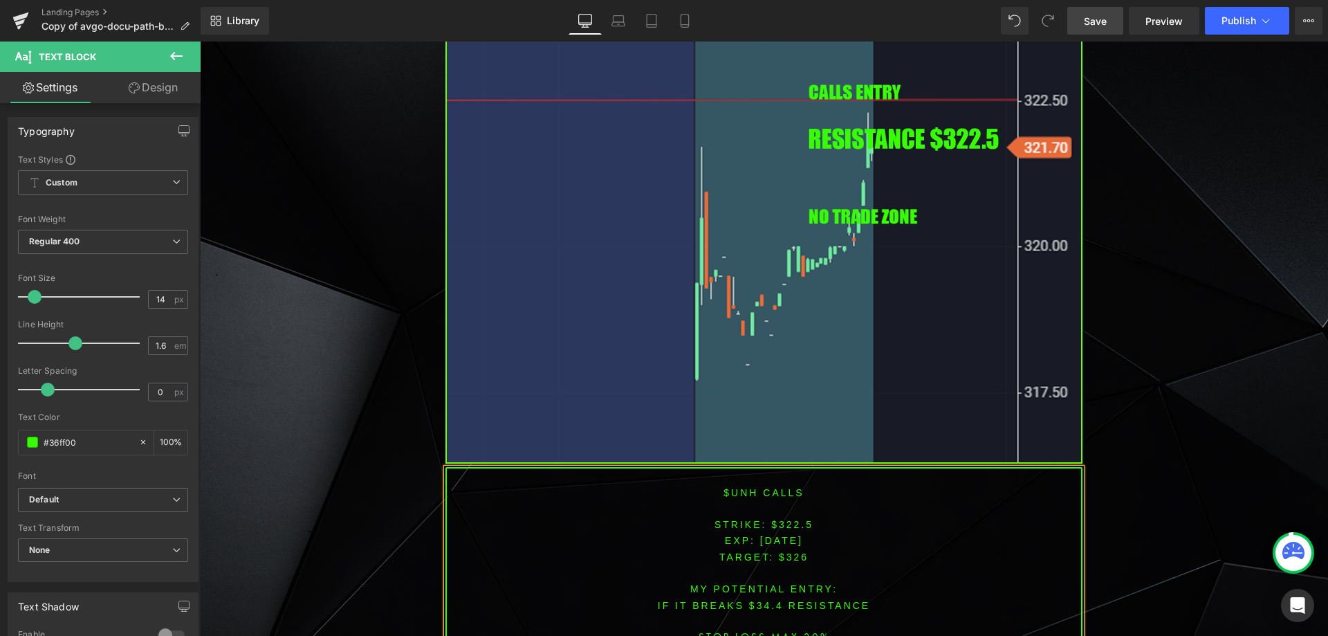
click at [763, 600] on font "IF IT BREAKS $34.4 resistance" at bounding box center [764, 605] width 212 height 11
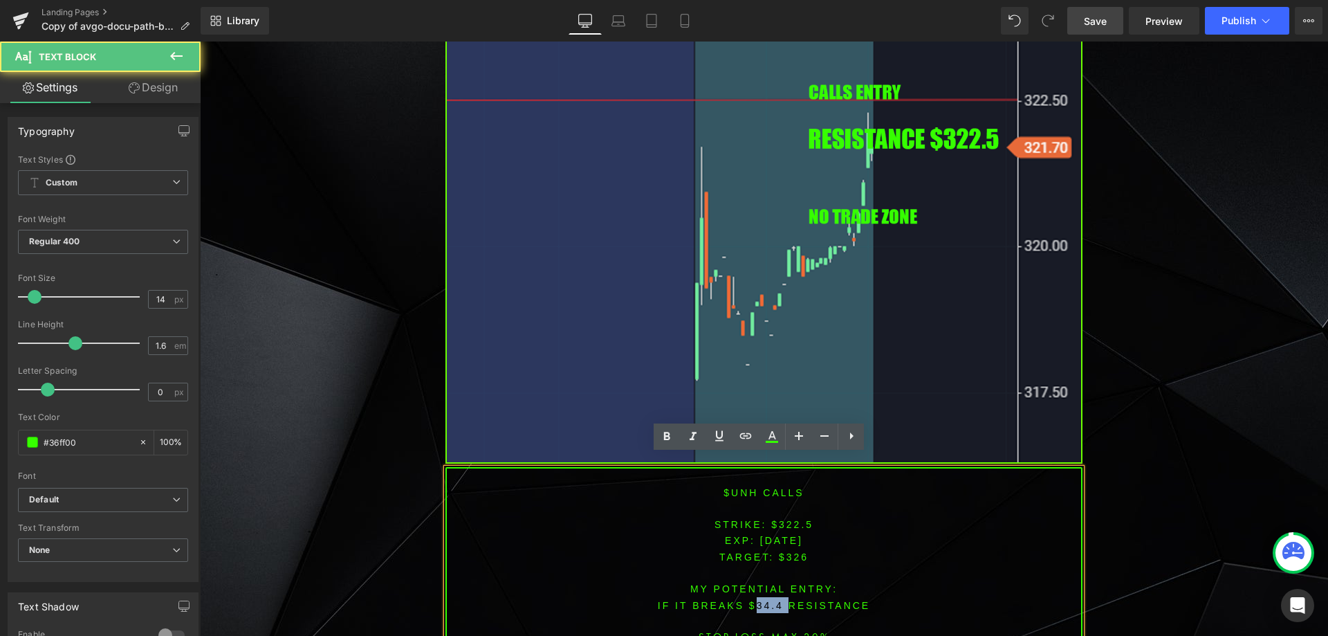
click at [763, 600] on font "IF IT BREAKS $34.4 resistance" at bounding box center [764, 605] width 212 height 11
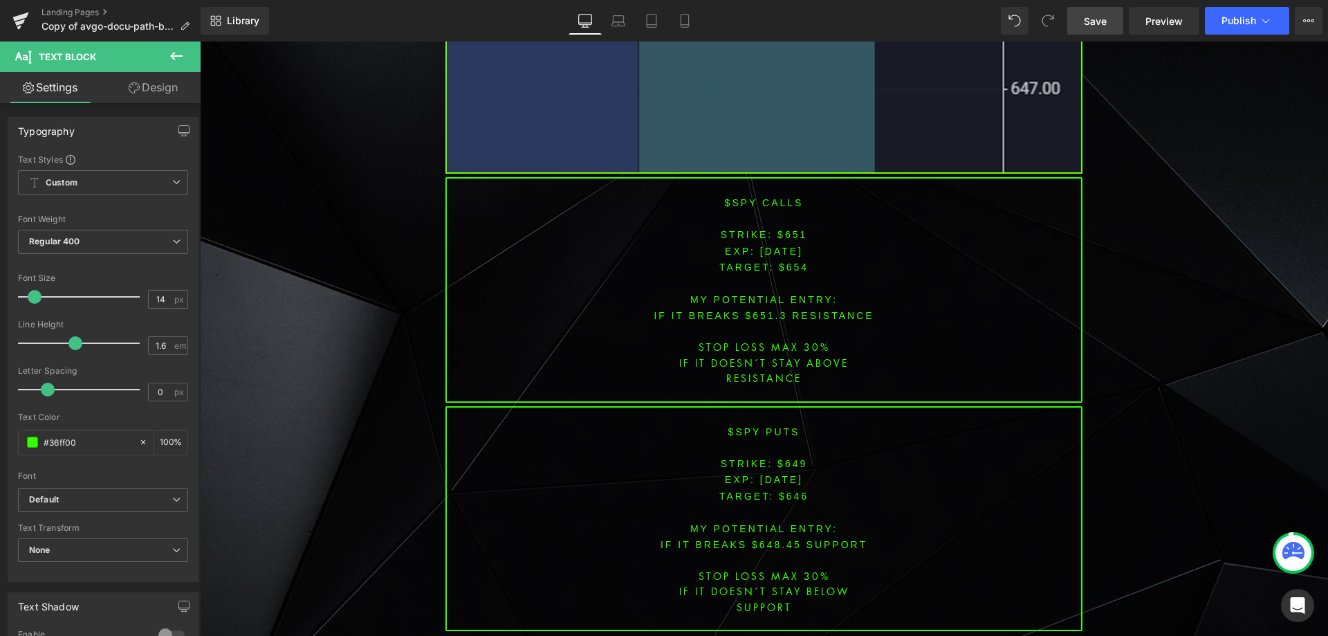
scroll to position [4589, 0]
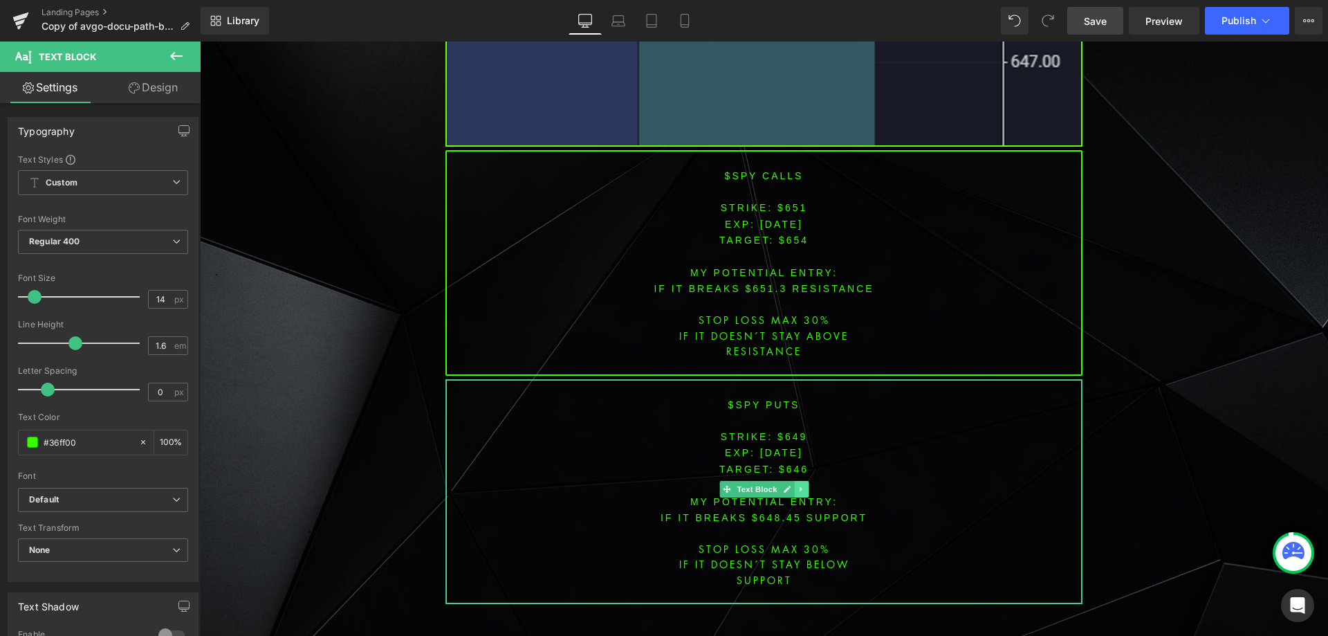
click at [797, 485] on icon at bounding box center [801, 489] width 8 height 8
click at [804, 485] on icon at bounding box center [808, 489] width 8 height 8
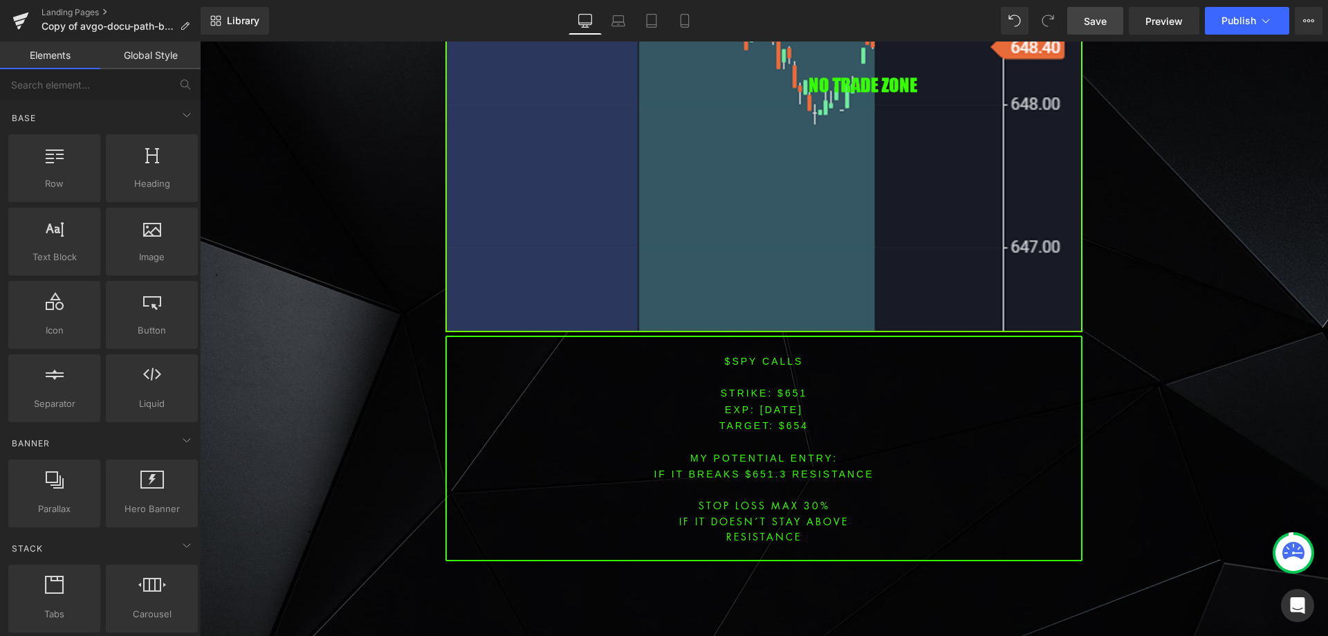
scroll to position [4381, 0]
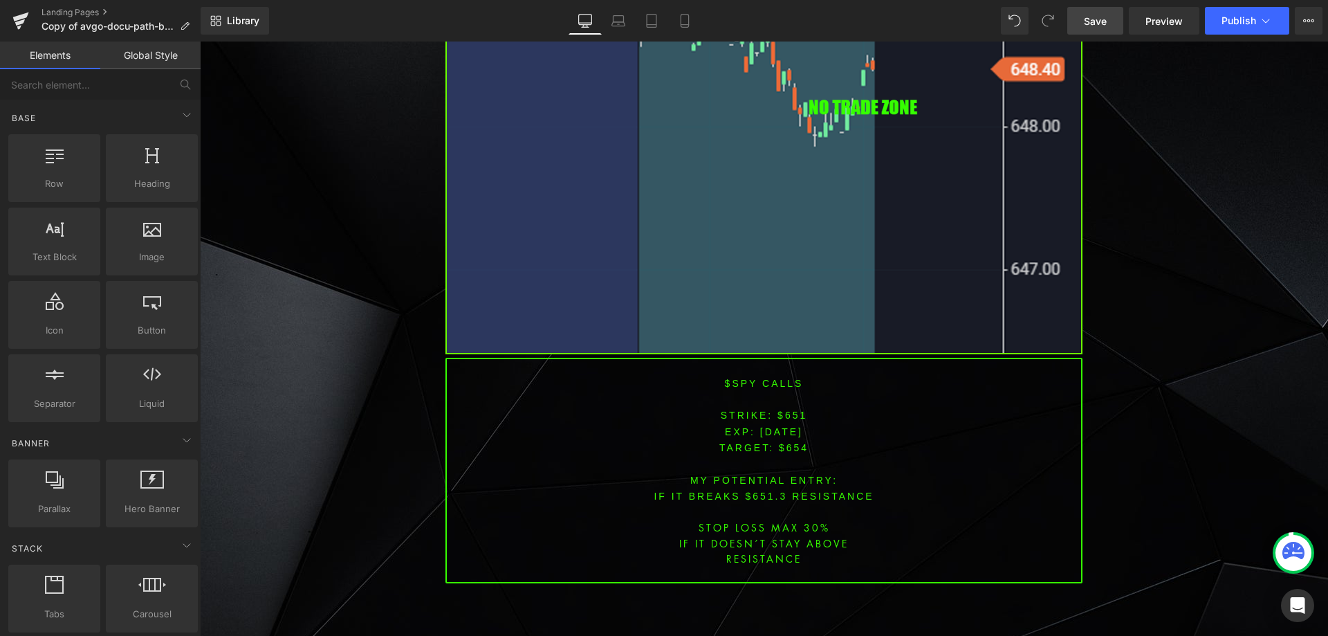
click at [783, 426] on span "[DATE]" at bounding box center [781, 431] width 43 height 11
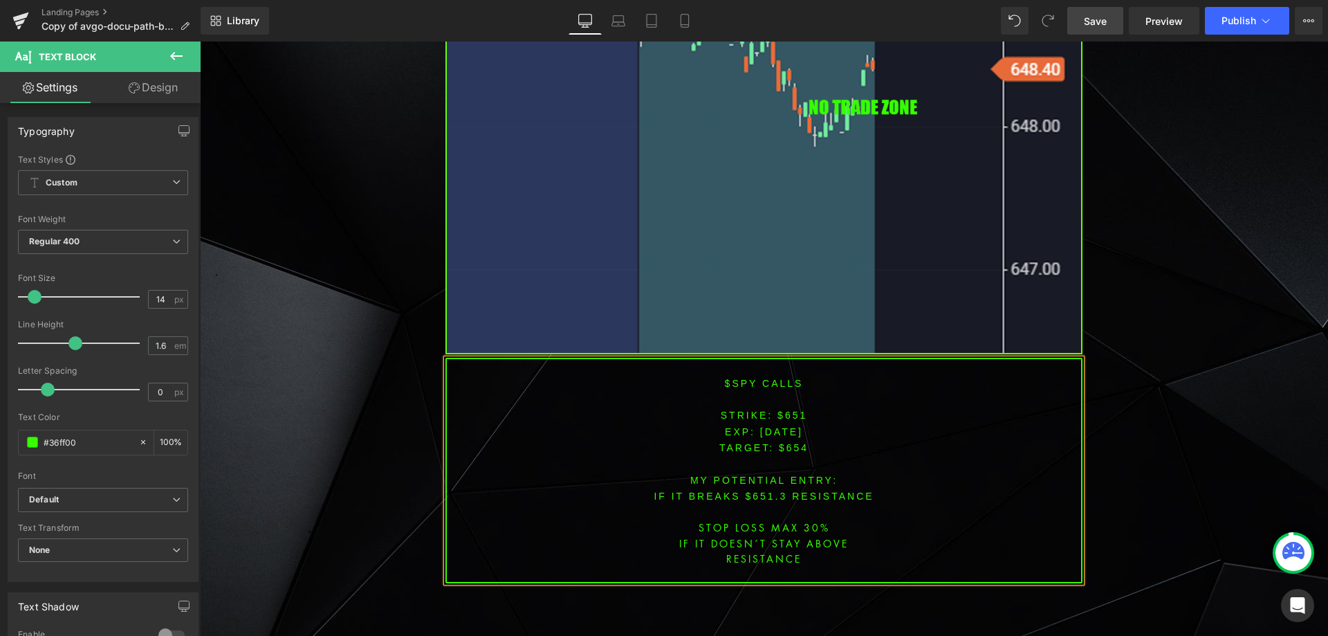
click at [783, 409] on font "STRIKE: $651" at bounding box center [764, 414] width 87 height 11
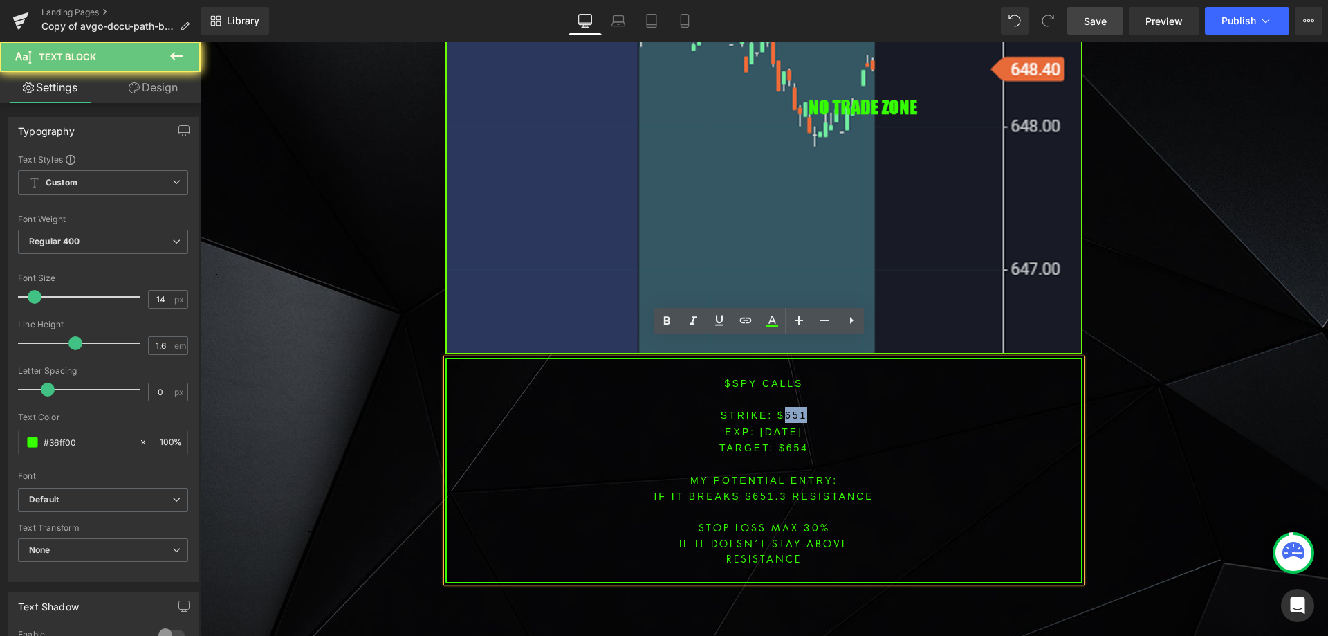
click at [783, 409] on font "STRIKE: $651" at bounding box center [764, 414] width 87 height 11
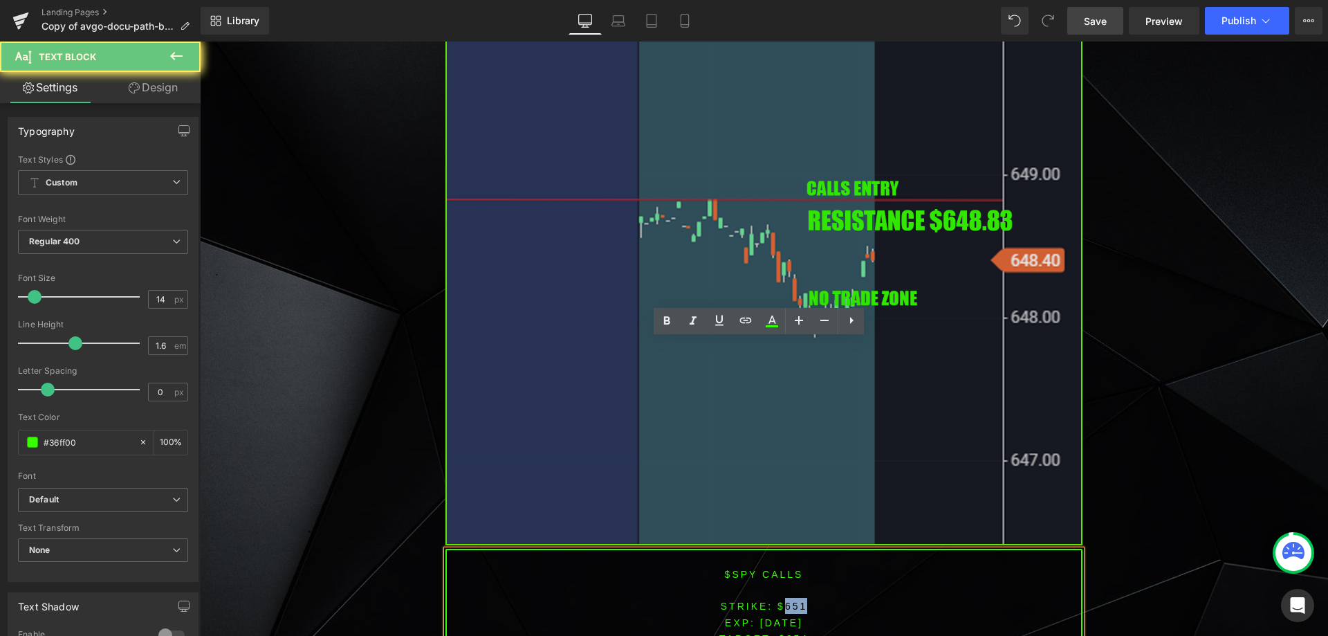
scroll to position [4174, 0]
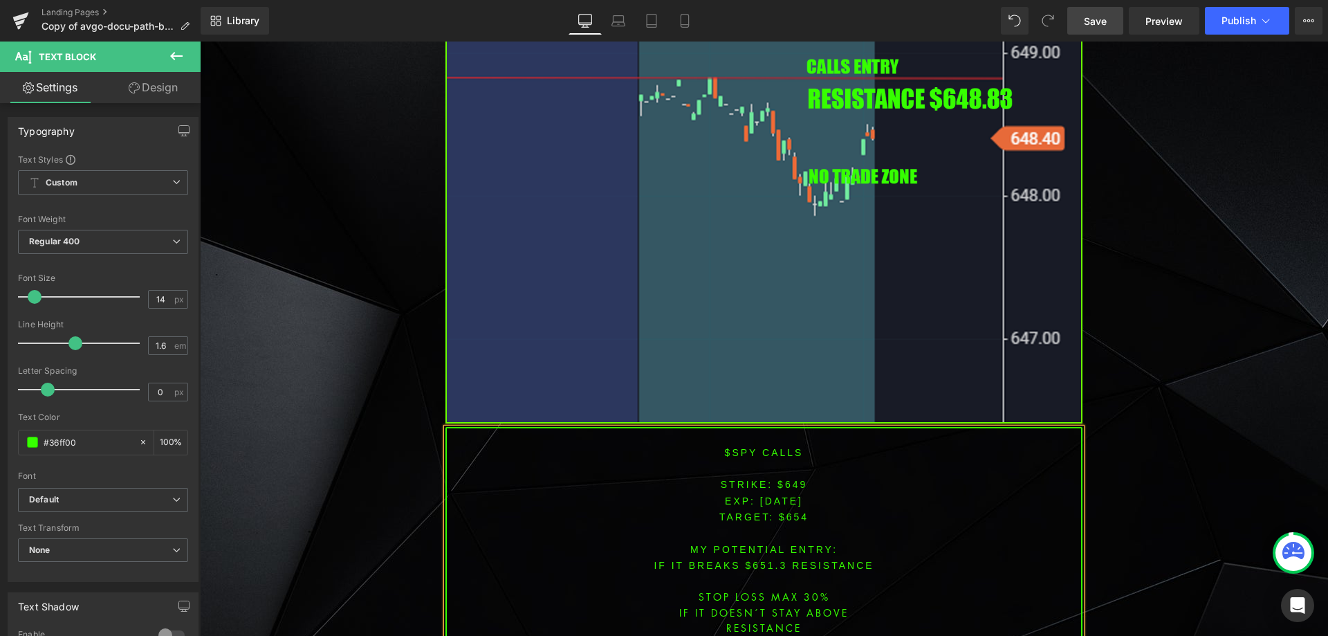
click at [791, 511] on span "TARGET: $654" at bounding box center [763, 516] width 89 height 11
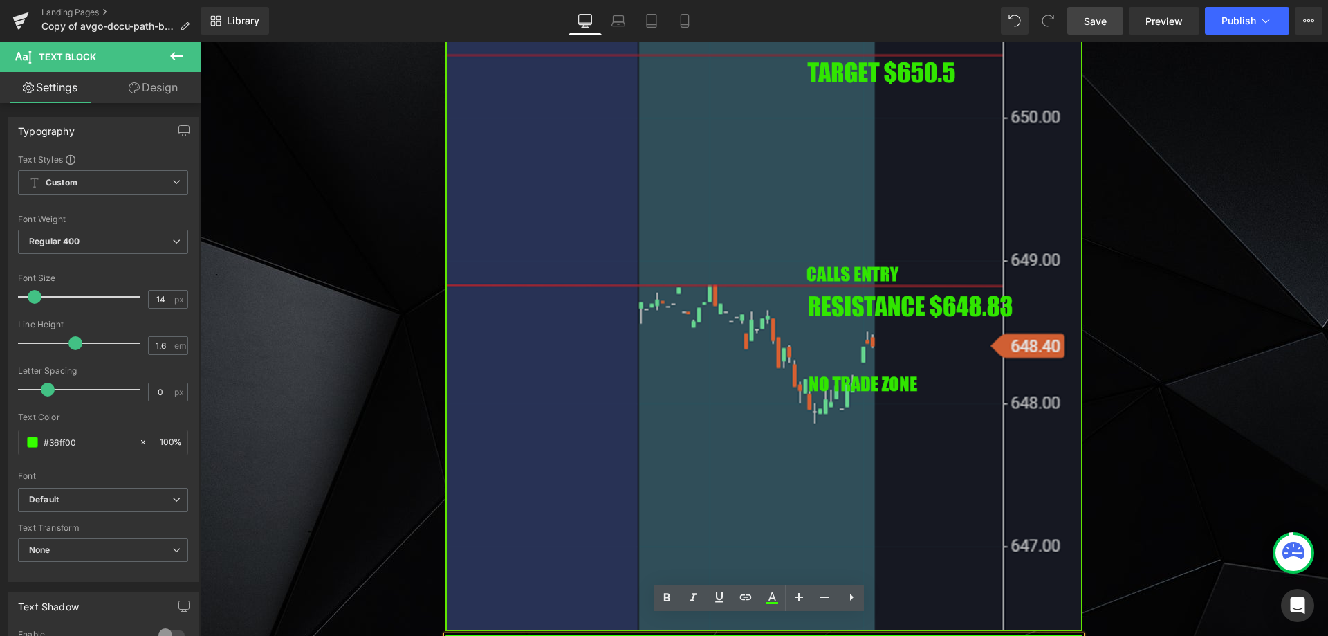
scroll to position [4178, 0]
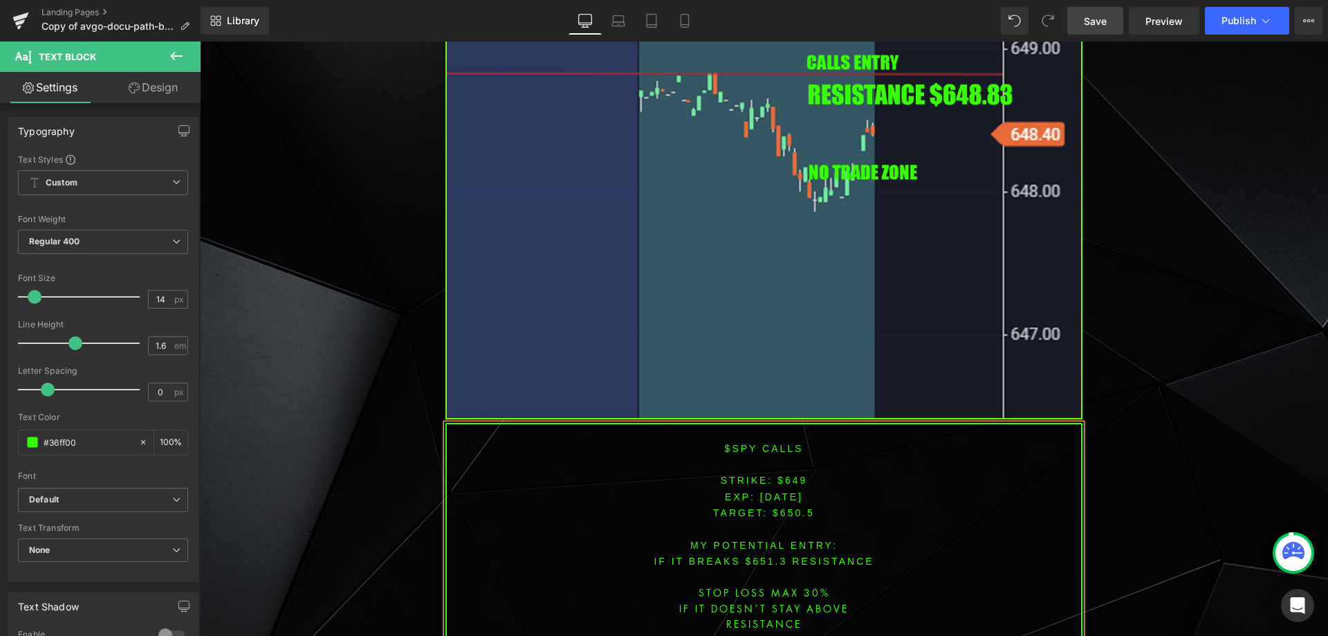
click at [761, 555] on font "IF IT breaks $651.3 resistance" at bounding box center [764, 560] width 220 height 11
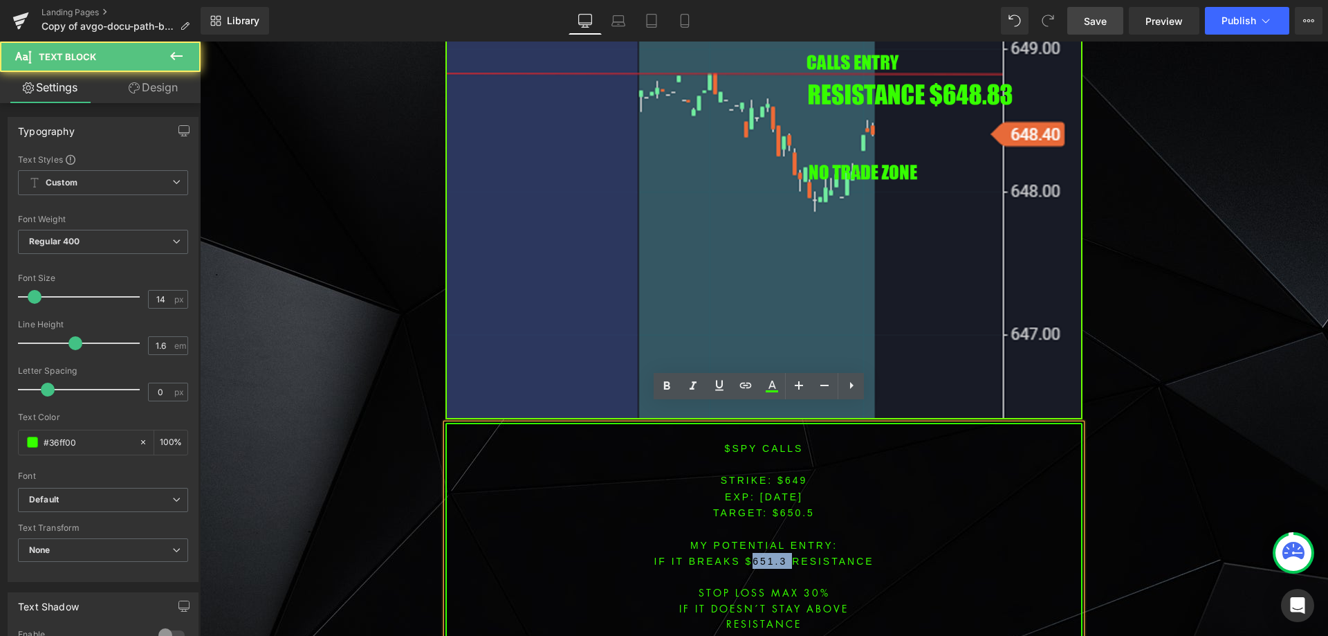
click at [761, 555] on font "IF IT breaks $651.3 resistance" at bounding box center [764, 560] width 220 height 11
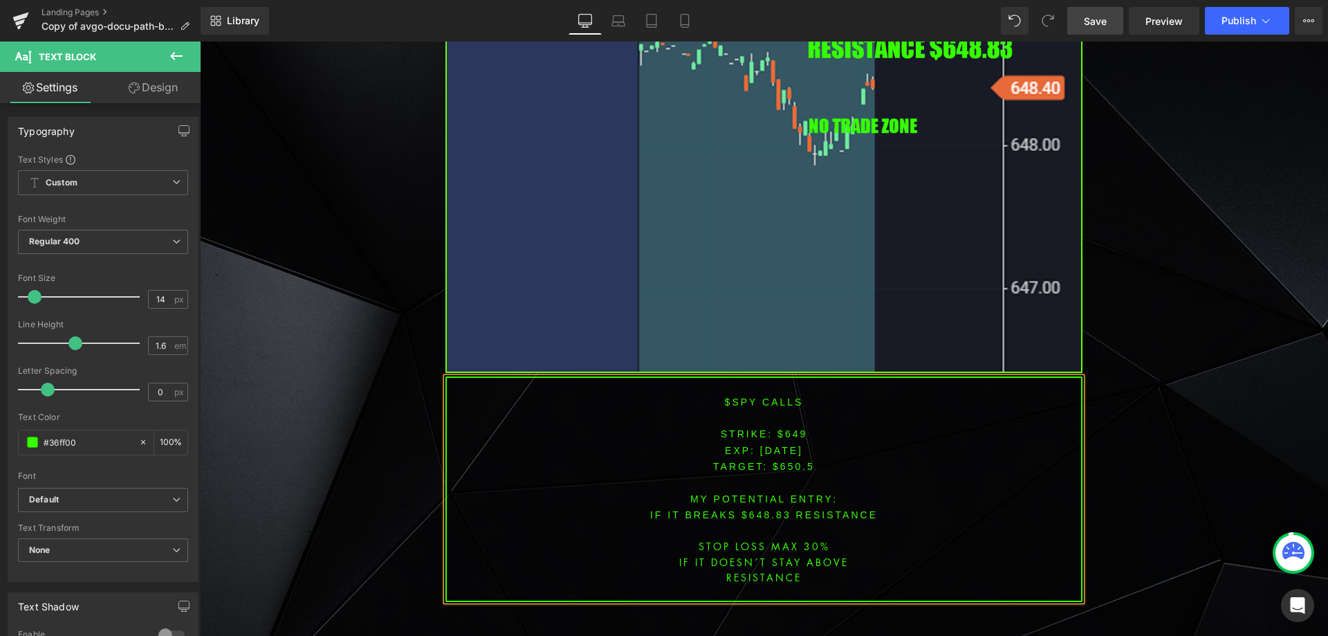
scroll to position [4432, 0]
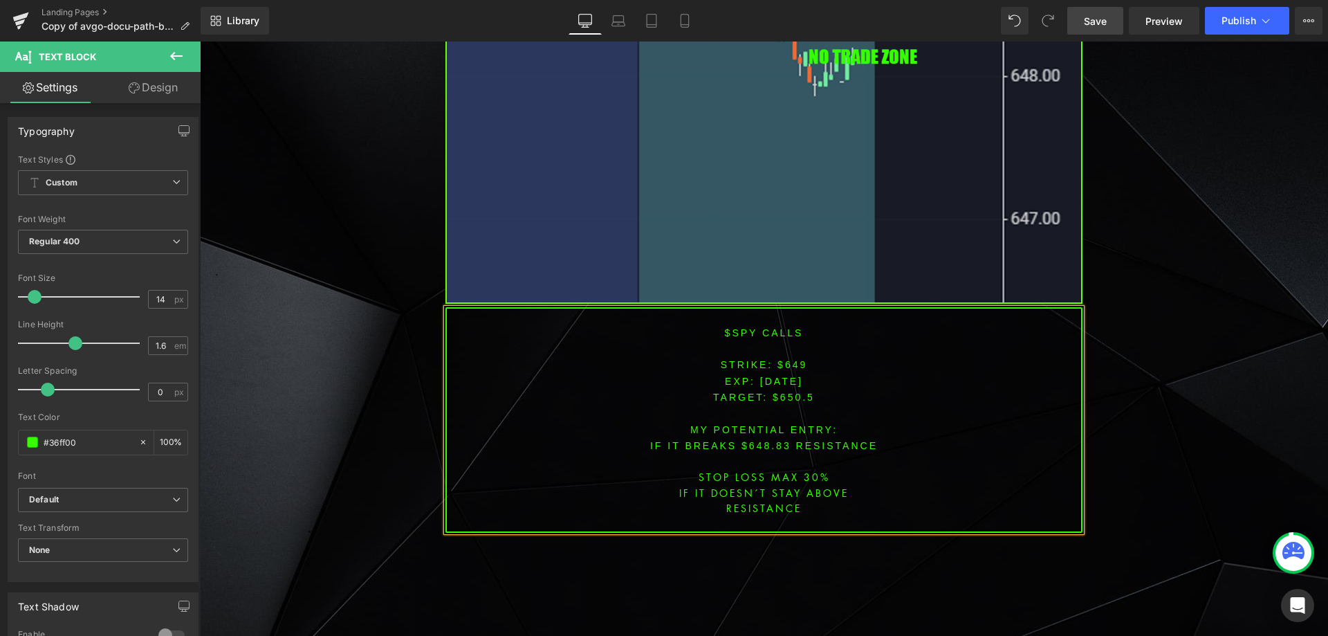
drag, startPoint x: 1098, startPoint y: 16, endPoint x: 1126, endPoint y: 199, distance: 185.4
click at [1098, 16] on span "Save" at bounding box center [1095, 21] width 23 height 15
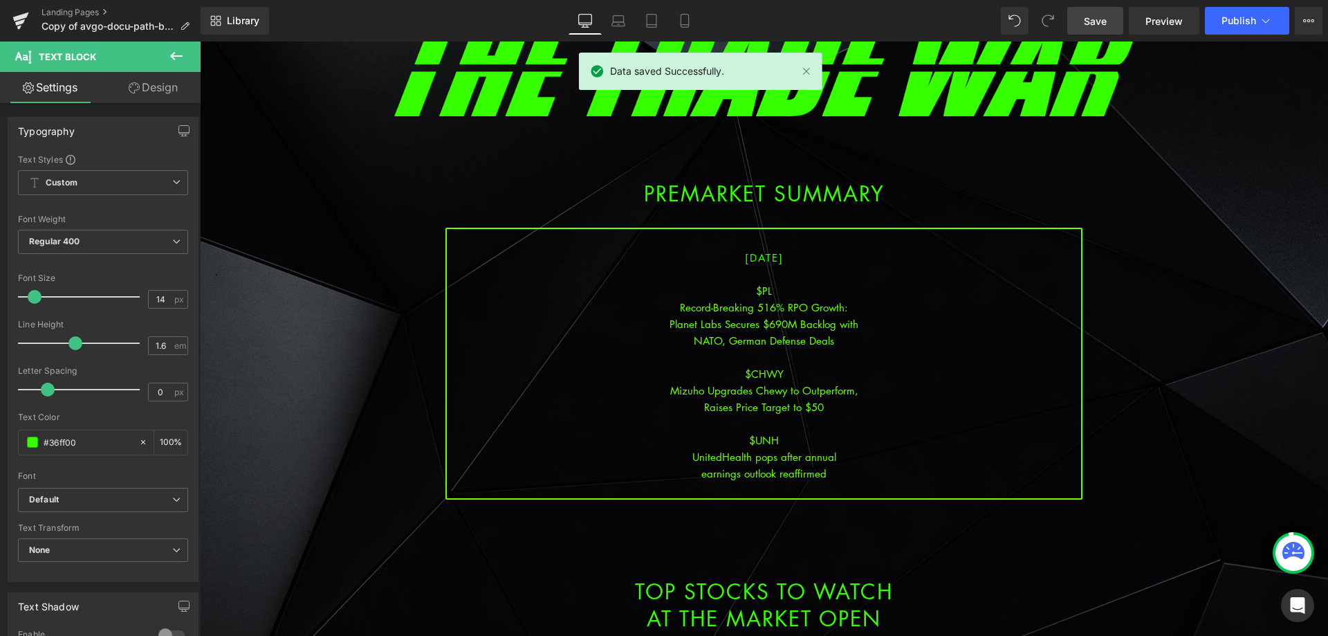
scroll to position [95, 0]
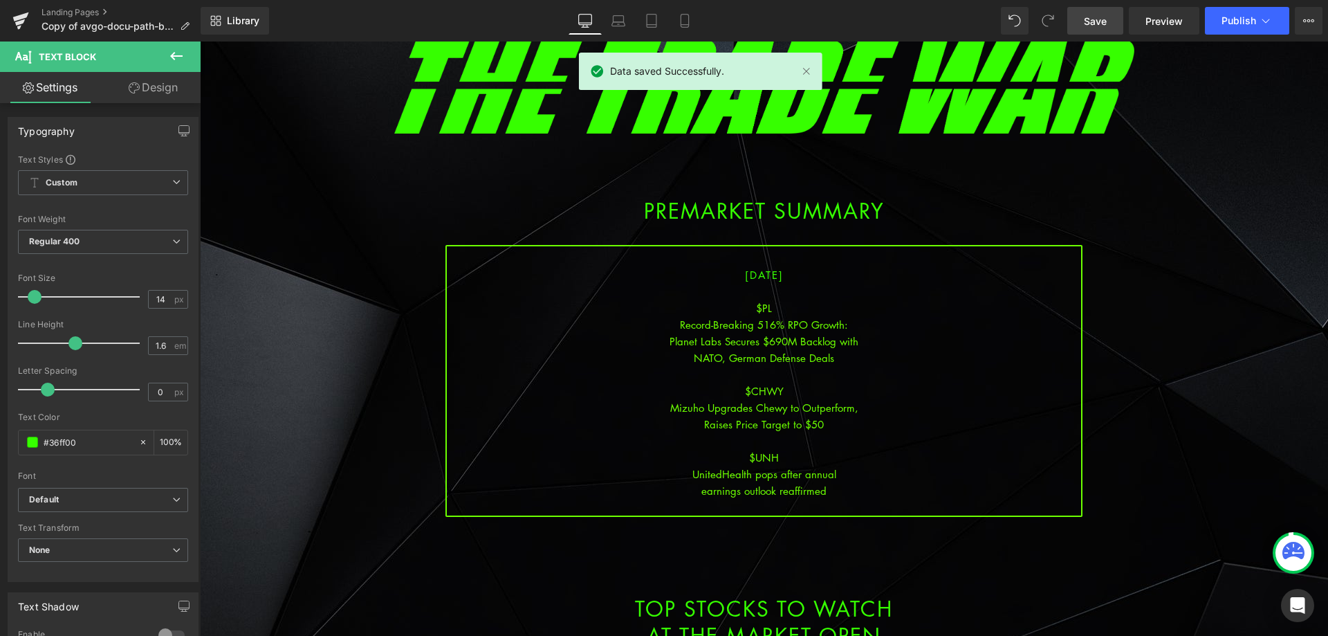
click at [1256, 1] on div "Library Desktop Desktop Laptop Tablet Mobile Save Preview Publish Scheduled Vie…" at bounding box center [764, 20] width 1127 height 41
click at [1255, 15] on button "Publish" at bounding box center [1247, 21] width 84 height 28
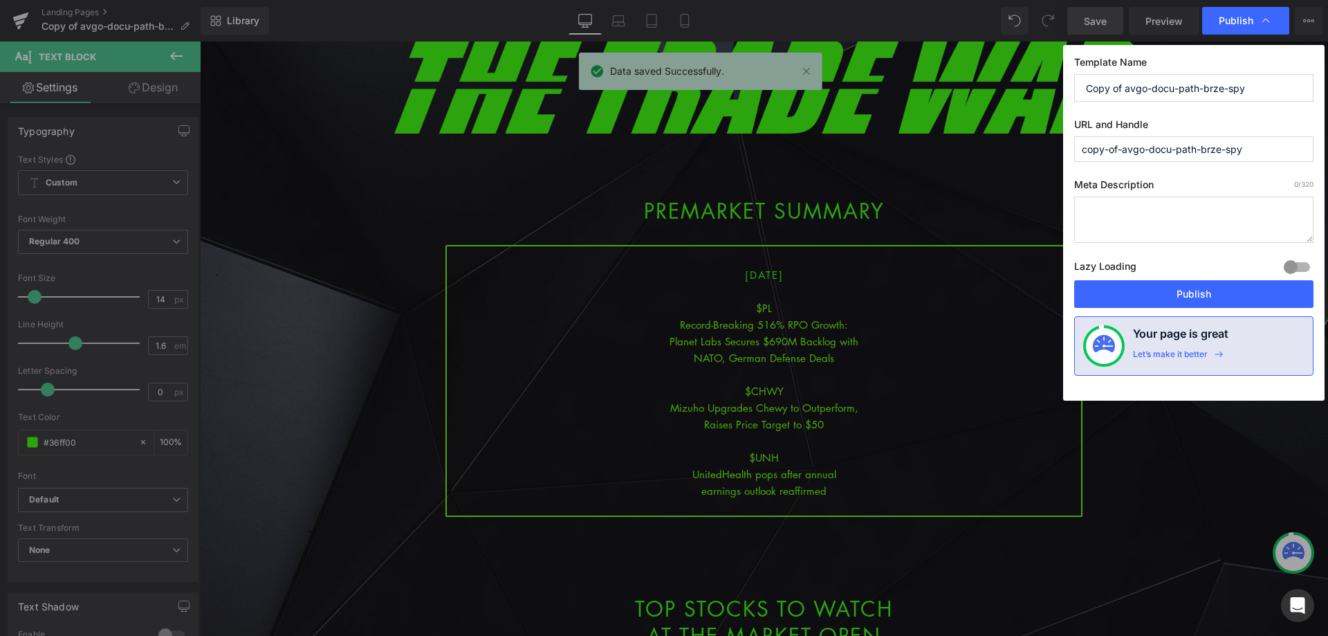
drag, startPoint x: 1267, startPoint y: 87, endPoint x: 1047, endPoint y: 81, distance: 220.0
click at [1046, 82] on div "Publish Template Name Copy of avgo-docu-path-brze-spy URL and Handle copy-of-av…" at bounding box center [664, 318] width 1328 height 636
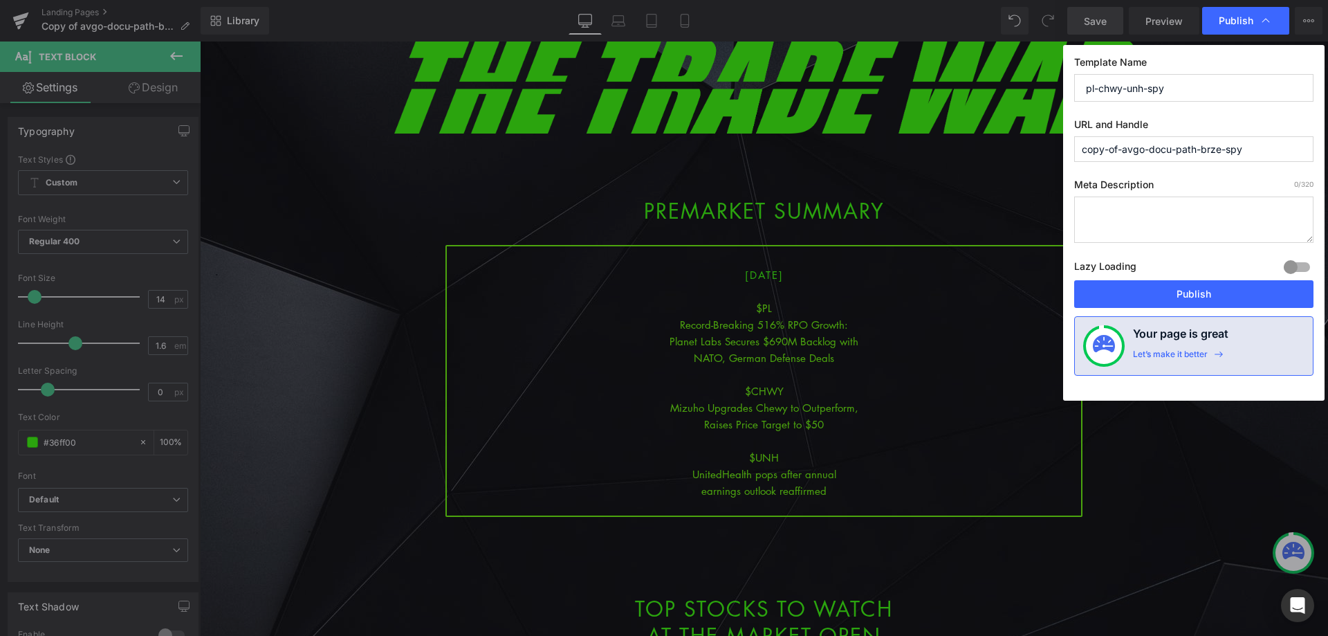
drag, startPoint x: 1109, startPoint y: 82, endPoint x: 1004, endPoint y: 83, distance: 104.4
click at [999, 79] on div "Publish Template Name pl-chwy-unh-spy URL and Handle copy-of-avgo-docu-path-brz…" at bounding box center [664, 318] width 1328 height 636
type input "pl-chwy-unh-spy"
drag, startPoint x: 1267, startPoint y: 151, endPoint x: 1019, endPoint y: 156, distance: 247.6
click at [1020, 156] on div "Publish Template Name pl-chwy-unh-spy URL and Handle copy-of-avgo-docu-path-brz…" at bounding box center [664, 318] width 1328 height 636
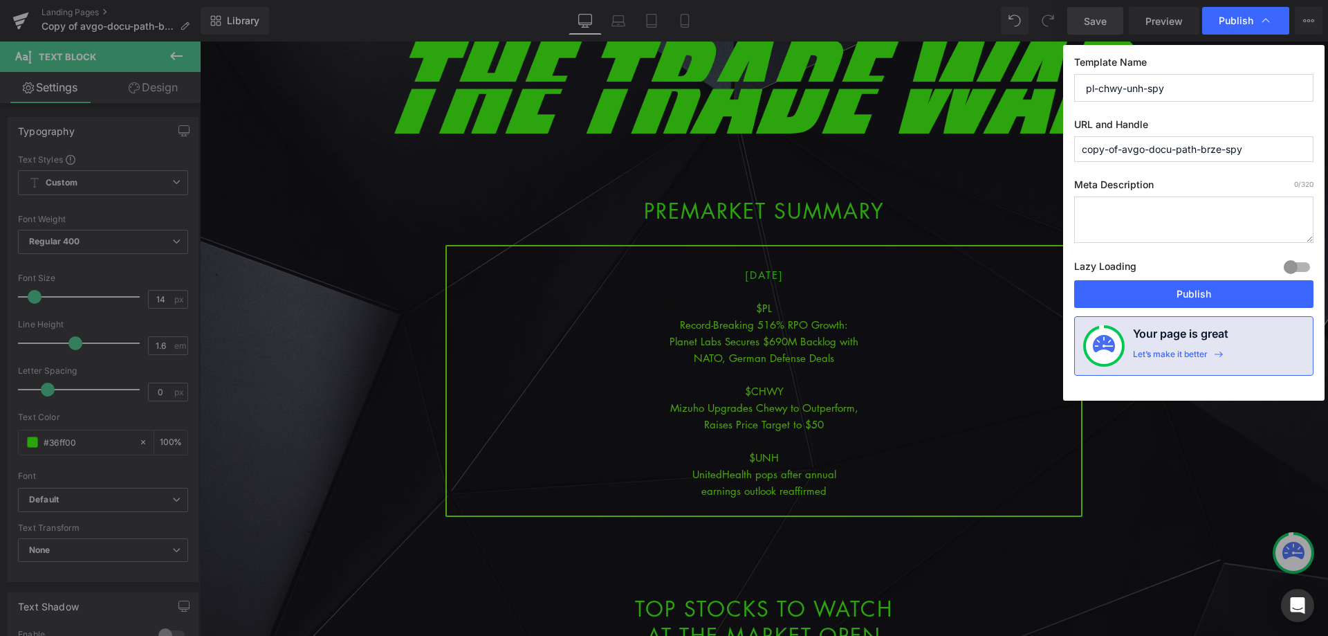
paste input "pl-chwy-unh"
type input "pl-chwy-unh-spy"
drag, startPoint x: 1205, startPoint y: 295, endPoint x: 966, endPoint y: 248, distance: 244.0
click at [1205, 295] on button "Publish" at bounding box center [1193, 294] width 239 height 28
